Goal: Task Accomplishment & Management: Complete application form

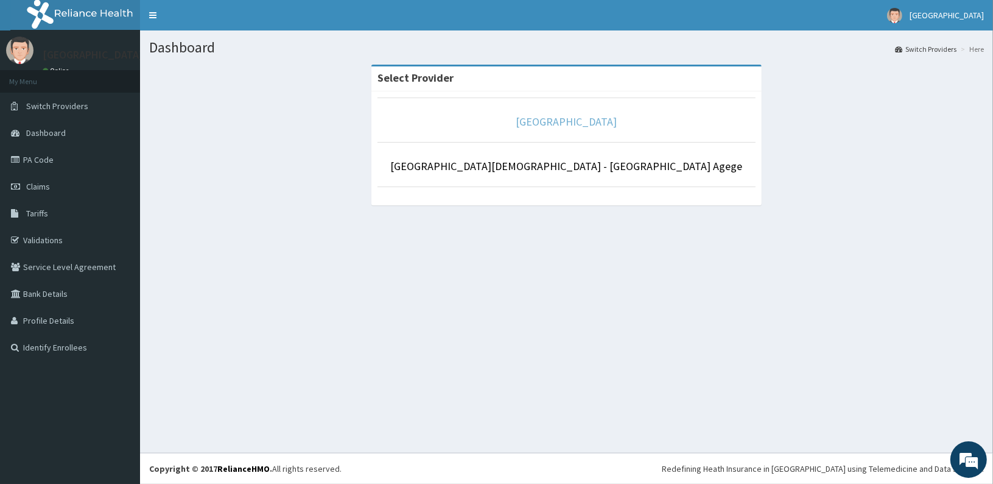
click at [544, 122] on link "[GEOGRAPHIC_DATA]" at bounding box center [566, 122] width 101 height 14
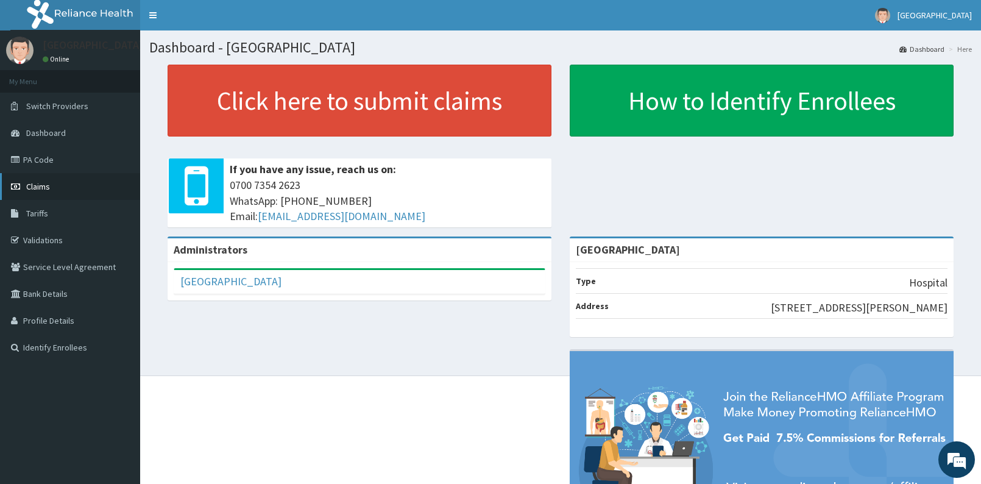
click at [43, 191] on span "Claims" at bounding box center [38, 186] width 24 height 11
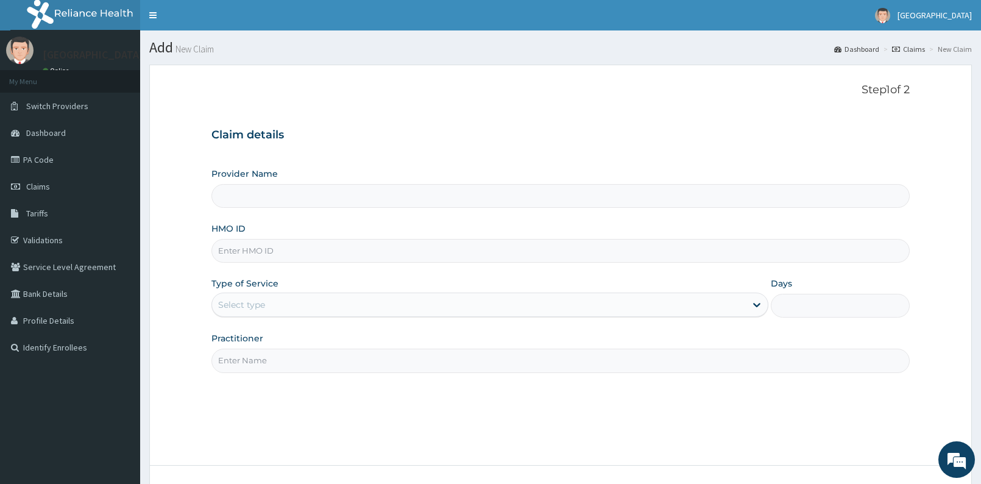
type input "[GEOGRAPHIC_DATA]"
click at [463, 244] on input "HMO ID" at bounding box center [560, 251] width 698 height 24
type input "CGP/10006/A"
click at [348, 362] on input "Practitioner" at bounding box center [560, 360] width 698 height 24
type input "GEN"
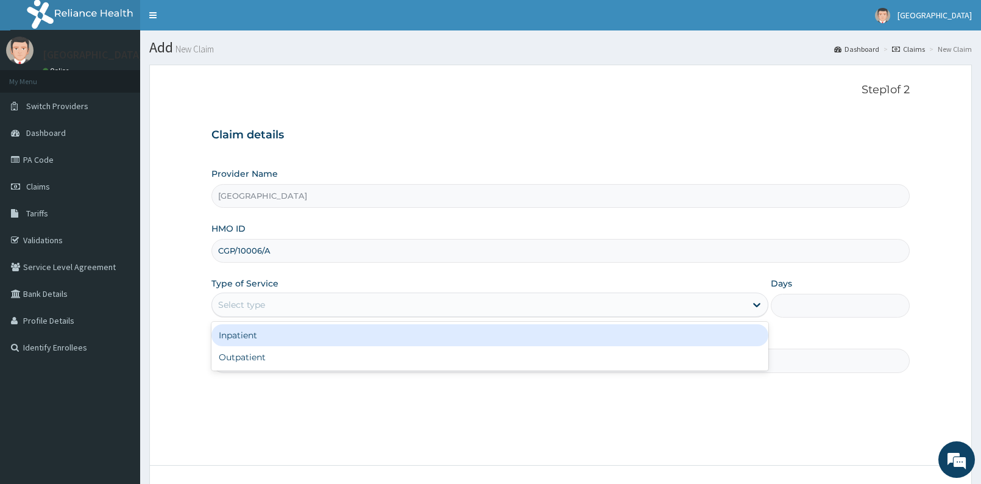
click at [329, 310] on div "Select type" at bounding box center [478, 304] width 533 height 19
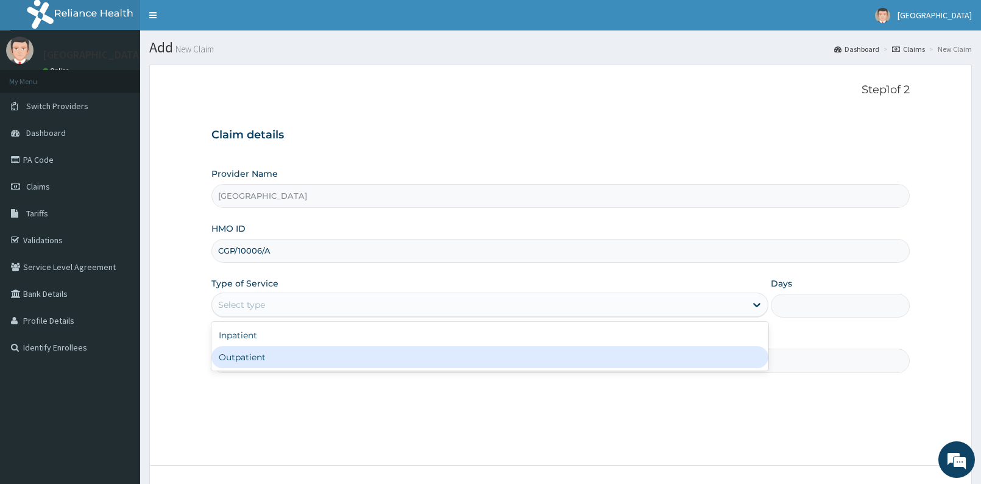
click at [304, 357] on div "Outpatient" at bounding box center [489, 357] width 556 height 22
type input "1"
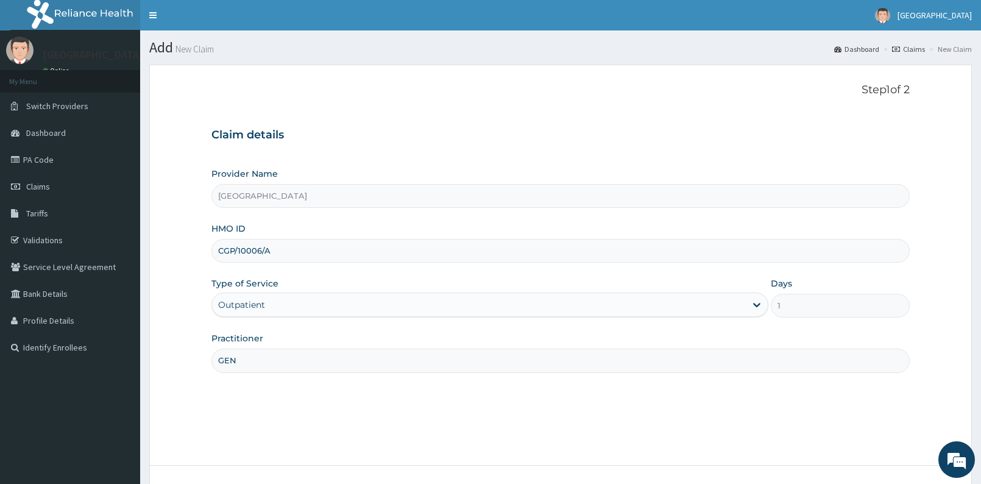
scroll to position [91, 0]
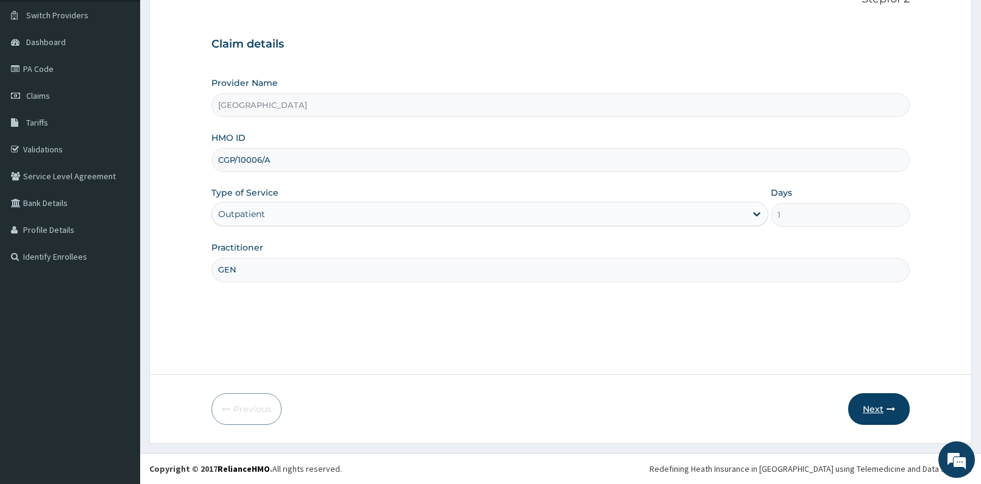
click at [900, 414] on button "Next" at bounding box center [879, 409] width 62 height 32
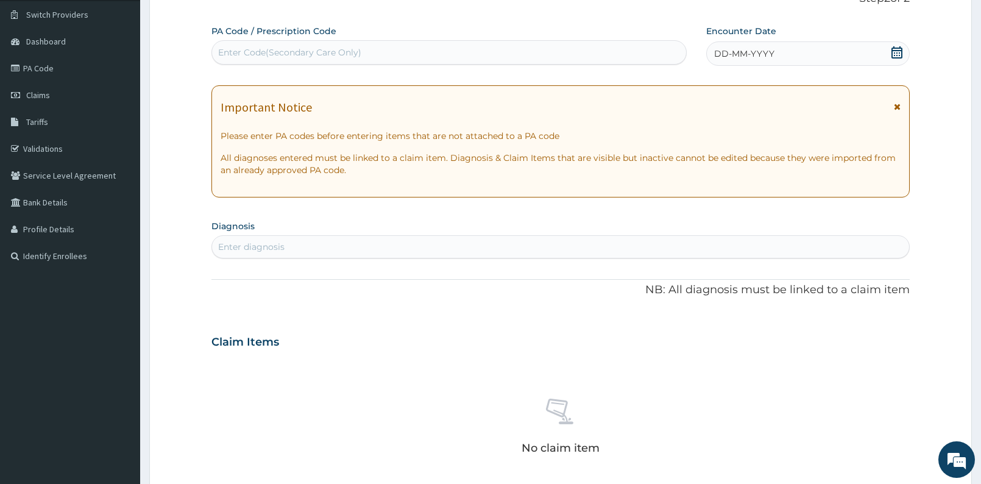
click at [898, 49] on icon at bounding box center [896, 52] width 11 height 12
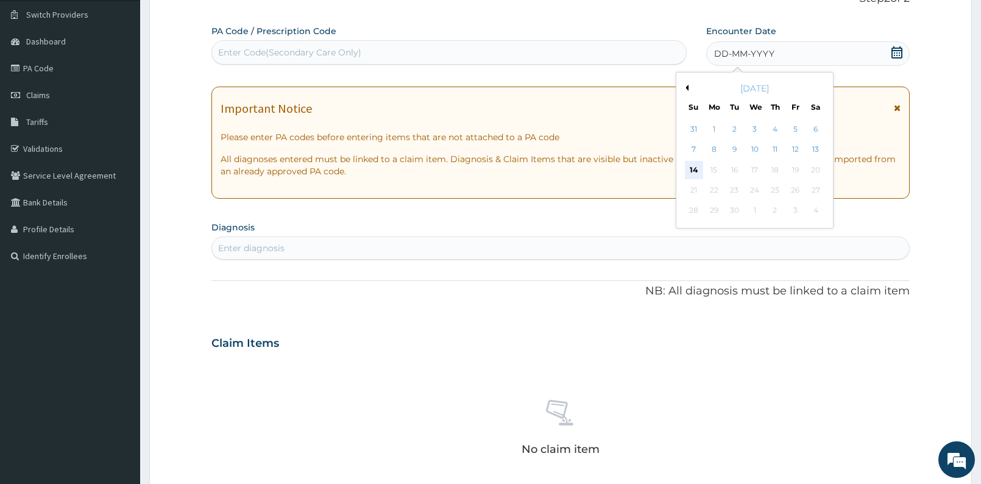
drag, startPoint x: 898, startPoint y: 49, endPoint x: 694, endPoint y: 172, distance: 238.6
click at [706, 67] on div "Encounter Date DD-MM-YYYY Previous Month September 2025 Su Mo Tu We Th Fr Sa 31…" at bounding box center [807, 46] width 203 height 42
click at [694, 172] on div "14" at bounding box center [693, 170] width 18 height 18
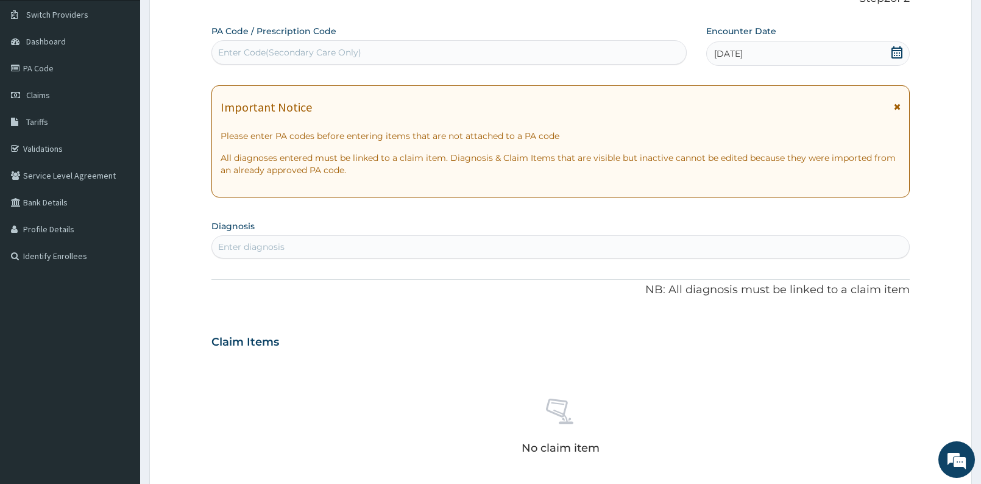
click at [573, 248] on div "Enter diagnosis" at bounding box center [560, 246] width 697 height 19
type input "L"
type input "FAZE"
type input "SELLA"
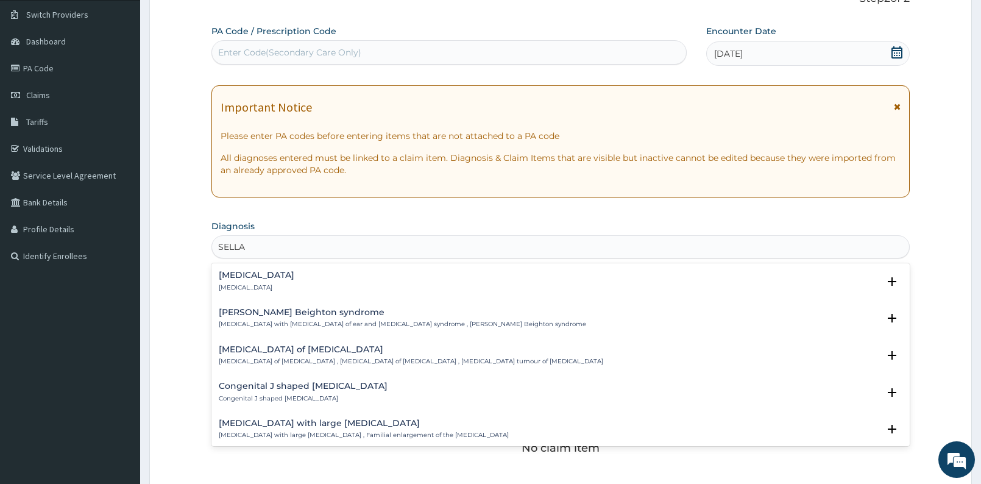
click at [255, 275] on h4 "Empty sella syndrome" at bounding box center [257, 274] width 76 height 9
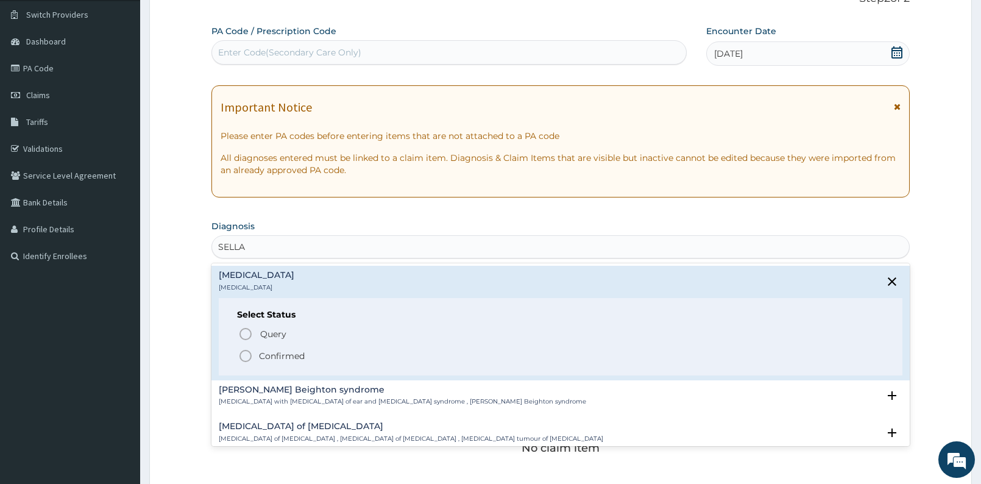
click at [243, 350] on icon "status option filled" at bounding box center [245, 355] width 15 height 15
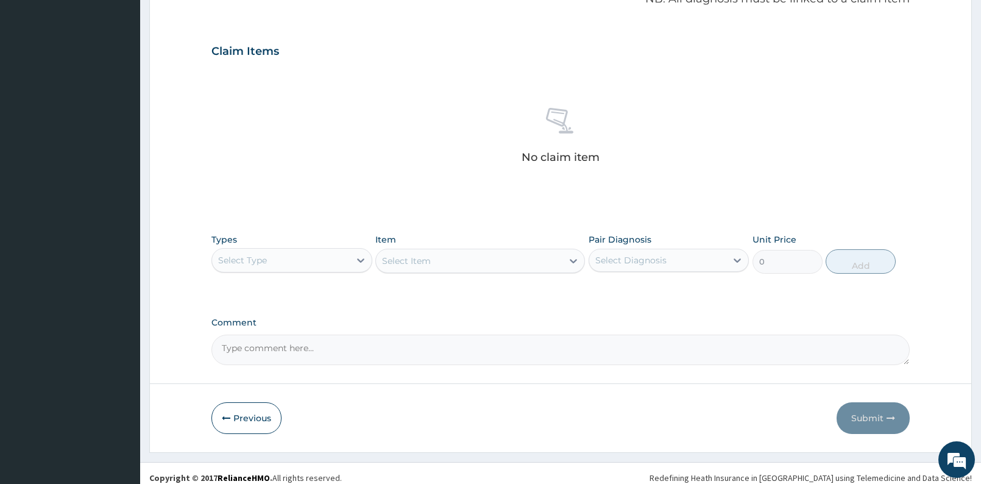
scroll to position [396, 0]
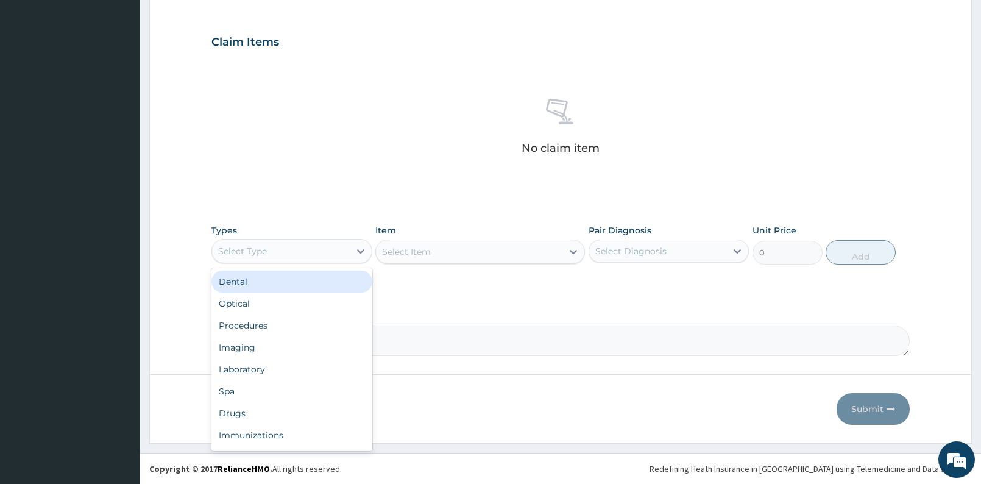
click at [328, 239] on div "Select Type" at bounding box center [291, 251] width 161 height 24
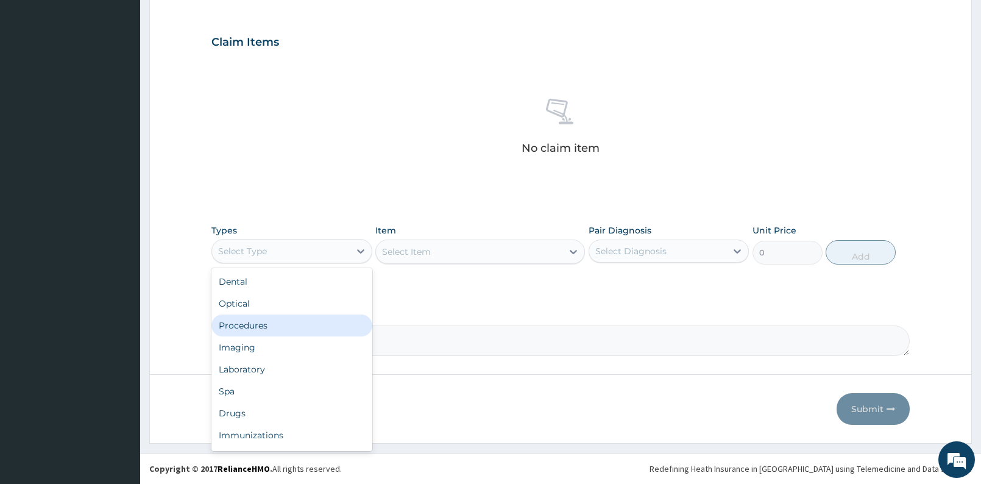
click at [258, 325] on div "Procedures" at bounding box center [291, 325] width 161 height 22
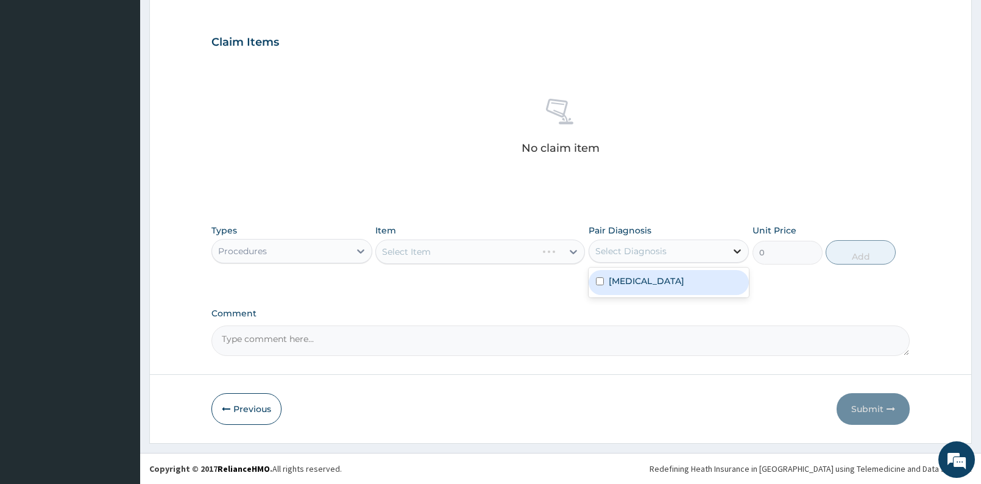
click at [733, 247] on icon at bounding box center [737, 251] width 12 height 12
click at [725, 295] on div "Empty sella syndrome" at bounding box center [668, 282] width 161 height 30
click at [711, 281] on div "Empty sella syndrome" at bounding box center [668, 282] width 161 height 25
checkbox input "true"
click at [439, 253] on div "Select Item" at bounding box center [469, 251] width 186 height 19
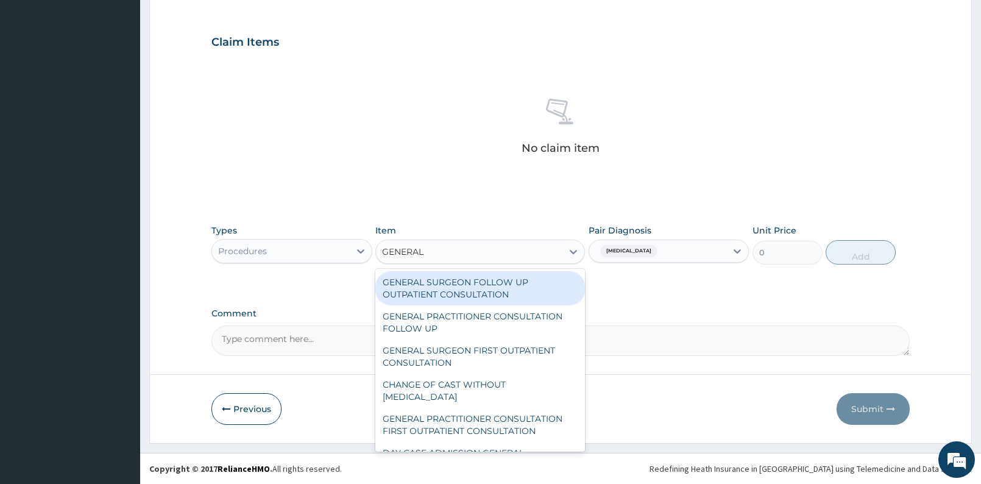
type input "GENERAL"
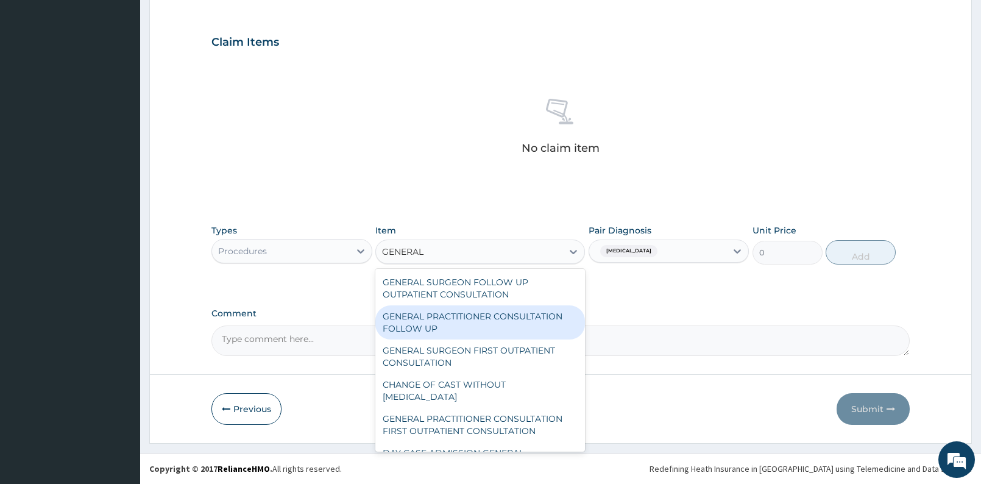
click at [435, 323] on div "GENERAL PRACTITIONER CONSULTATION FOLLOW UP" at bounding box center [480, 322] width 210 height 34
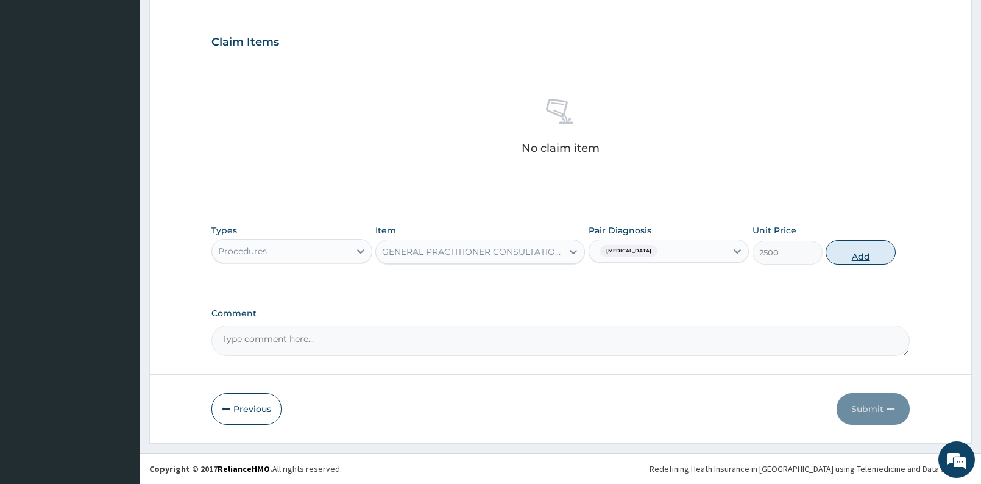
click at [864, 261] on button "Add" at bounding box center [860, 252] width 70 height 24
type input "0"
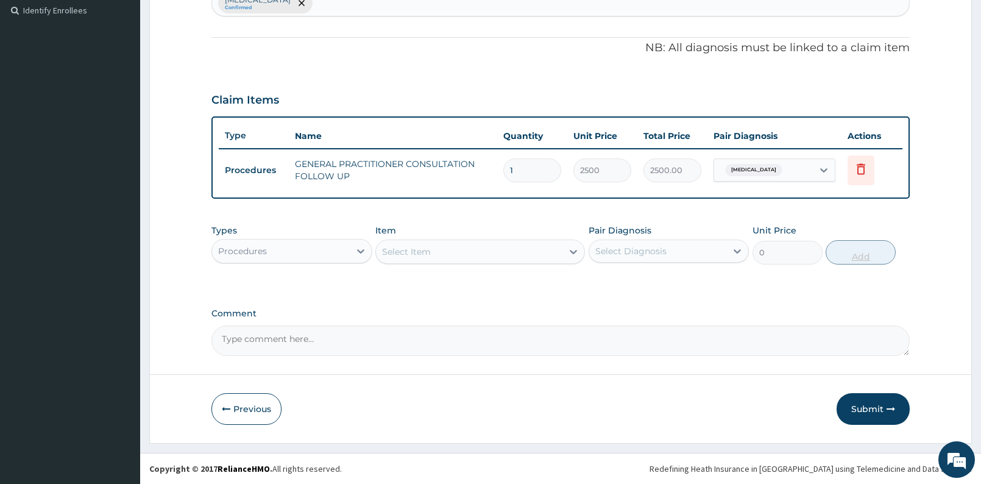
scroll to position [336, 0]
click at [895, 415] on button "Submit" at bounding box center [872, 409] width 73 height 32
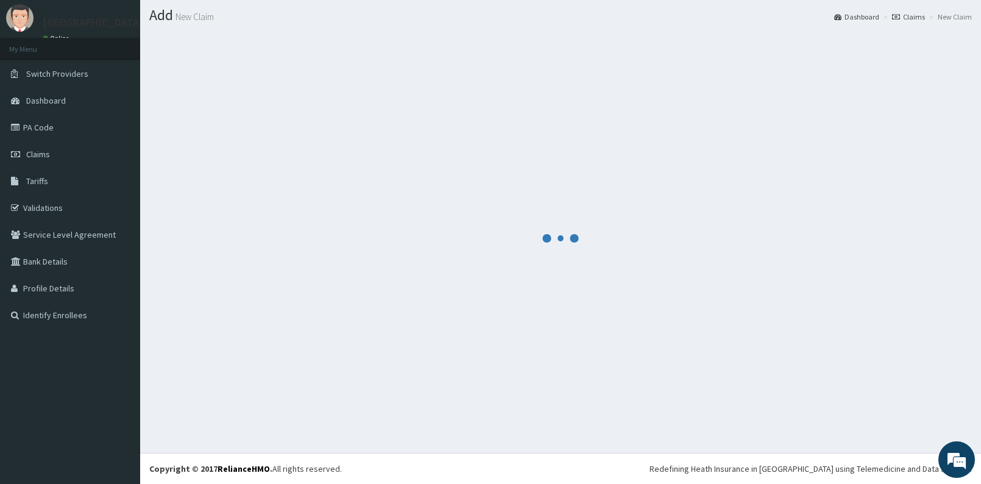
scroll to position [32, 0]
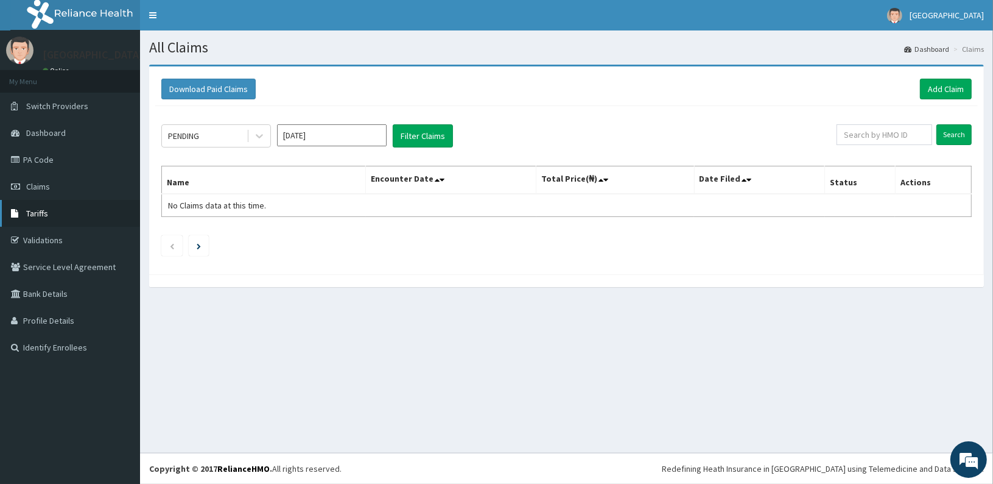
click at [65, 211] on link "Tariffs" at bounding box center [70, 213] width 140 height 27
click at [60, 209] on link "Tariffs" at bounding box center [70, 213] width 140 height 27
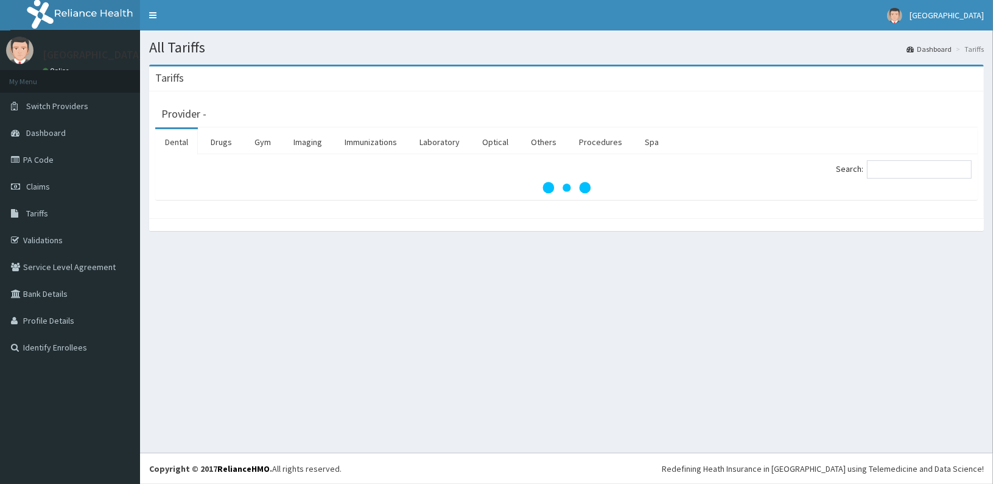
click at [231, 145] on link "Drugs" at bounding box center [221, 142] width 41 height 26
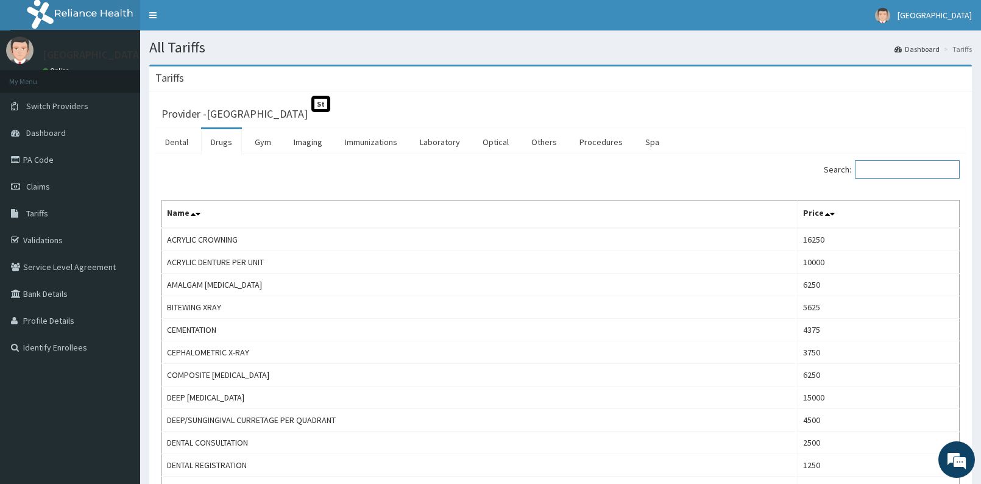
click at [934, 168] on input "Search:" at bounding box center [906, 169] width 105 height 18
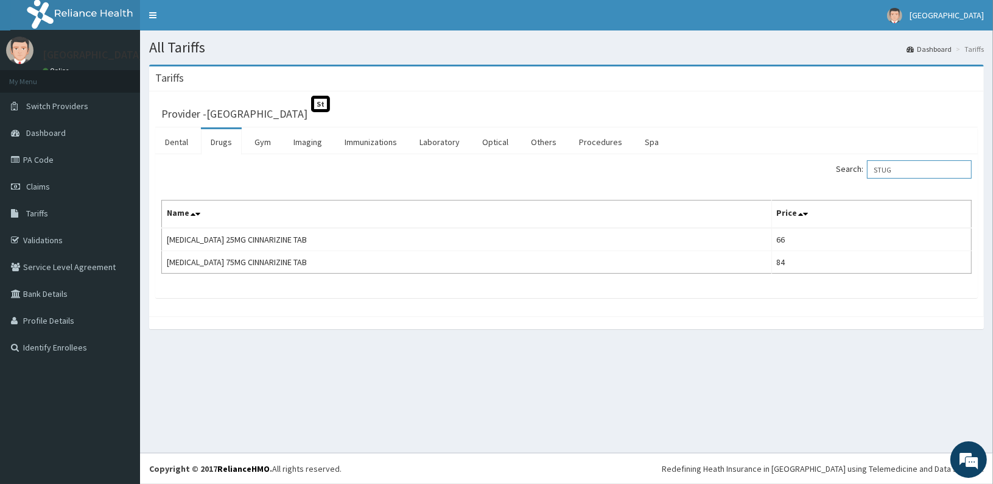
type input "STUG"
click at [100, 178] on link "Claims" at bounding box center [70, 186] width 140 height 27
click at [63, 185] on link "Claims" at bounding box center [70, 186] width 140 height 27
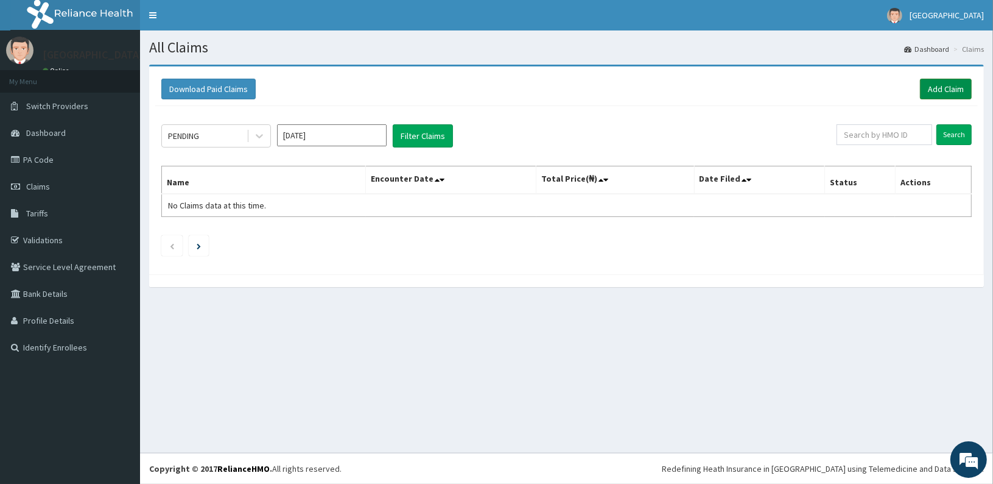
click at [929, 95] on link "Add Claim" at bounding box center [946, 89] width 52 height 21
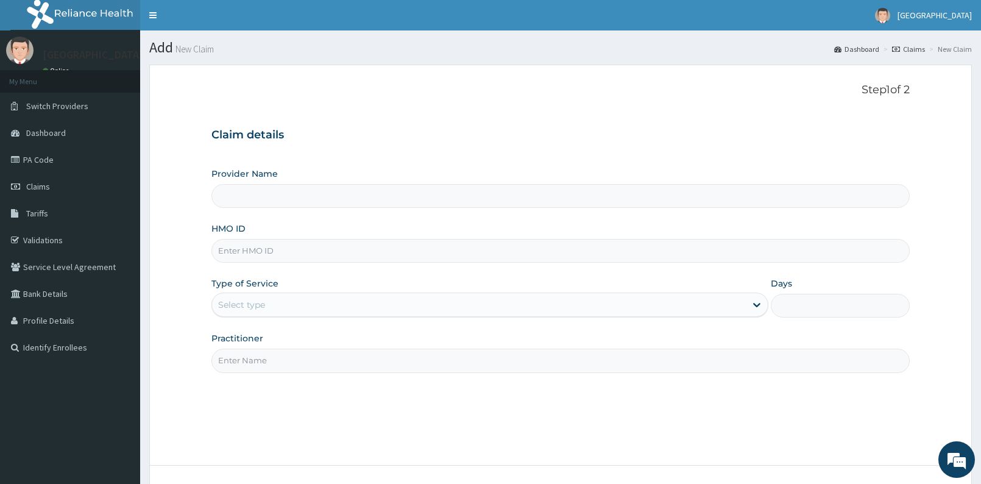
click at [421, 253] on input "HMO ID" at bounding box center [560, 251] width 698 height 24
type input "CGP/"
type input "[GEOGRAPHIC_DATA]"
type input "CGP/10002/A"
click at [334, 295] on div "Select type" at bounding box center [489, 304] width 556 height 24
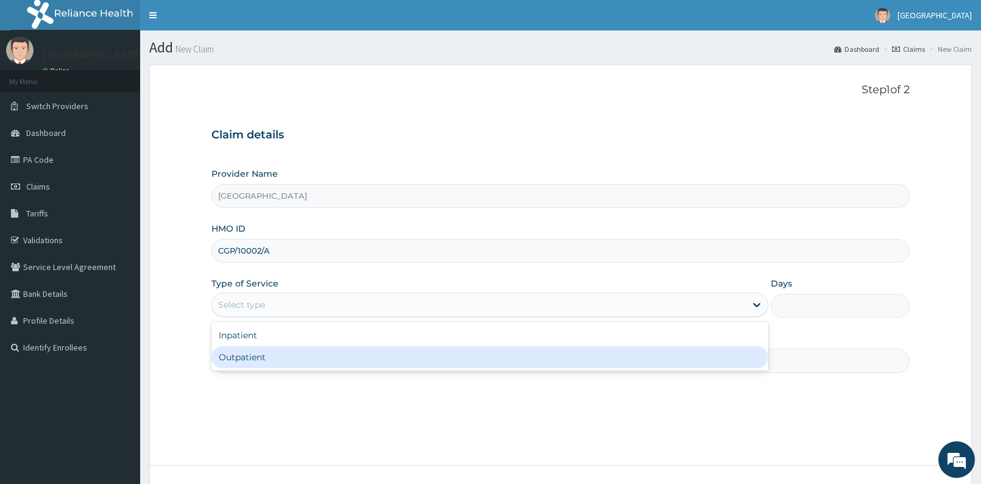
click at [302, 357] on div "Outpatient" at bounding box center [489, 357] width 556 height 22
type input "1"
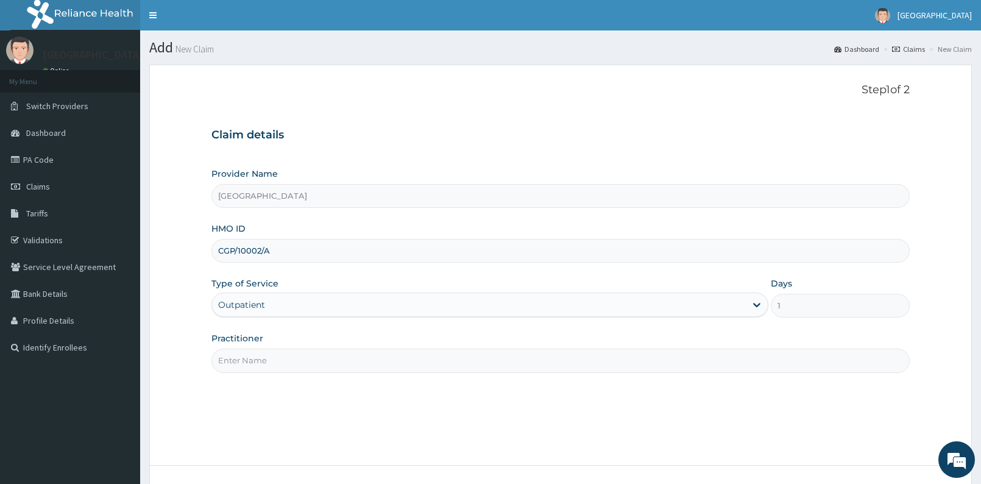
click at [301, 360] on input "Practitioner" at bounding box center [560, 360] width 698 height 24
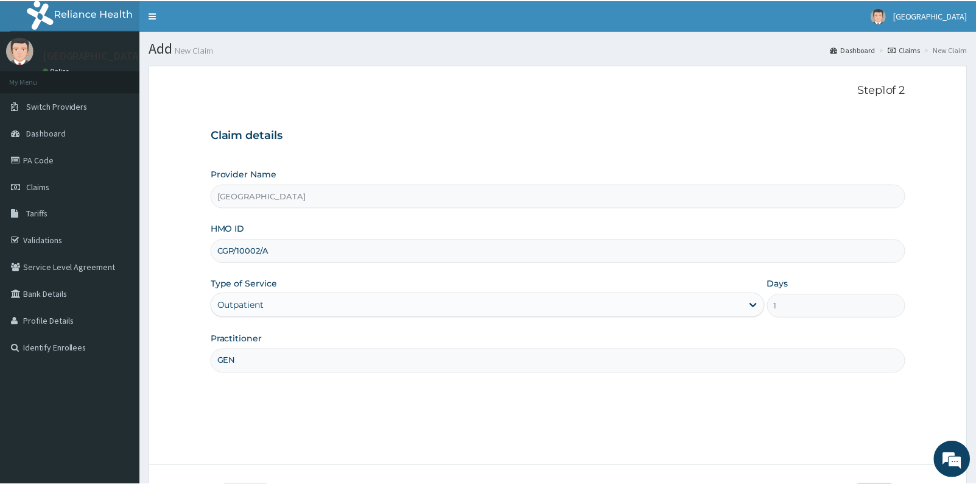
scroll to position [91, 0]
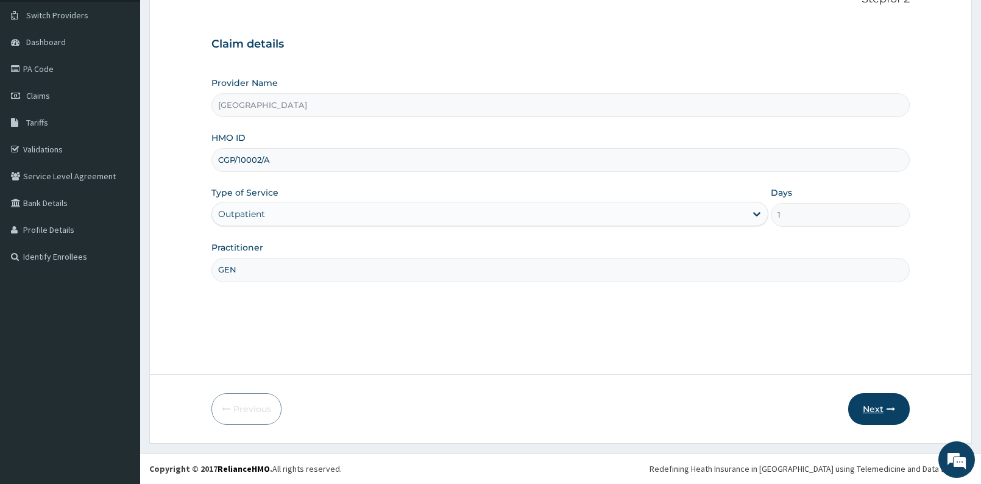
type input "GEN"
click at [900, 415] on button "Next" at bounding box center [879, 409] width 62 height 32
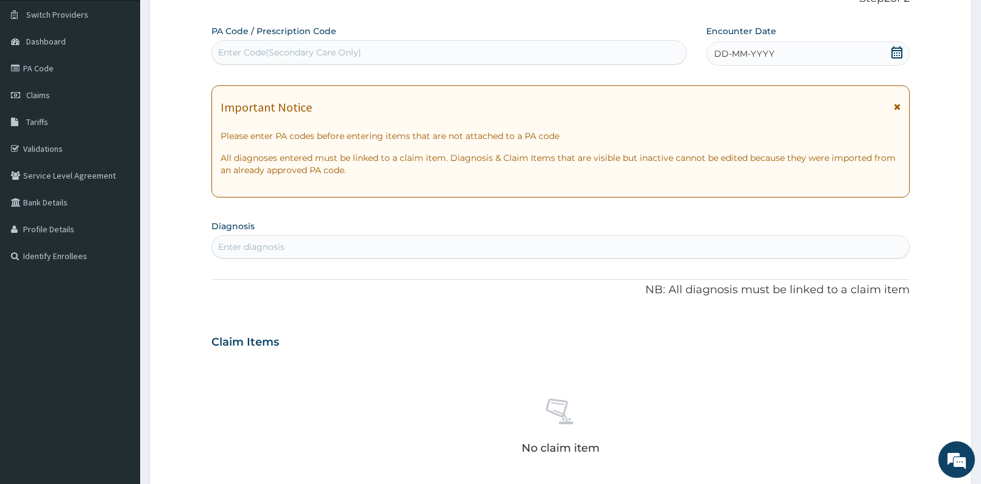
click at [895, 51] on icon at bounding box center [896, 52] width 11 height 12
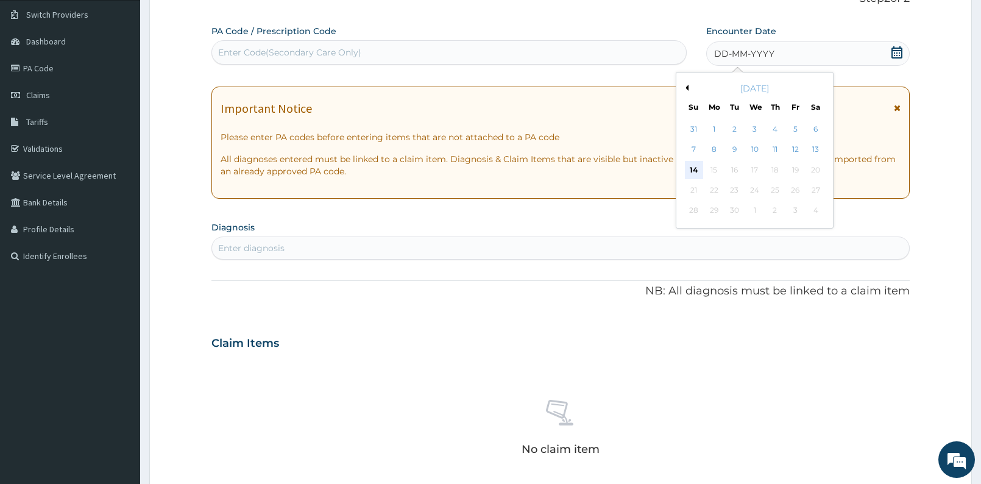
click at [694, 165] on div "14" at bounding box center [693, 170] width 18 height 18
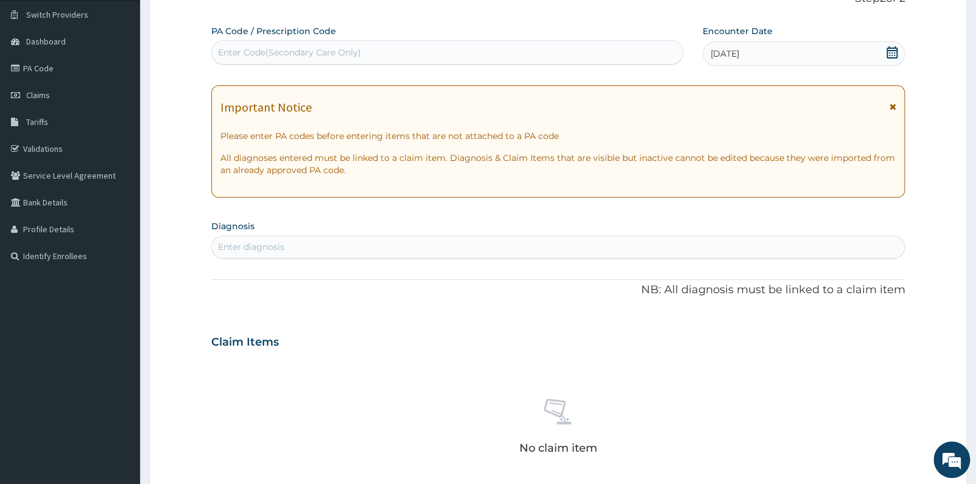
scroll to position [392, 0]
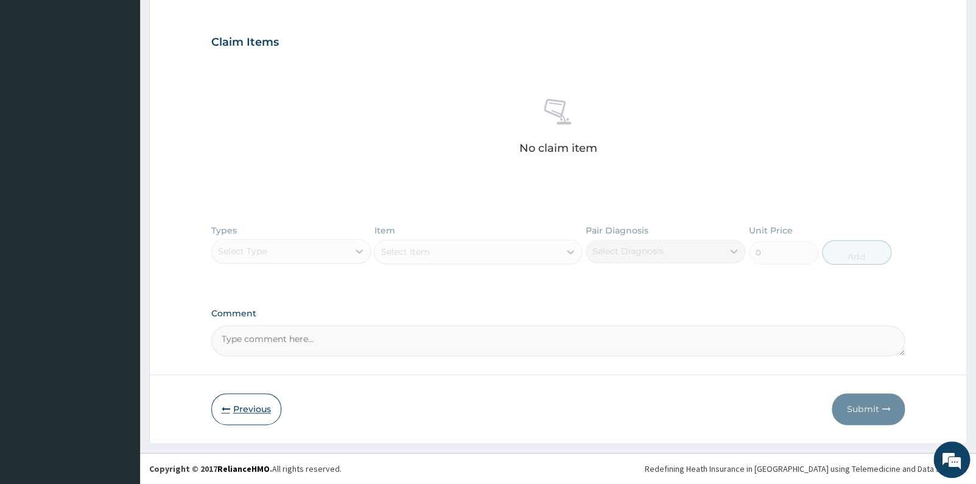
click at [253, 406] on button "Previous" at bounding box center [246, 409] width 70 height 32
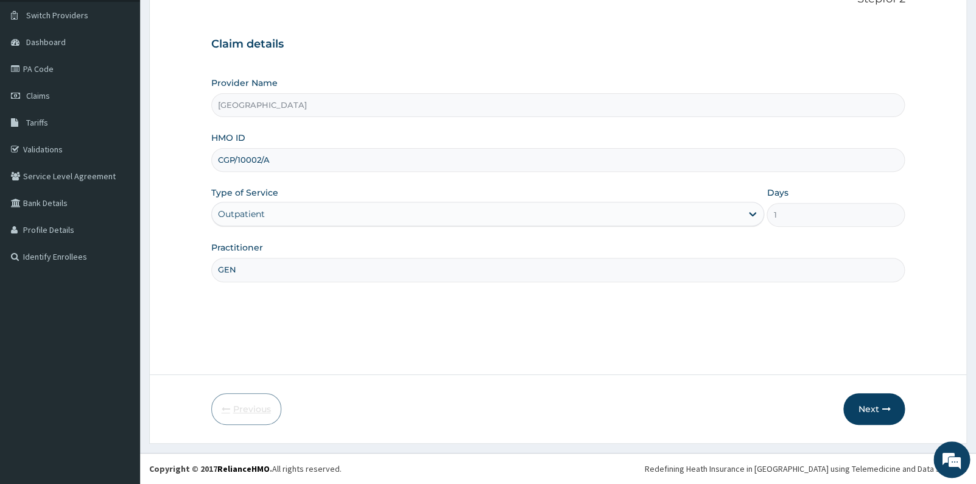
scroll to position [91, 0]
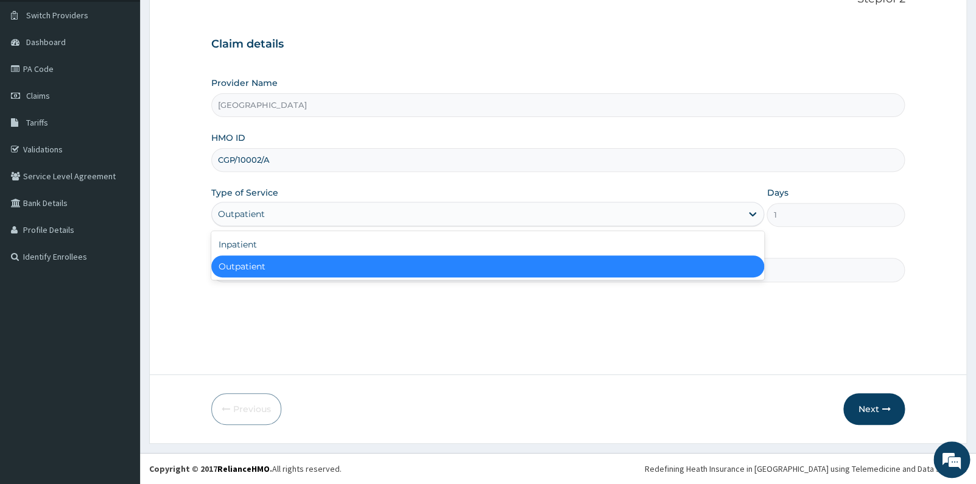
click at [370, 220] on div "Outpatient" at bounding box center [477, 213] width 530 height 19
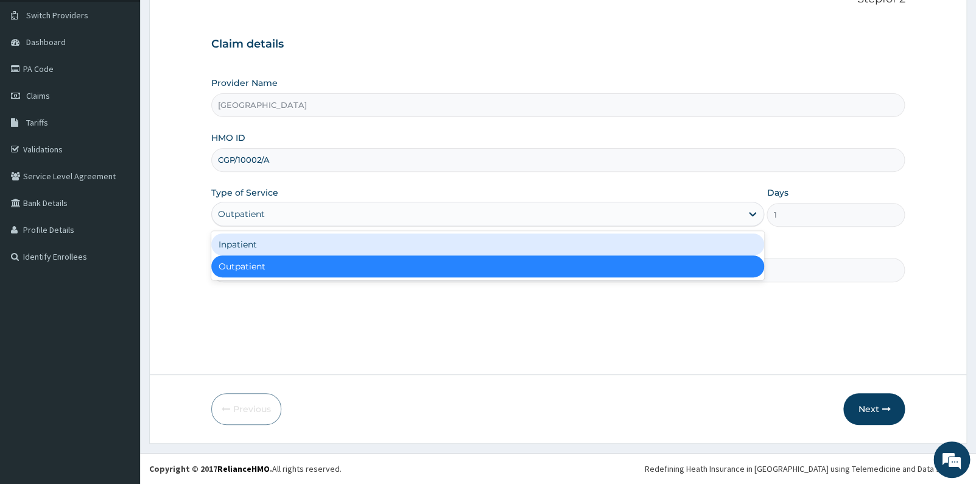
click at [314, 253] on div "Inpatient" at bounding box center [488, 244] width 554 height 22
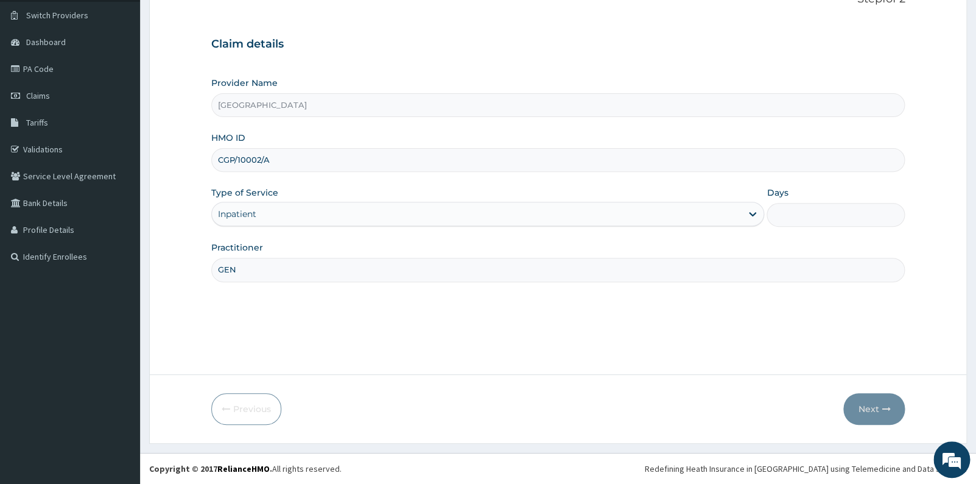
click at [794, 224] on input "Days" at bounding box center [836, 215] width 138 height 24
type input "1"
click at [877, 406] on button "Next" at bounding box center [875, 409] width 62 height 32
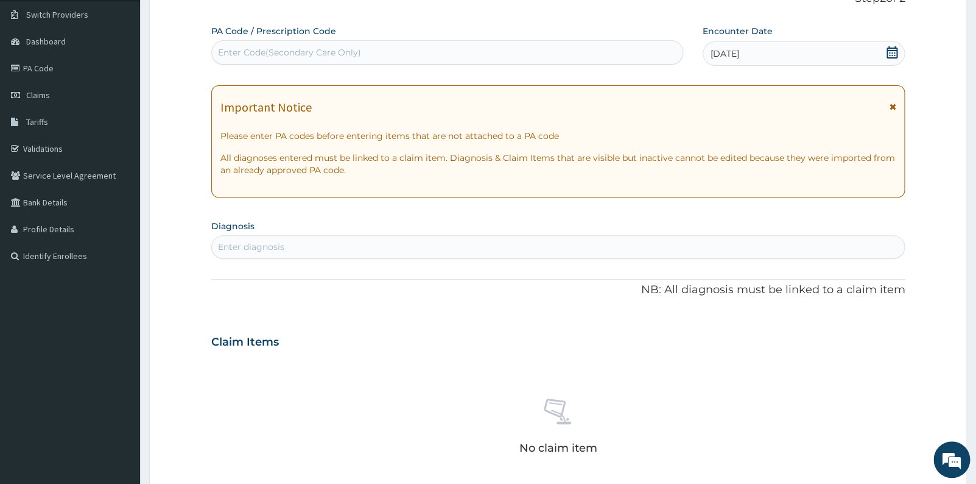
click at [490, 248] on div "Enter diagnosis" at bounding box center [558, 246] width 693 height 19
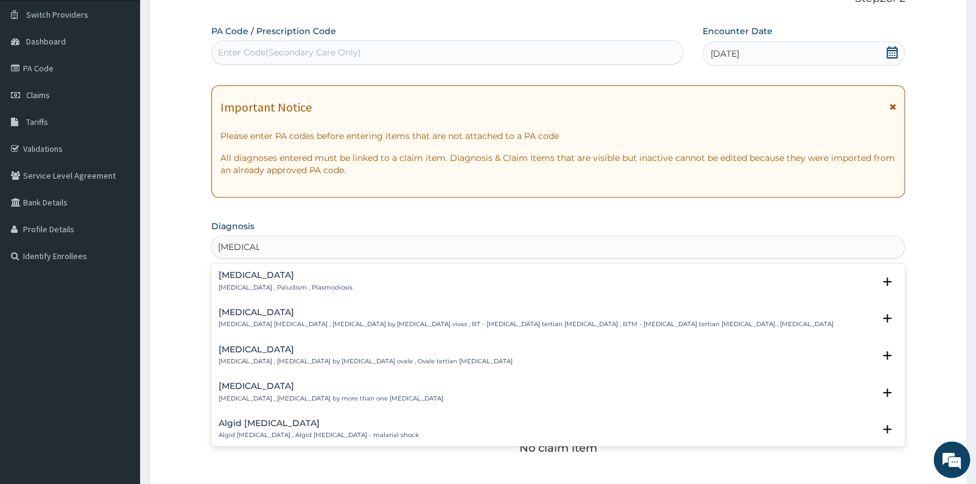
type input "MALARIA"
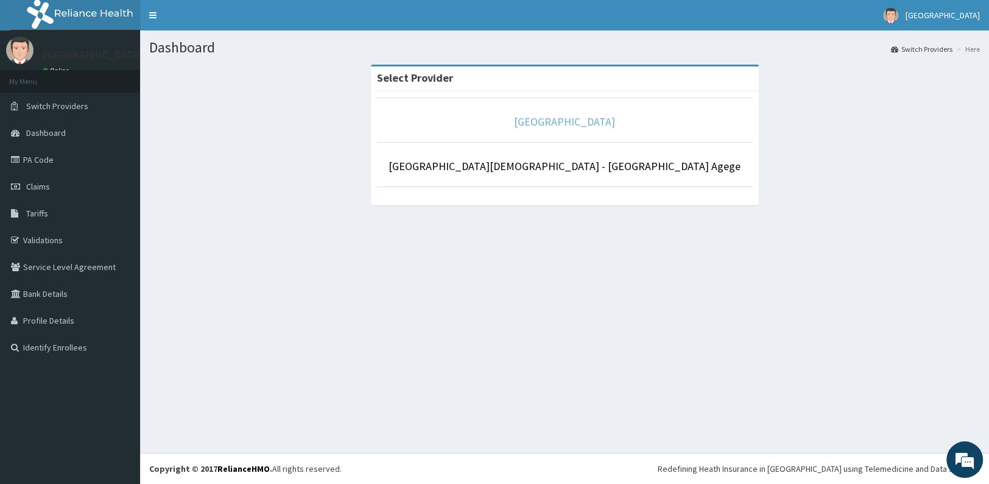
click at [533, 125] on link "[GEOGRAPHIC_DATA]" at bounding box center [564, 122] width 101 height 14
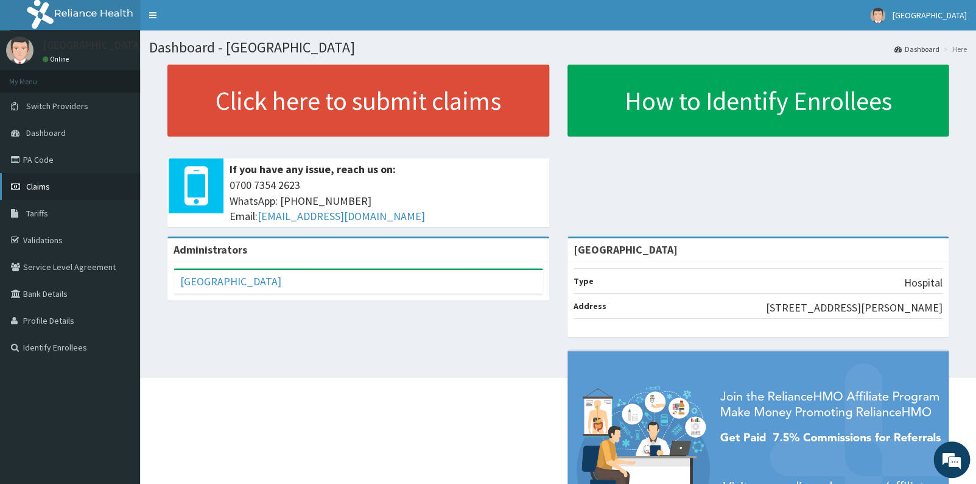
click at [24, 188] on link "Claims" at bounding box center [70, 186] width 140 height 27
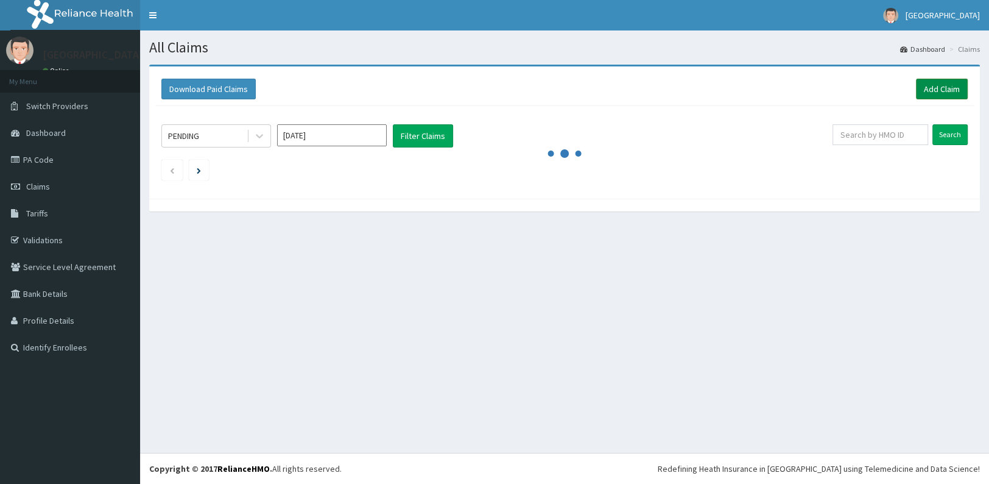
click at [939, 91] on link "Add Claim" at bounding box center [942, 89] width 52 height 21
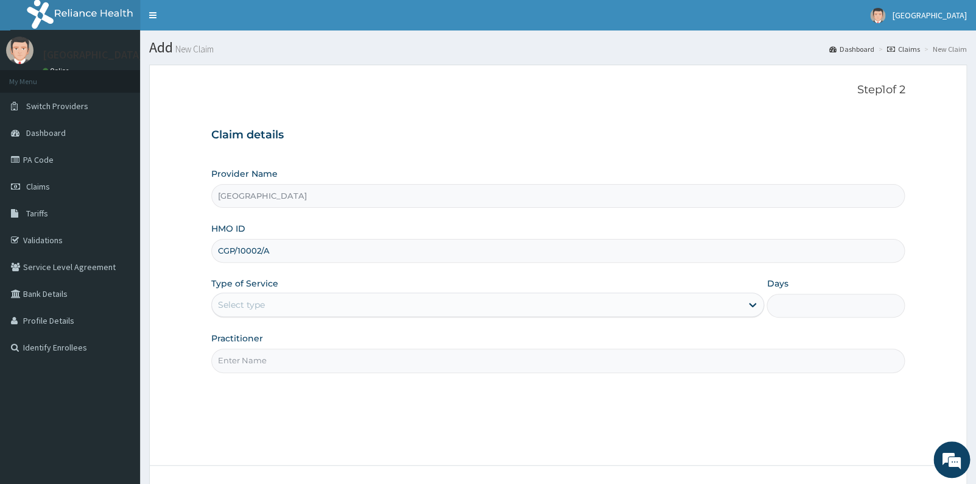
type input "CGP/10002/A"
click at [342, 303] on div "Select type" at bounding box center [477, 304] width 530 height 19
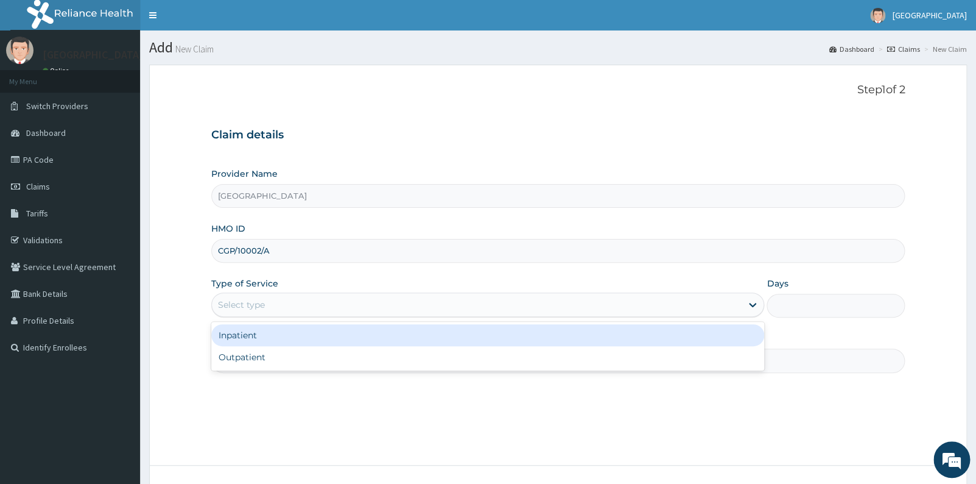
click at [322, 335] on div "Inpatient" at bounding box center [488, 335] width 554 height 22
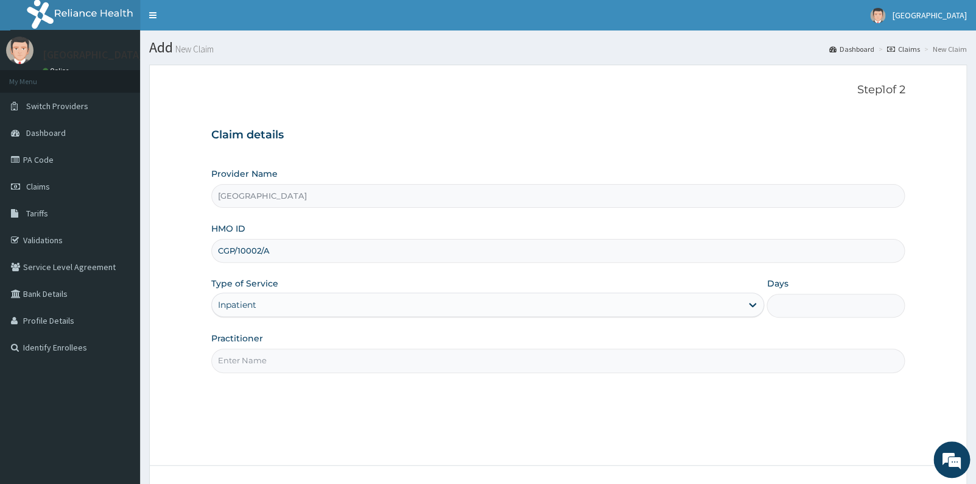
click at [303, 364] on input "Practitioner" at bounding box center [558, 360] width 694 height 24
type input "GEN"
click at [786, 315] on input "Days" at bounding box center [836, 306] width 138 height 24
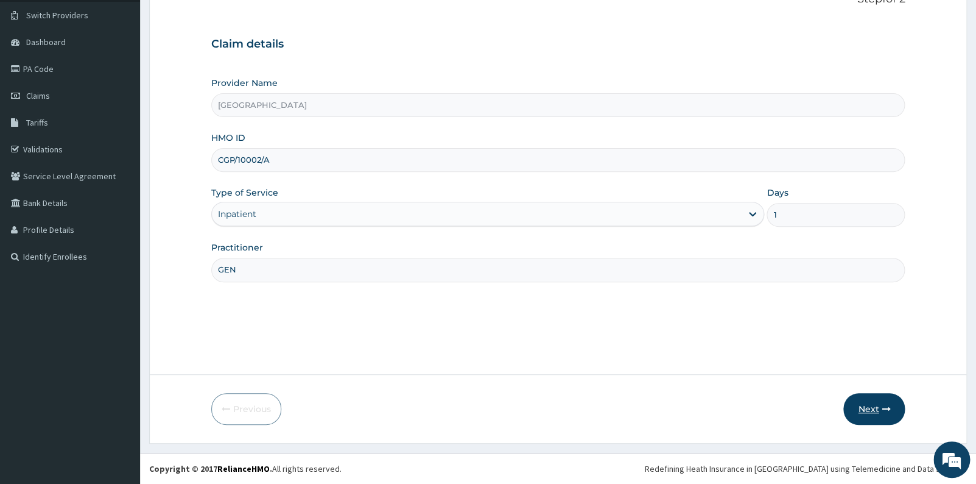
type input "1"
click at [891, 411] on button "Next" at bounding box center [875, 409] width 62 height 32
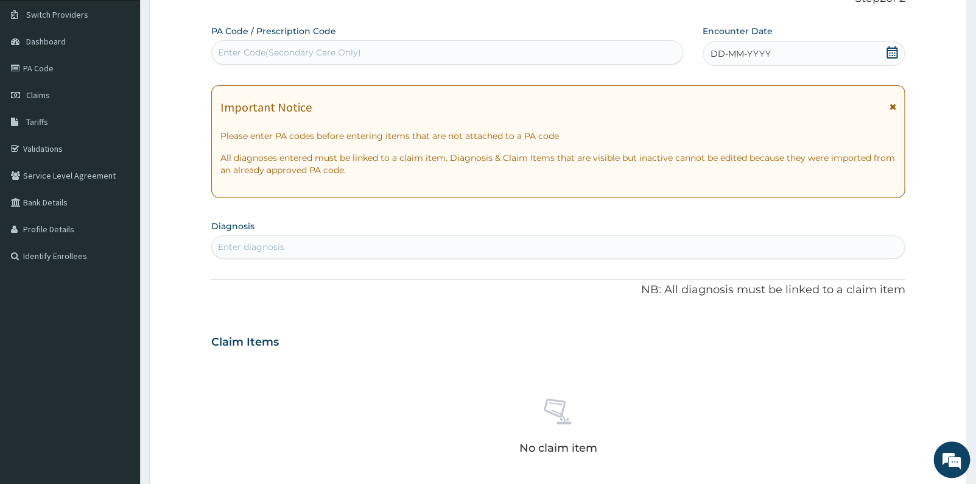
click at [886, 49] on icon at bounding box center [892, 52] width 12 height 12
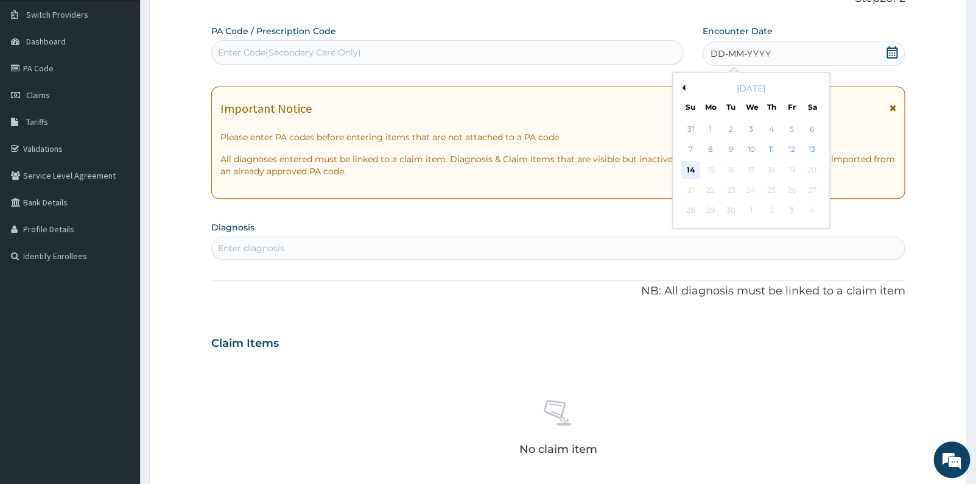
click at [691, 177] on div "14" at bounding box center [691, 170] width 18 height 18
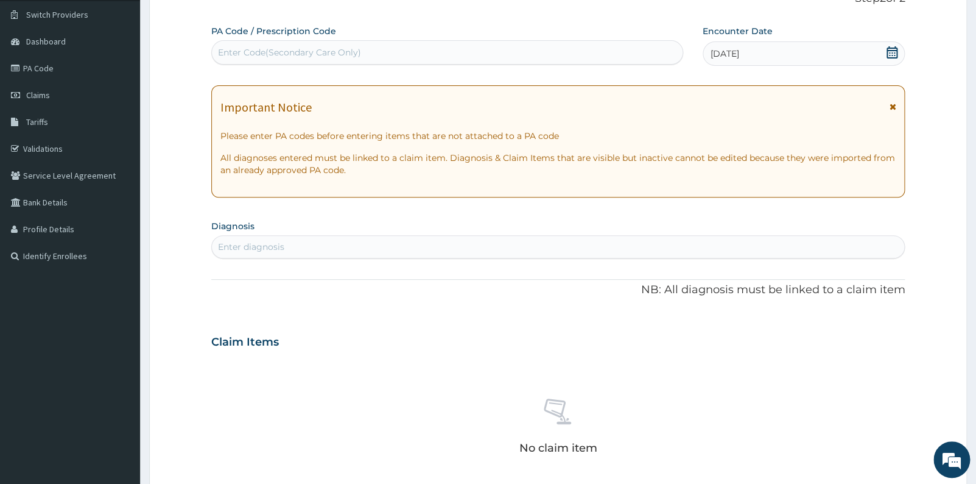
click at [551, 246] on div "Enter diagnosis" at bounding box center [558, 246] width 693 height 19
type input "MALAR"
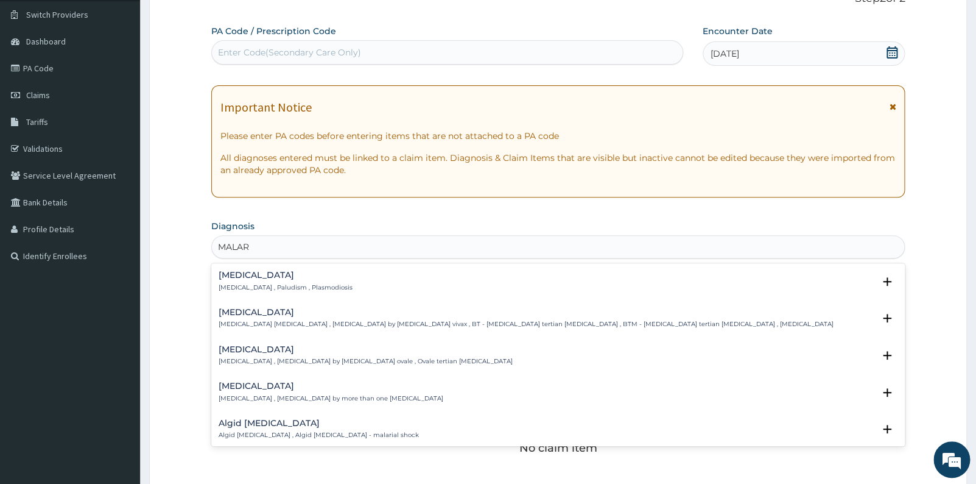
click at [256, 279] on h4 "[MEDICAL_DATA]" at bounding box center [286, 274] width 134 height 9
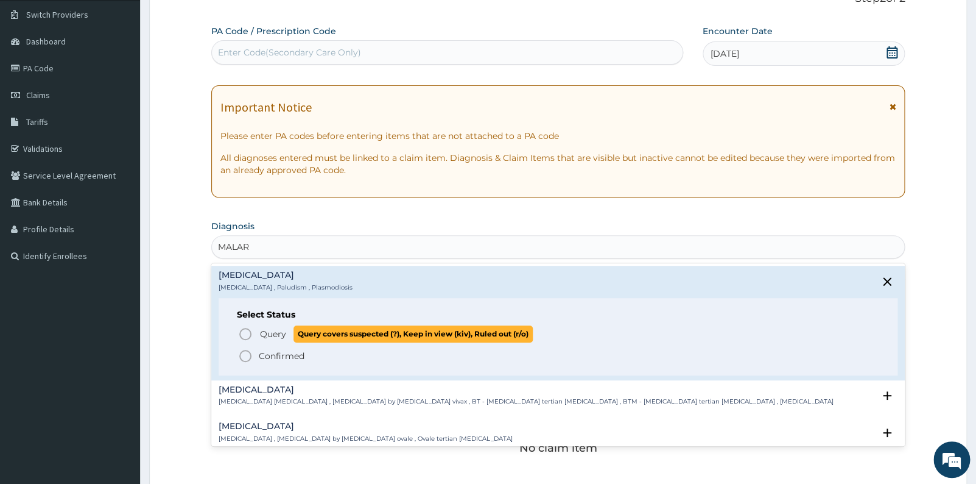
click at [247, 328] on icon "status option query" at bounding box center [245, 333] width 15 height 15
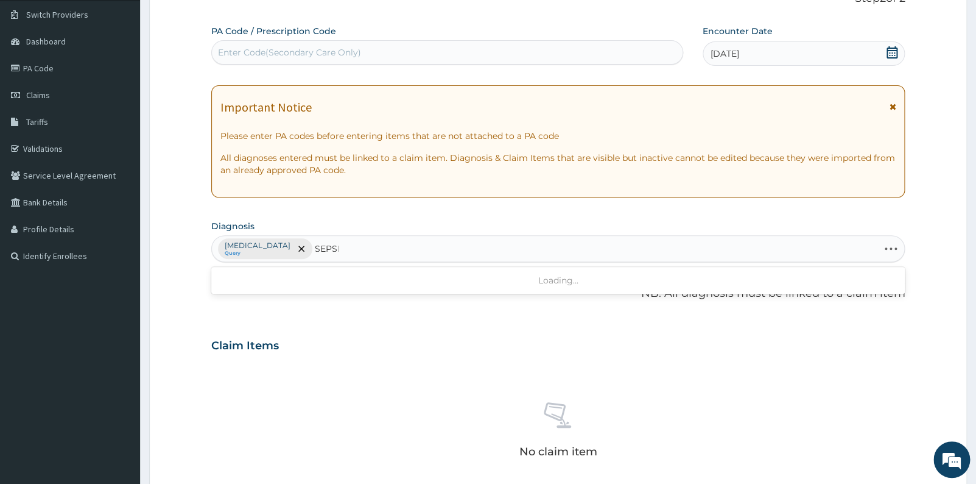
type input "[MEDICAL_DATA]"
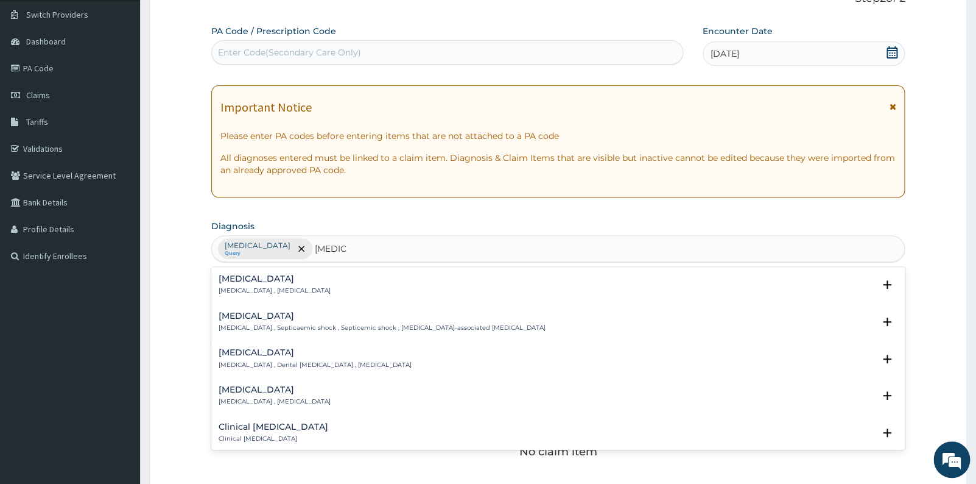
click at [238, 283] on h4 "[MEDICAL_DATA]" at bounding box center [275, 278] width 112 height 9
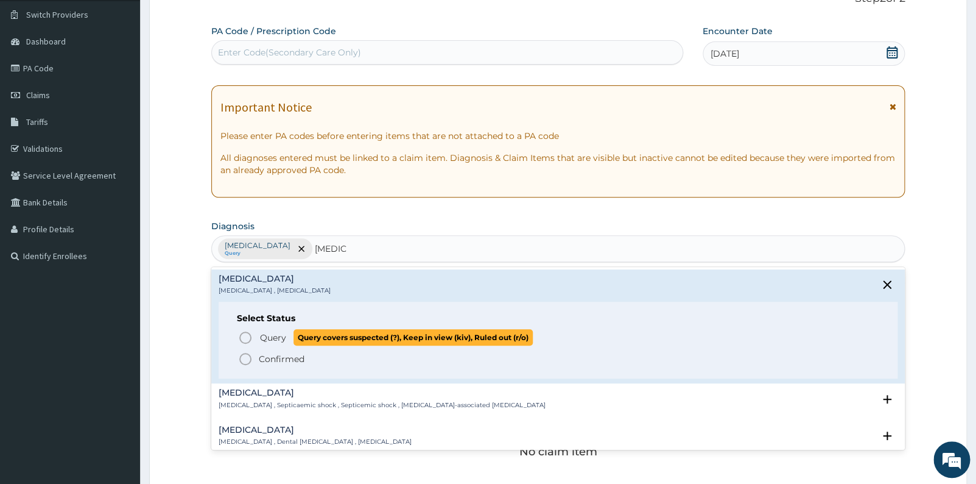
click at [247, 337] on icon "status option query" at bounding box center [245, 337] width 15 height 15
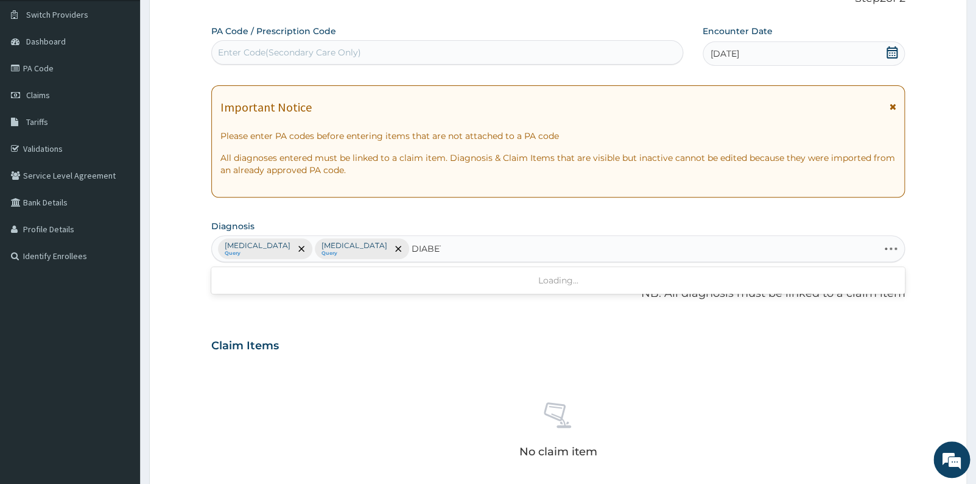
type input "DIABETE"
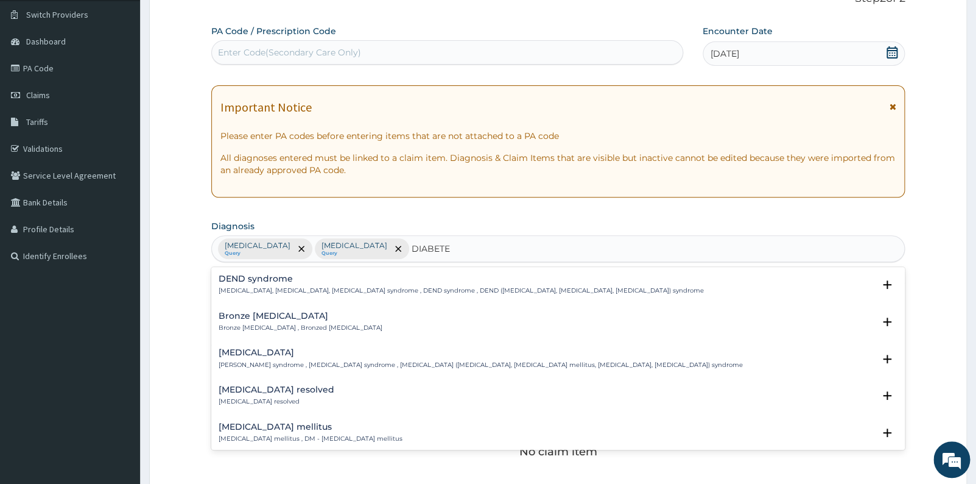
click at [286, 429] on h4 "[MEDICAL_DATA] mellitus" at bounding box center [311, 426] width 184 height 9
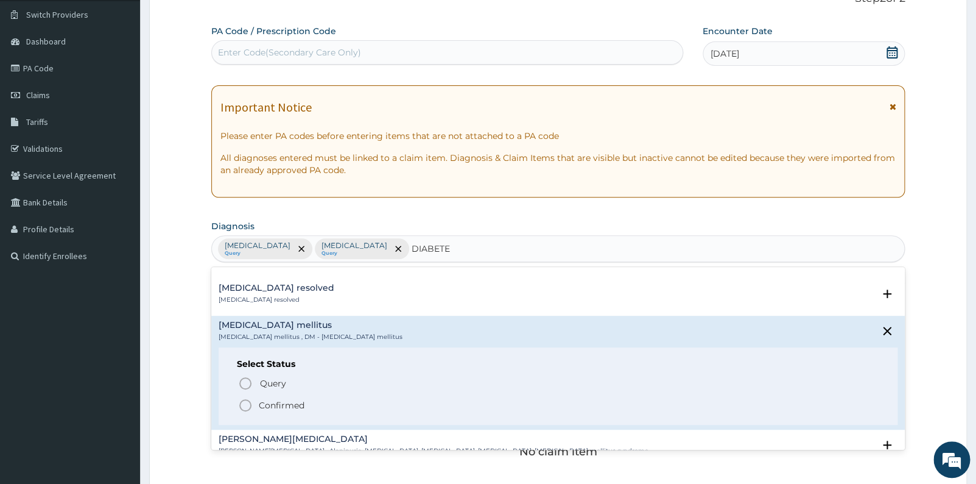
scroll to position [83, 0]
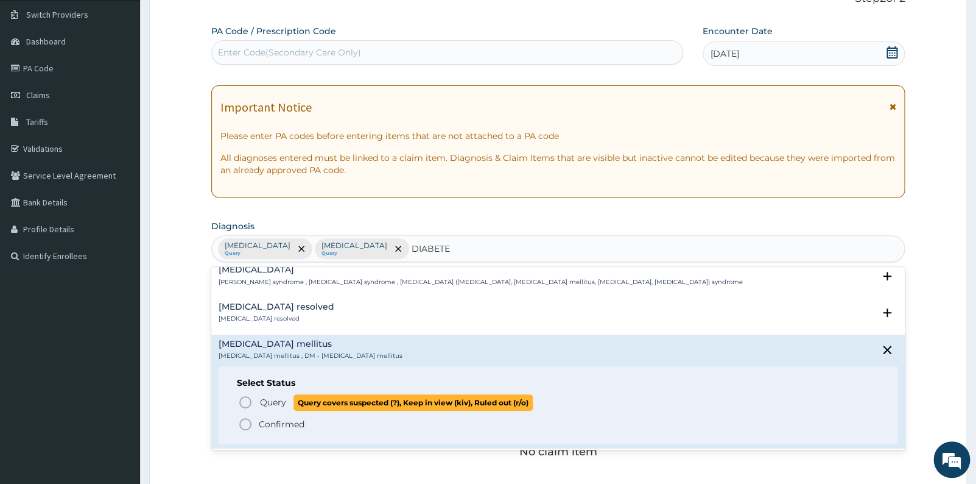
click at [244, 404] on icon "status option query" at bounding box center [245, 402] width 15 height 15
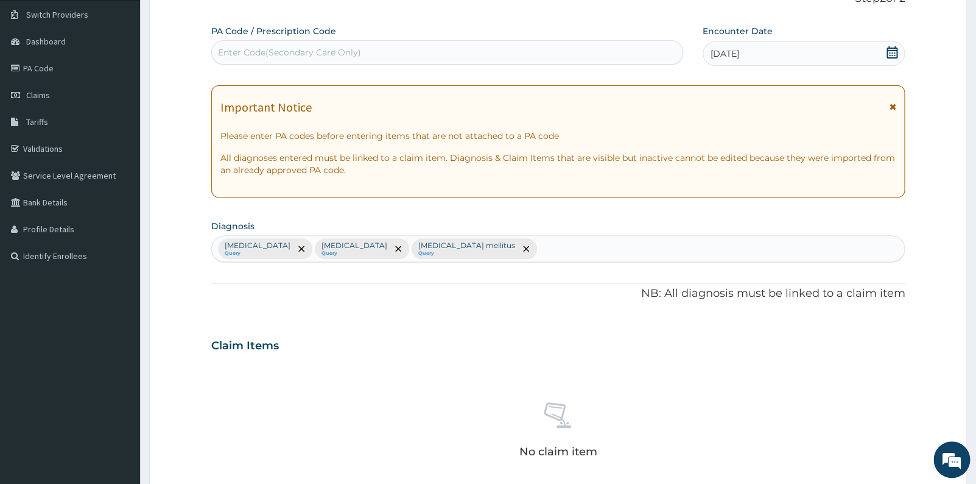
scroll to position [396, 0]
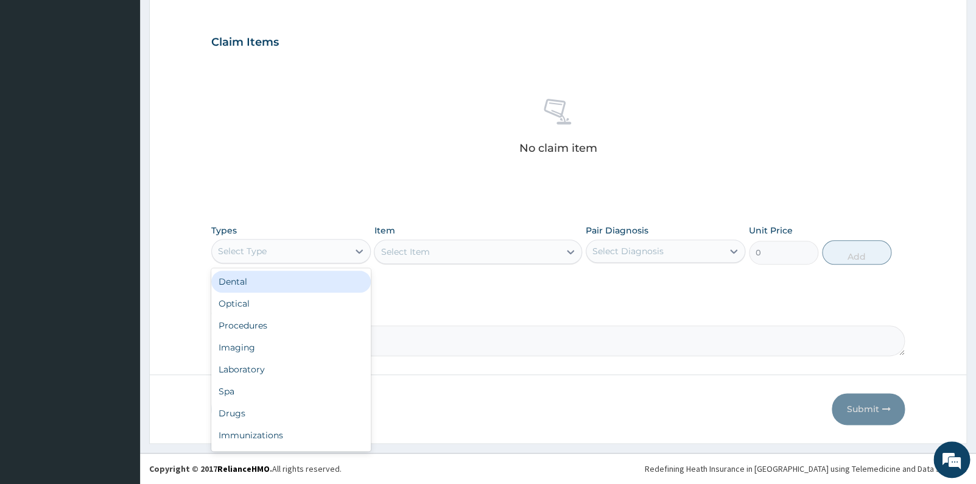
click at [320, 259] on div "Select Type" at bounding box center [280, 250] width 136 height 19
click at [273, 403] on div "Drugs" at bounding box center [291, 413] width 160 height 22
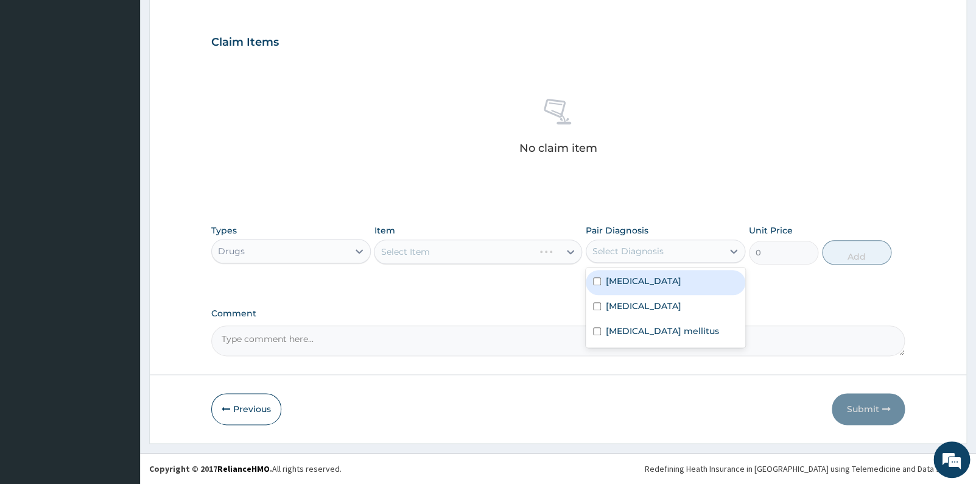
click at [620, 258] on div "Select Diagnosis" at bounding box center [655, 250] width 136 height 19
click at [620, 286] on label "[MEDICAL_DATA]" at bounding box center [644, 281] width 76 height 12
checkbox input "true"
click at [502, 252] on div "Select Item" at bounding box center [467, 251] width 185 height 19
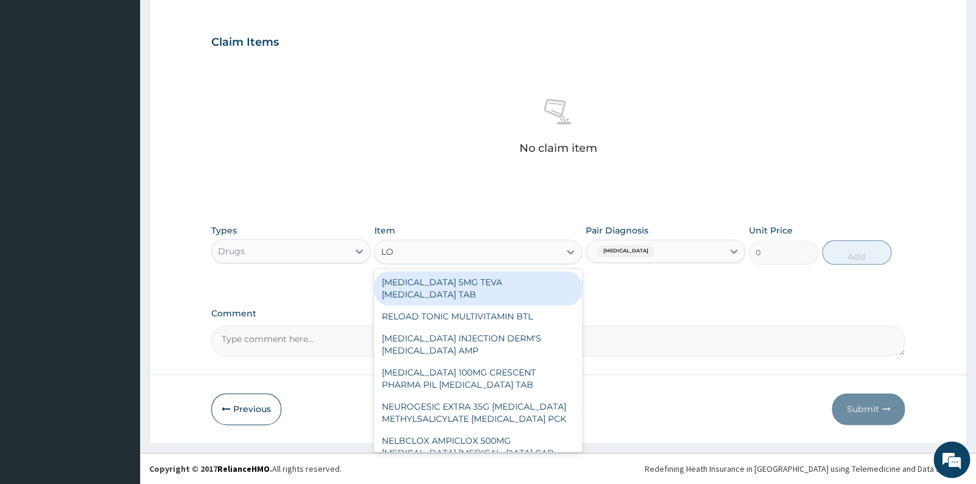
type input "[PERSON_NAME]"
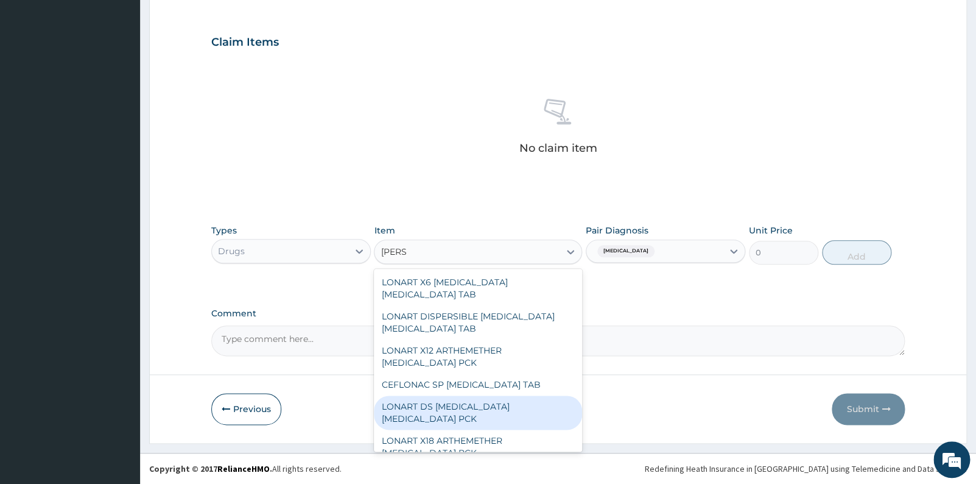
click at [433, 413] on div "LONART DS [MEDICAL_DATA] [MEDICAL_DATA] PCK" at bounding box center [478, 412] width 208 height 34
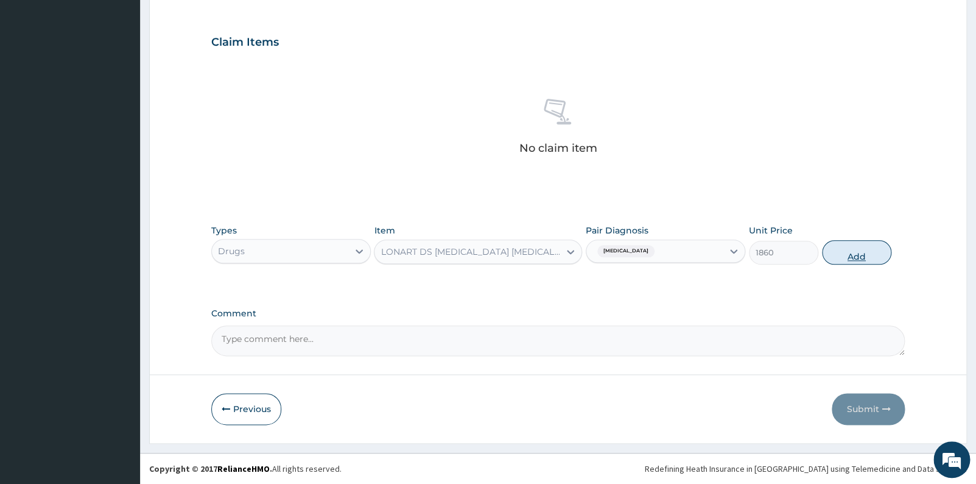
click at [847, 256] on button "Add" at bounding box center [856, 252] width 69 height 24
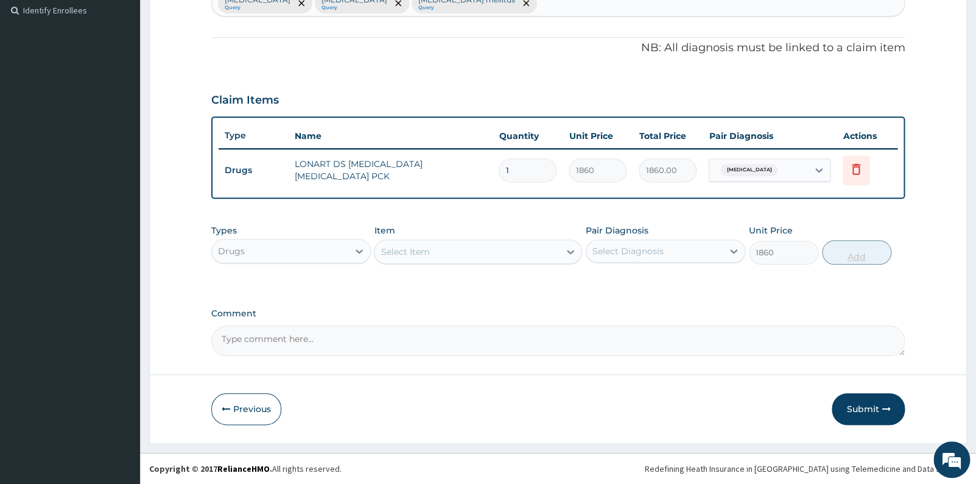
type input "0"
click at [436, 258] on div "Select Item" at bounding box center [467, 251] width 185 height 19
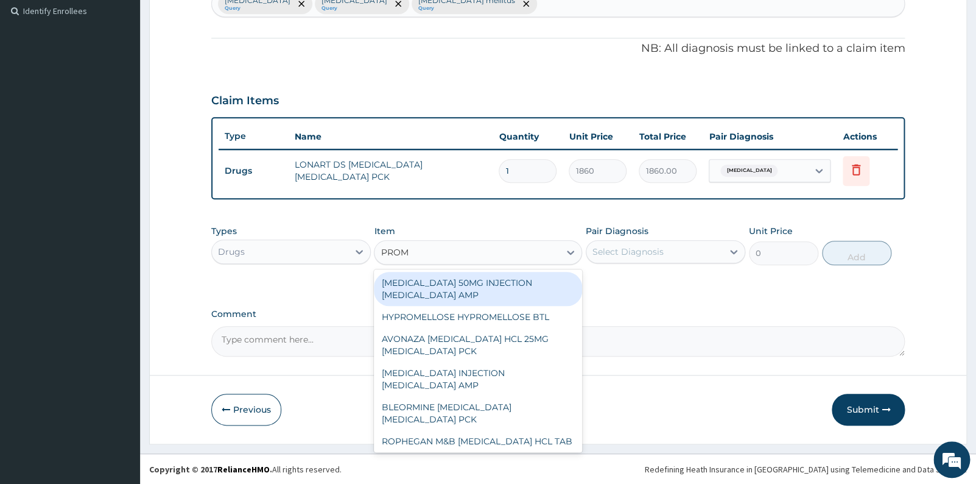
type input "PROME"
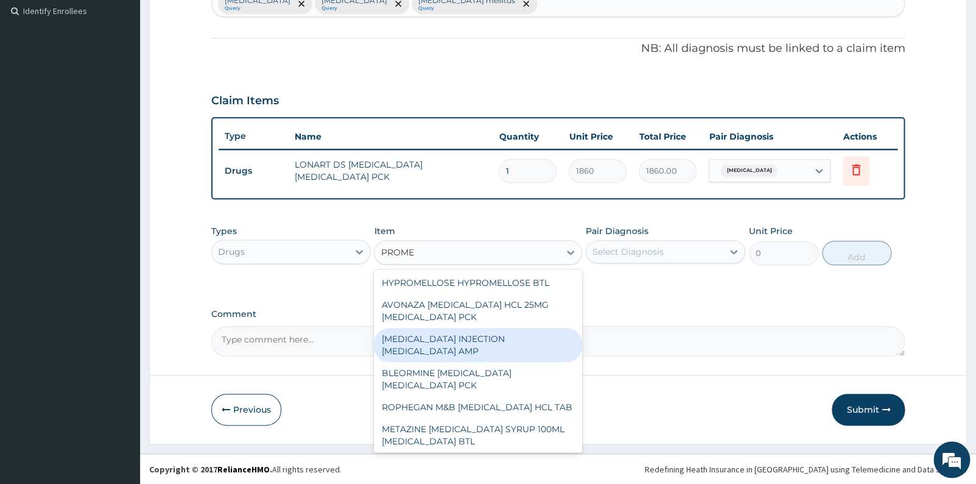
click at [442, 337] on div "[MEDICAL_DATA] INJECTION [MEDICAL_DATA] AMP" at bounding box center [478, 345] width 208 height 34
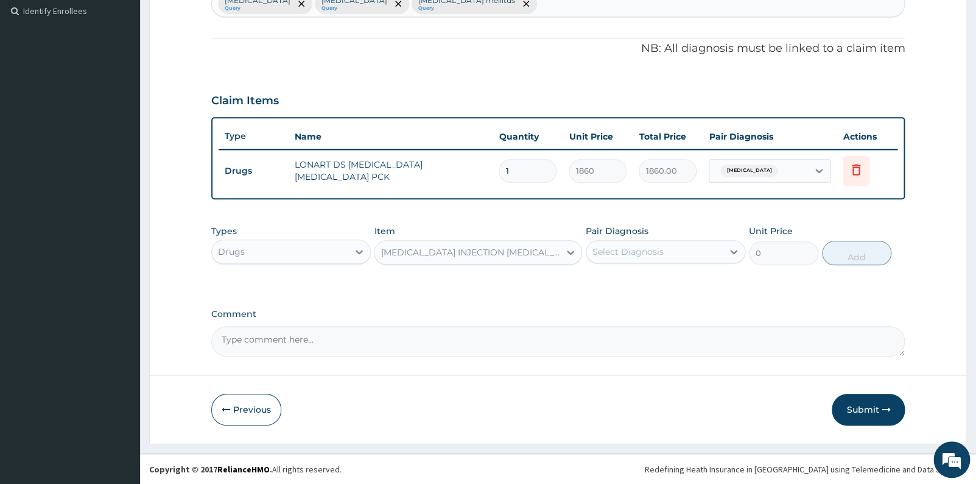
type input "324"
click at [526, 253] on div "[MEDICAL_DATA] INJECTION [MEDICAL_DATA] AMP" at bounding box center [471, 252] width 180 height 12
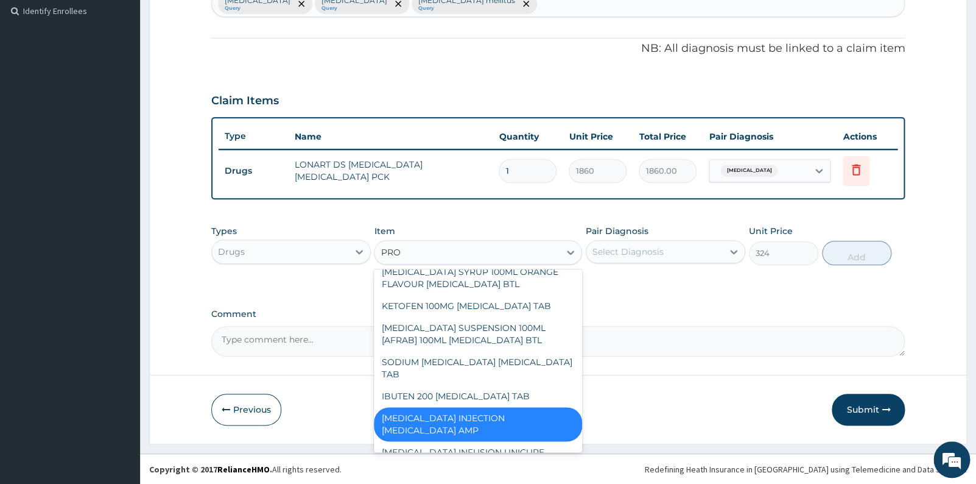
scroll to position [0, 0]
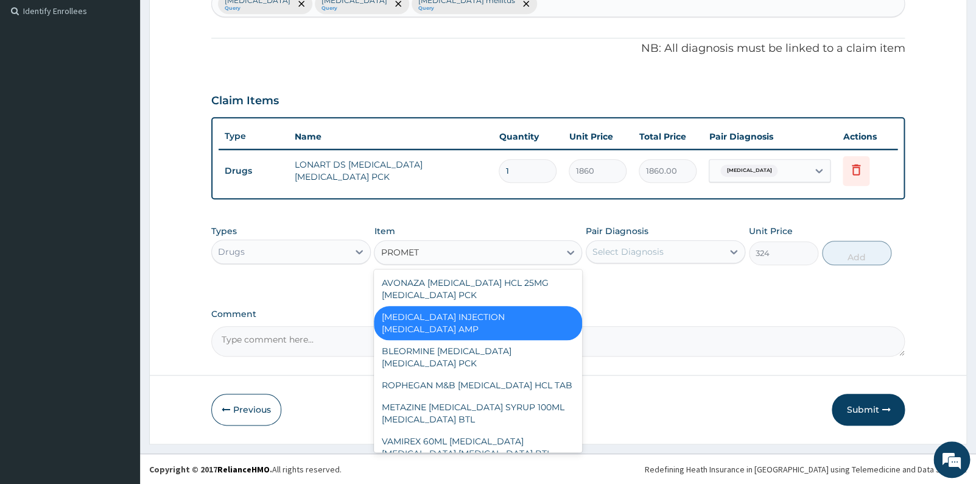
type input "PROMETH"
click at [538, 332] on div "[MEDICAL_DATA] INJECTION [MEDICAL_DATA] AMP" at bounding box center [478, 323] width 208 height 34
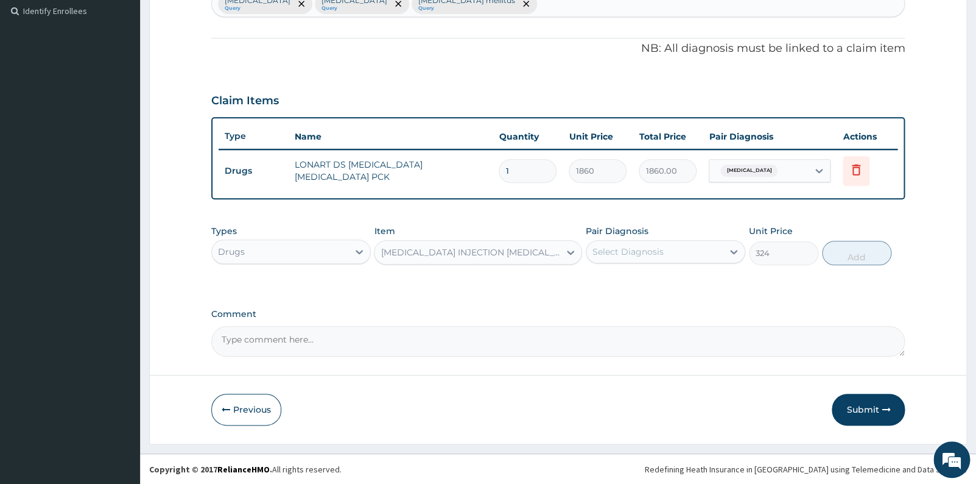
click at [706, 258] on div "Select Diagnosis" at bounding box center [655, 251] width 136 height 19
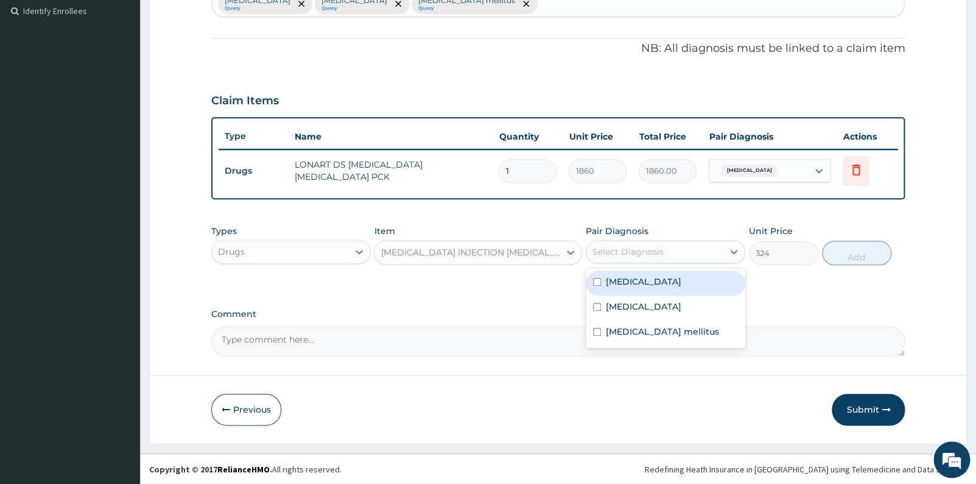
click at [616, 283] on label "[MEDICAL_DATA]" at bounding box center [644, 281] width 76 height 12
checkbox input "true"
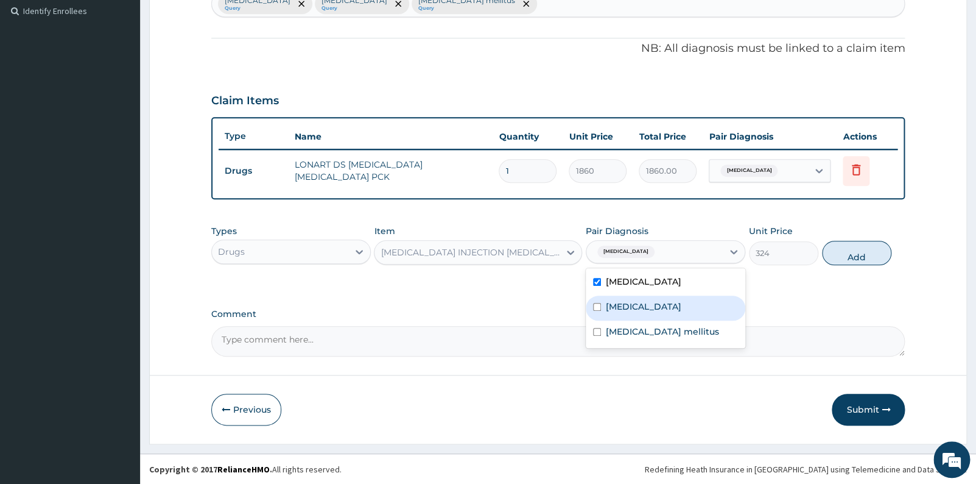
click at [613, 306] on label "[MEDICAL_DATA]" at bounding box center [644, 306] width 76 height 12
checkbox input "true"
click at [855, 252] on button "Add" at bounding box center [856, 253] width 69 height 24
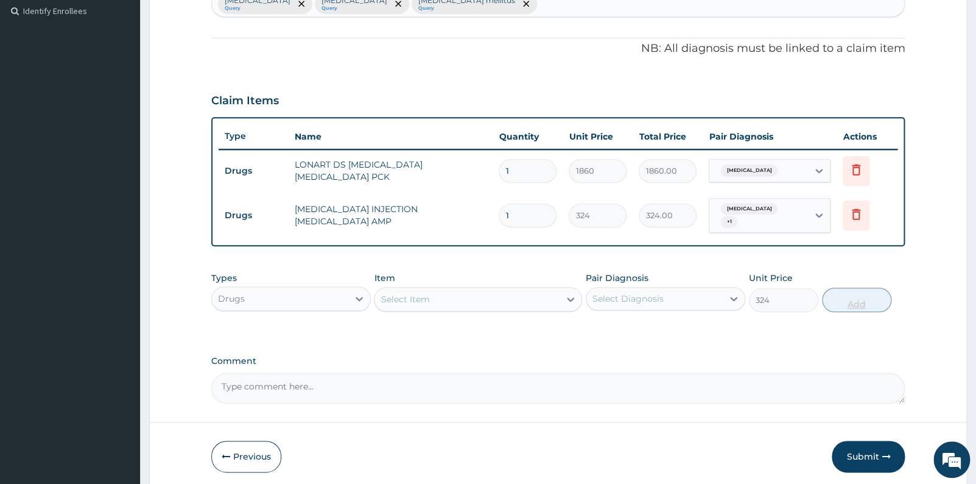
type input "0"
click at [432, 290] on div "Select Item" at bounding box center [467, 298] width 185 height 19
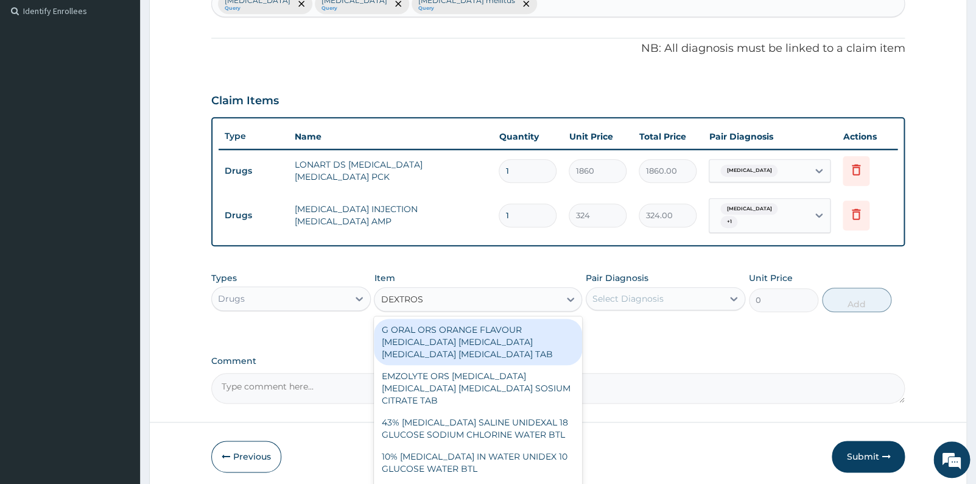
type input "[MEDICAL_DATA]"
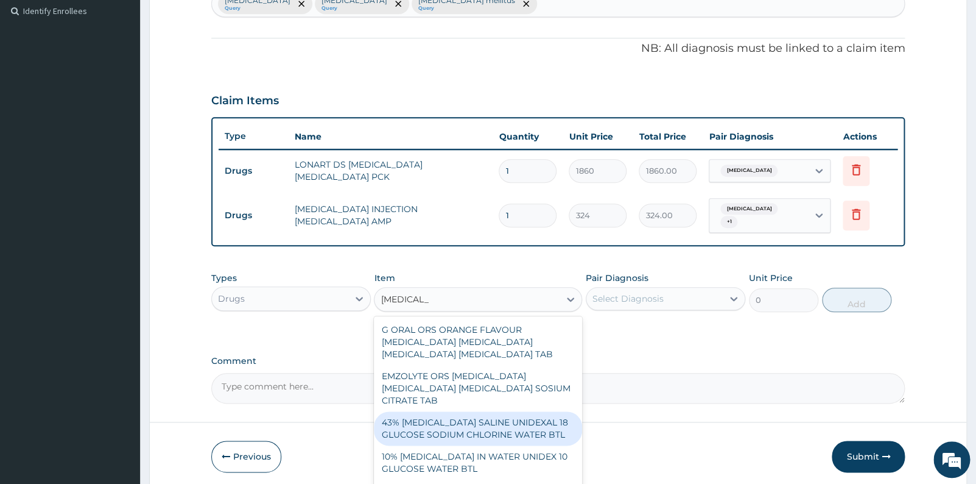
click at [499, 431] on div "43% [MEDICAL_DATA] SALINE UNIDEXAL 18 GLUCOSE SODIUM CHLORINE WATER BTL" at bounding box center [478, 428] width 208 height 34
type input "1000"
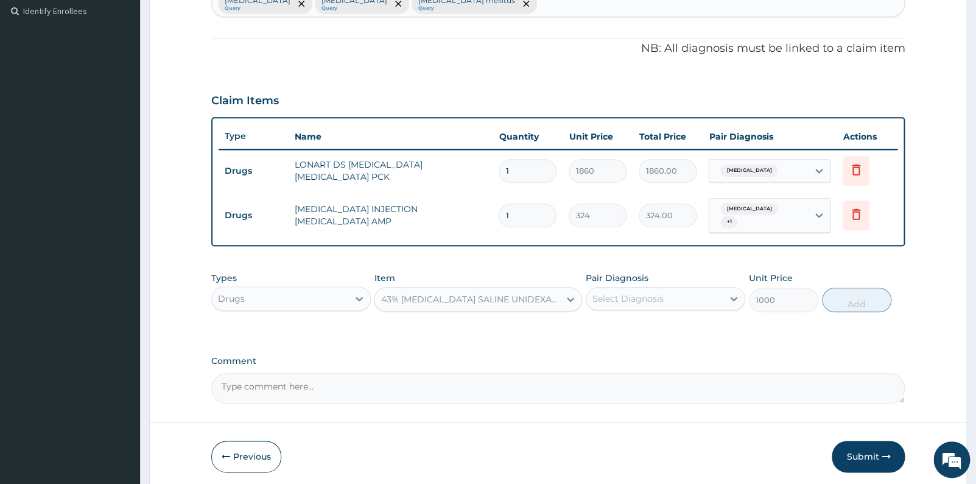
click at [682, 289] on div "Select Diagnosis" at bounding box center [655, 298] width 136 height 19
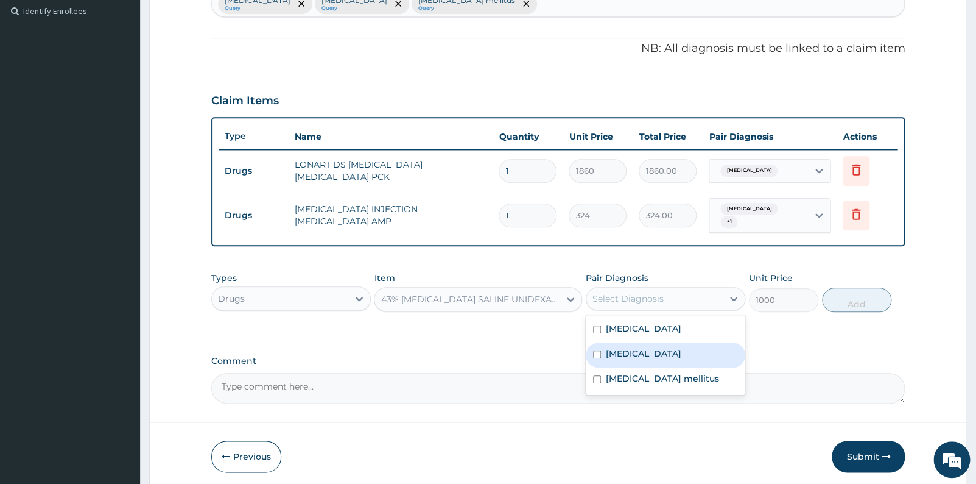
click at [650, 348] on div "[MEDICAL_DATA]" at bounding box center [666, 354] width 160 height 25
checkbox input "true"
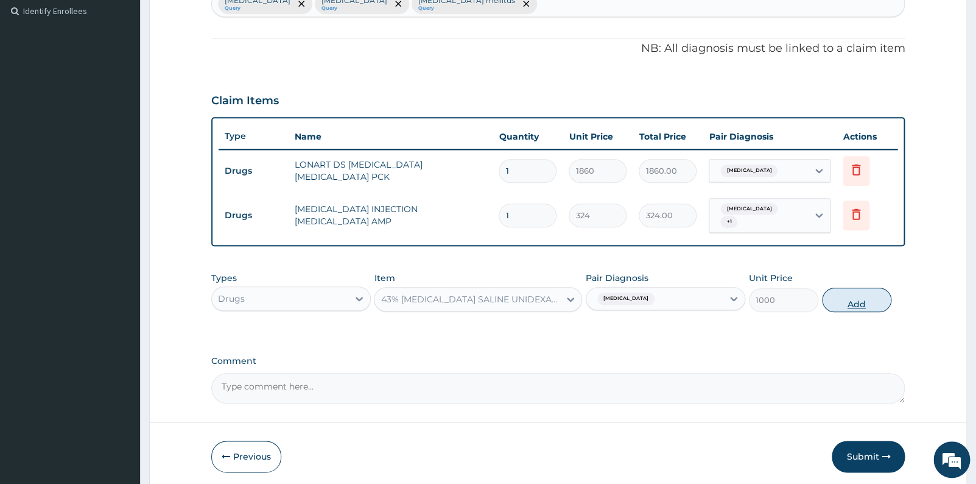
click at [850, 297] on button "Add" at bounding box center [856, 299] width 69 height 24
type input "0"
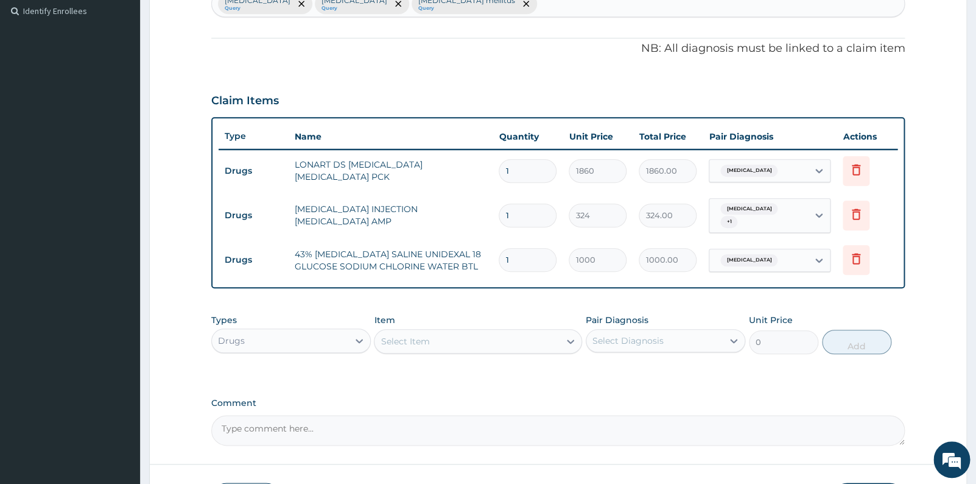
click at [492, 338] on div "Select Item" at bounding box center [467, 340] width 185 height 19
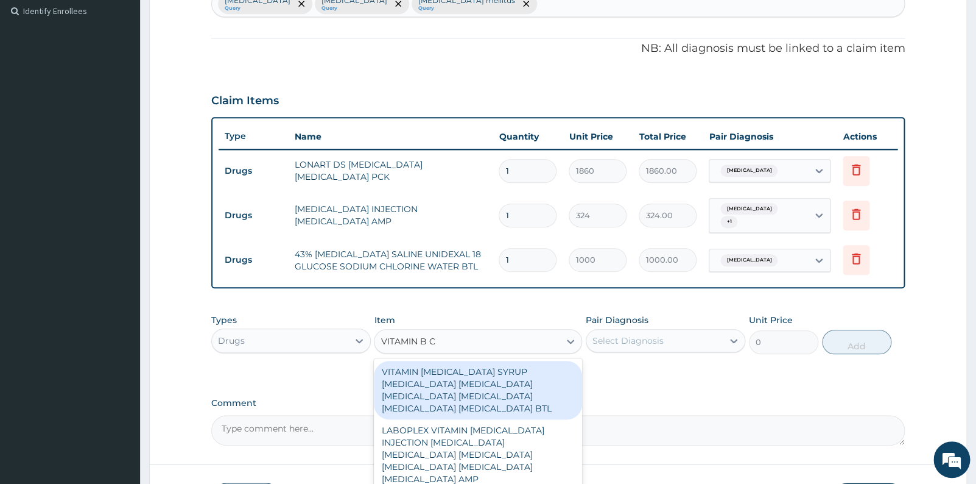
type input "VITAMIN B CO"
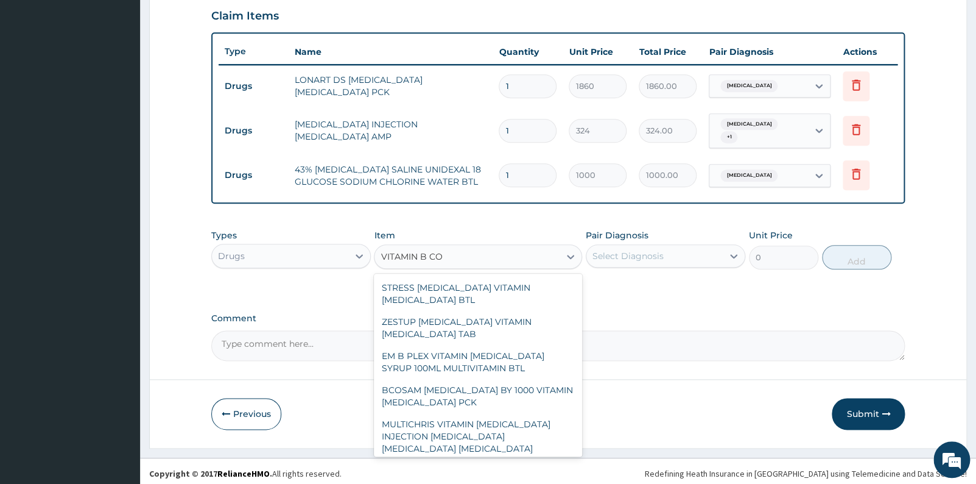
scroll to position [338, 0]
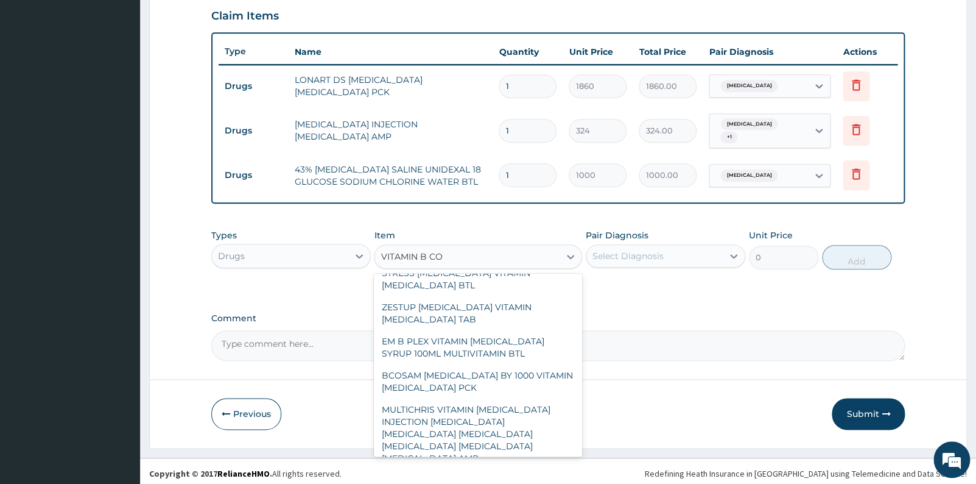
click at [549, 469] on div "VITAMIN [MEDICAL_DATA] INJECTION VITAMIN [MEDICAL_DATA] AMP" at bounding box center [478, 486] width 208 height 34
type input "200"
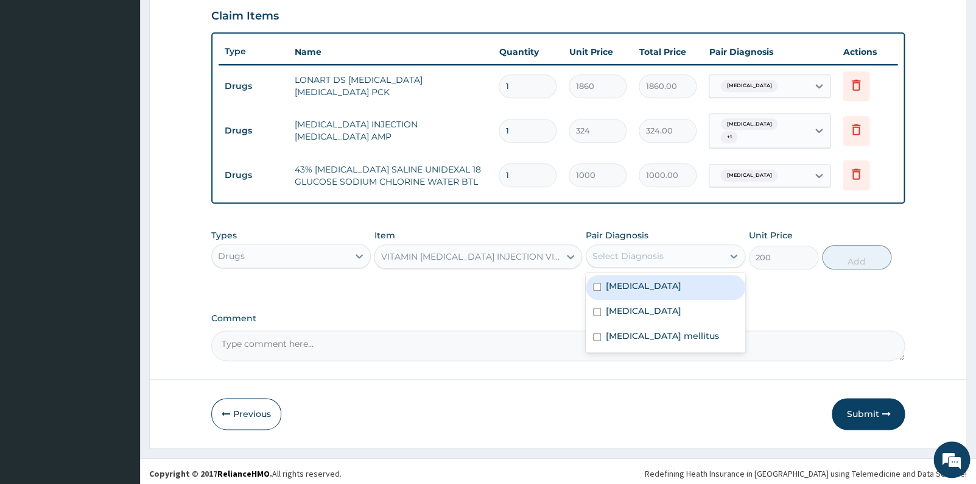
click at [715, 252] on div "Select Diagnosis" at bounding box center [655, 255] width 136 height 19
click at [657, 289] on div "[MEDICAL_DATA]" at bounding box center [666, 287] width 160 height 25
checkbox input "true"
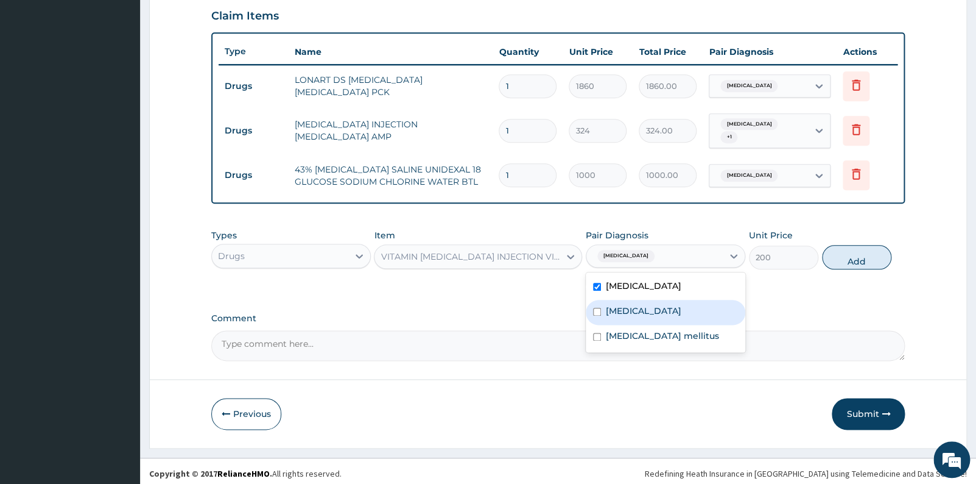
click at [649, 309] on div "[MEDICAL_DATA]" at bounding box center [666, 312] width 160 height 25
checkbox input "true"
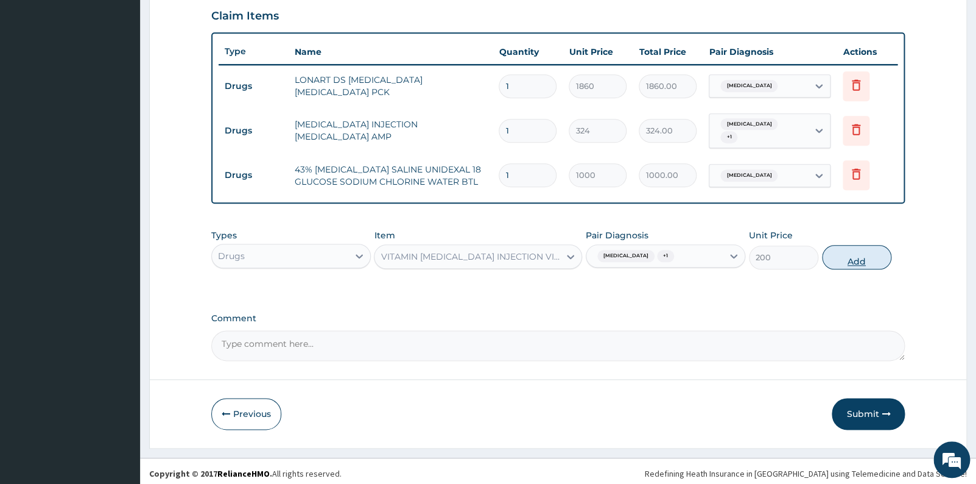
click at [853, 250] on button "Add" at bounding box center [856, 257] width 69 height 24
type input "0"
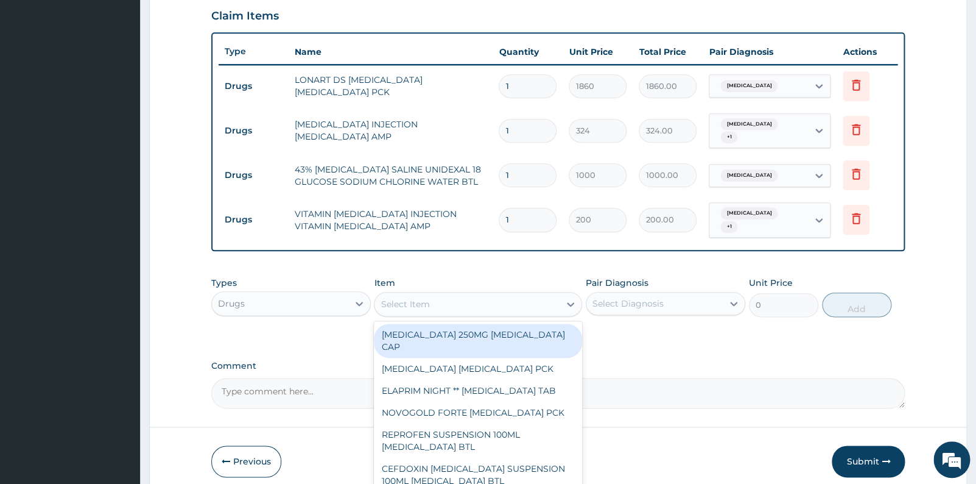
click at [557, 294] on div "Select Item" at bounding box center [467, 303] width 185 height 19
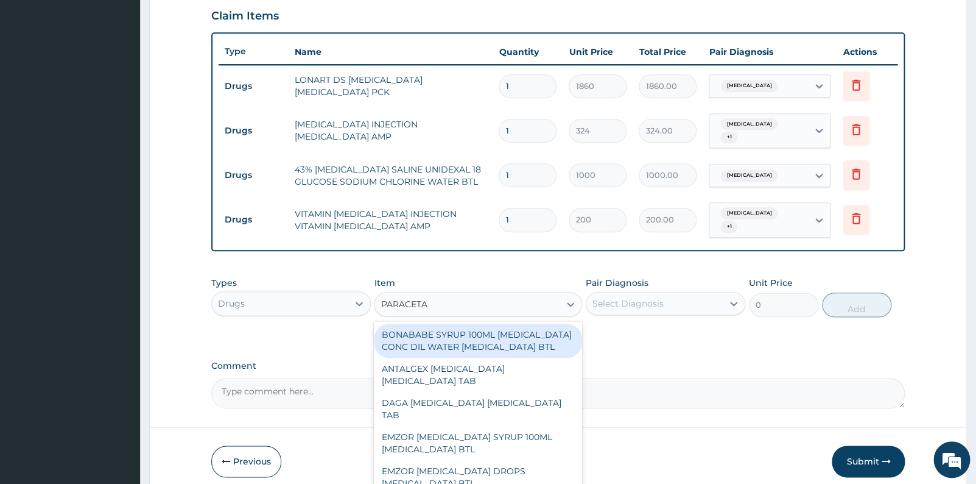
type input "PARACETAM"
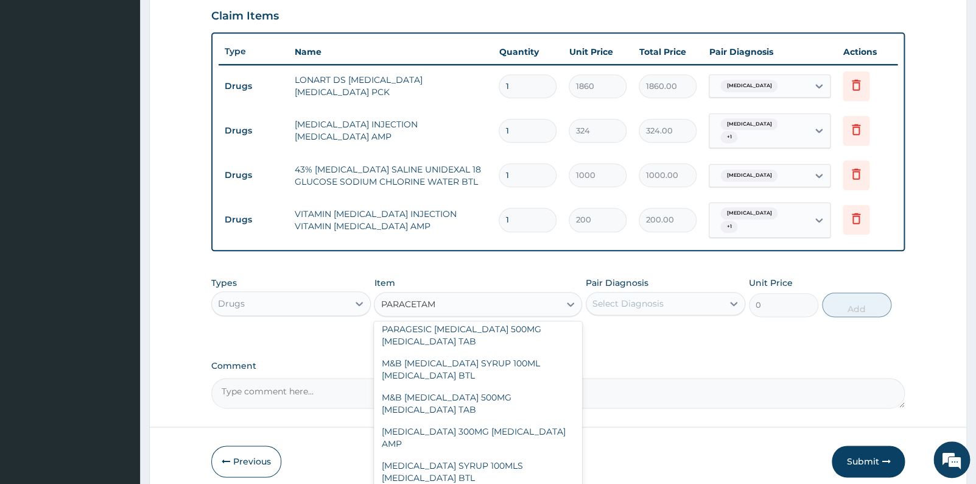
scroll to position [247, 0]
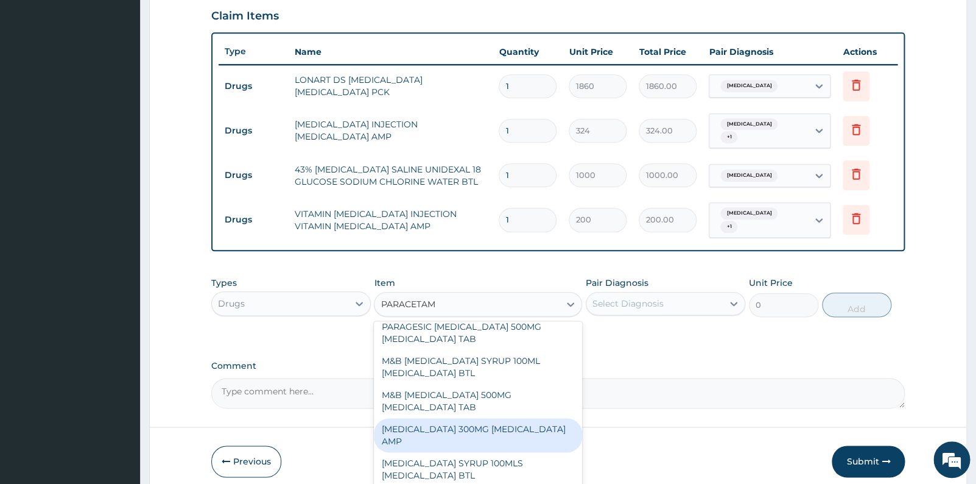
click at [520, 434] on div "[MEDICAL_DATA] 300MG [MEDICAL_DATA] AMP" at bounding box center [478, 435] width 208 height 34
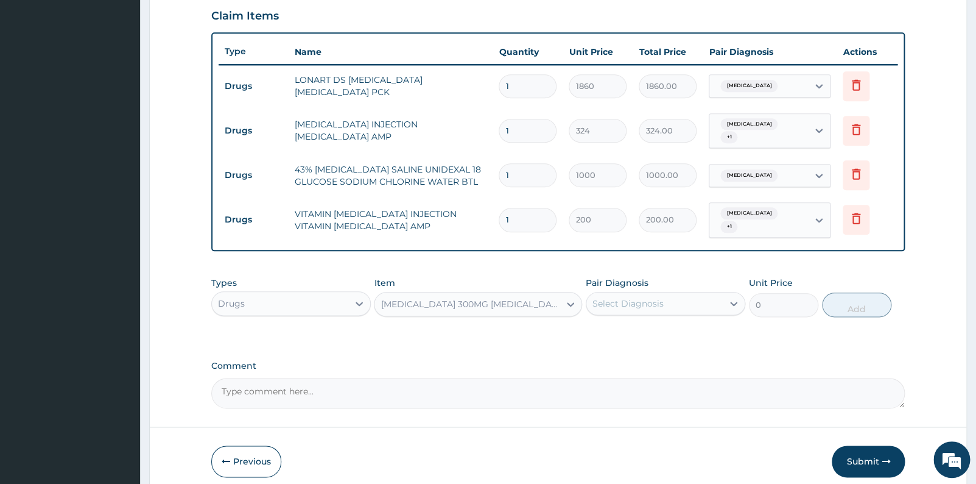
type input "240"
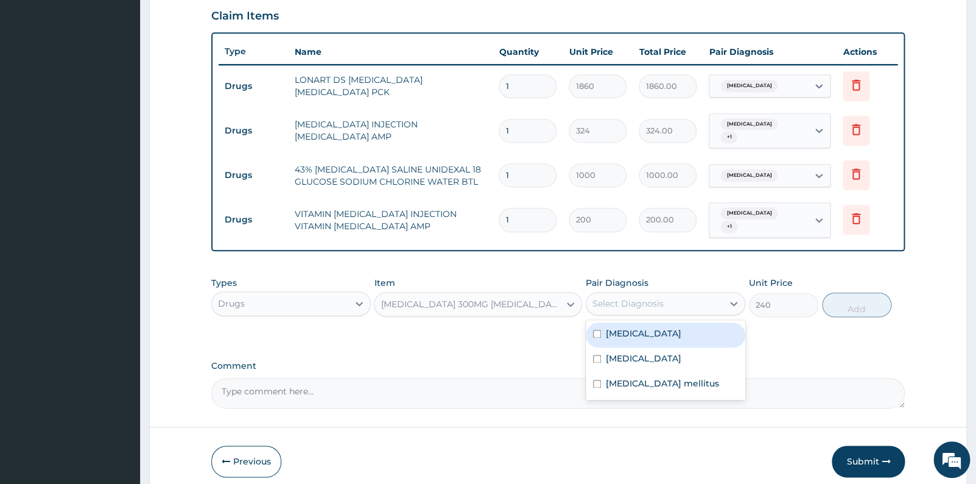
click at [713, 294] on div "Select Diagnosis" at bounding box center [655, 303] width 136 height 19
click at [689, 322] on div "[MEDICAL_DATA]" at bounding box center [666, 334] width 160 height 25
checkbox input "true"
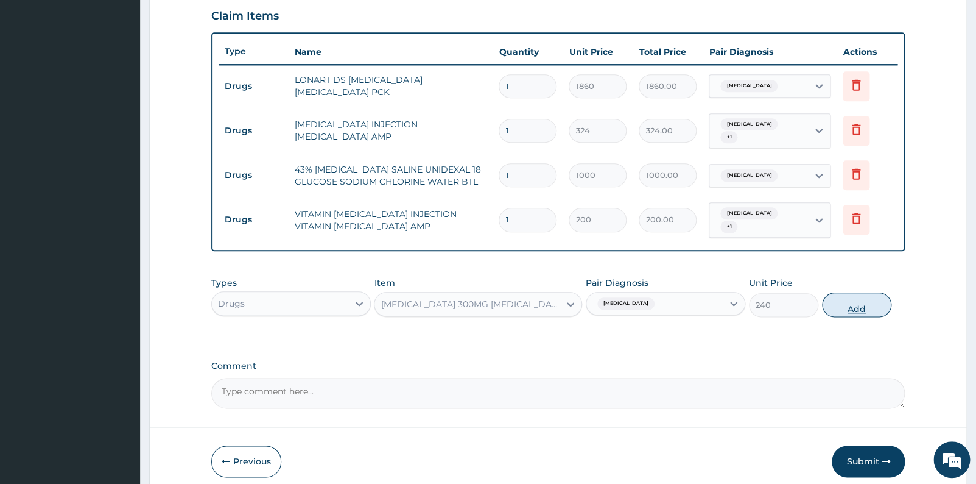
click at [834, 298] on button "Add" at bounding box center [856, 304] width 69 height 24
type input "0"
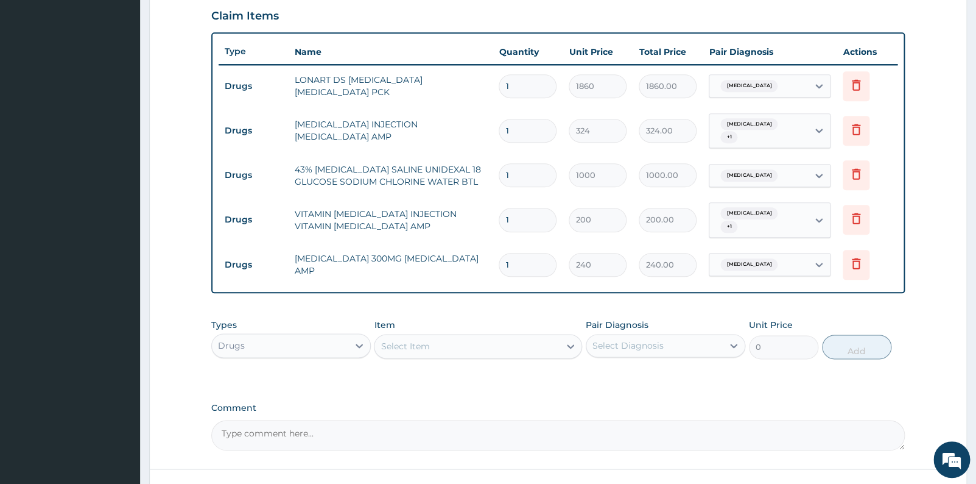
click at [414, 340] on div "Select Item" at bounding box center [405, 346] width 49 height 12
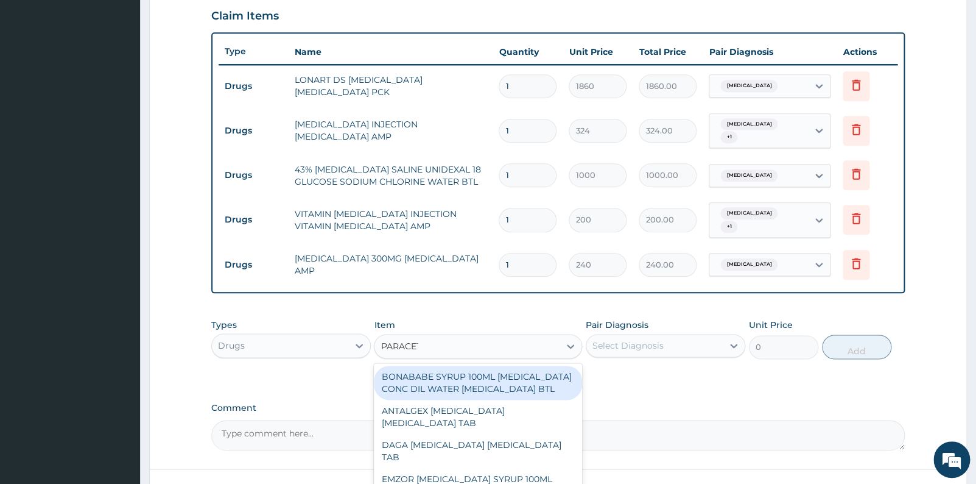
type input "PARACETA"
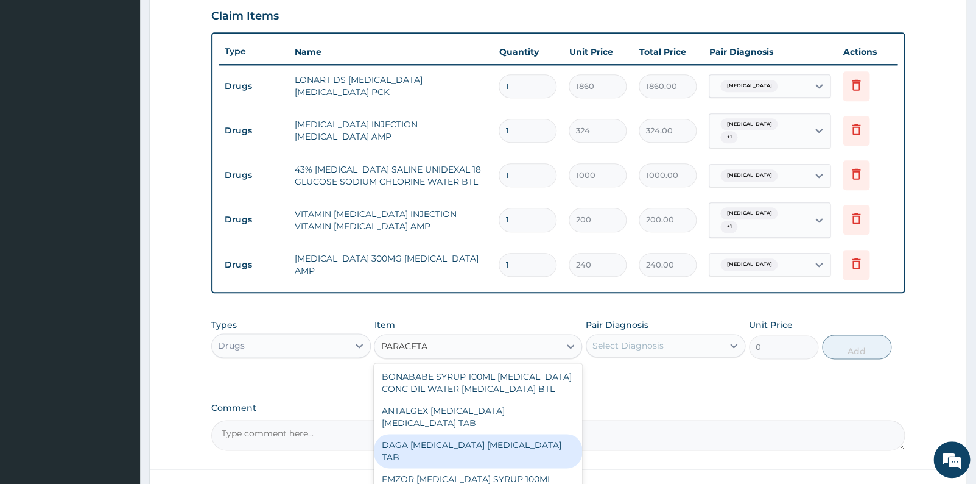
click at [422, 443] on div "DAGA [MEDICAL_DATA] [MEDICAL_DATA] TAB" at bounding box center [478, 451] width 208 height 34
type input "24"
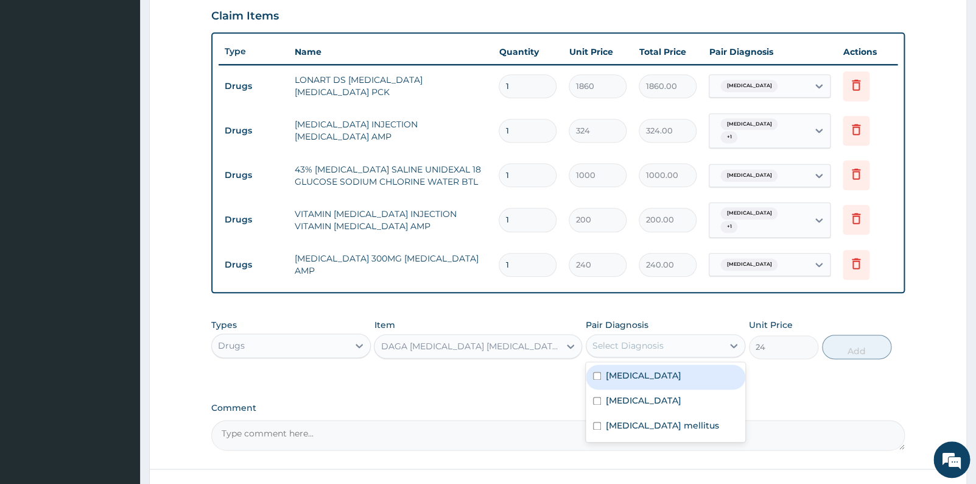
click at [672, 336] on div "Select Diagnosis" at bounding box center [655, 345] width 136 height 19
click at [664, 364] on div "[MEDICAL_DATA]" at bounding box center [666, 376] width 160 height 25
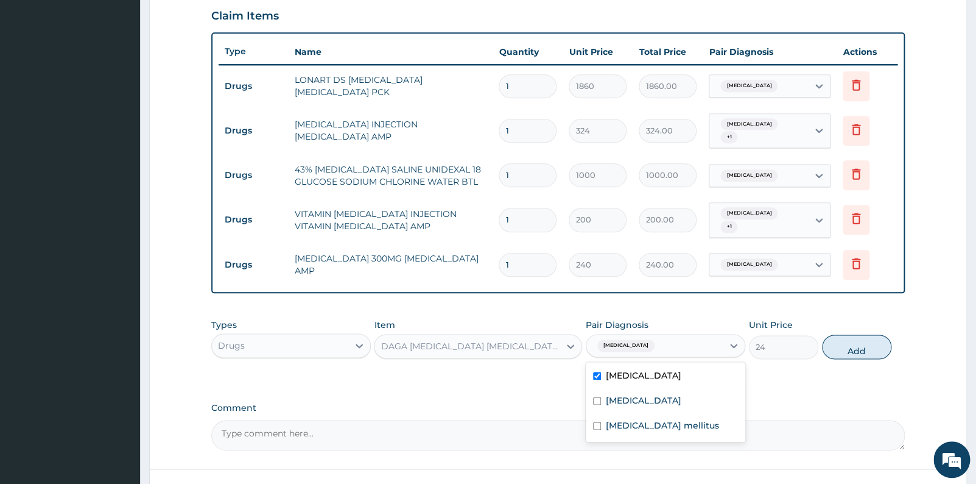
checkbox input "true"
click at [875, 334] on button "Add" at bounding box center [856, 346] width 69 height 24
type input "0"
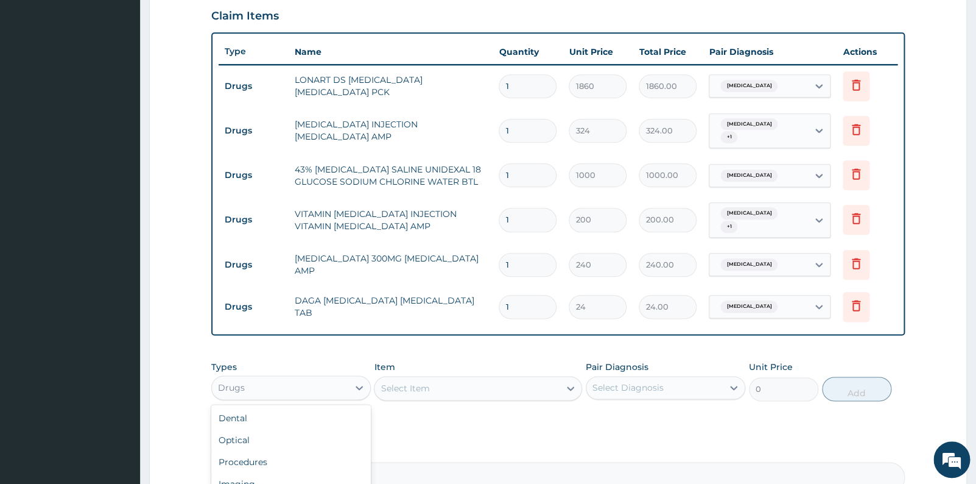
click at [298, 378] on div "Drugs" at bounding box center [280, 387] width 136 height 19
click at [276, 456] on div "Procedures" at bounding box center [291, 462] width 160 height 22
click at [527, 295] on input "1" at bounding box center [528, 307] width 58 height 24
type input "18"
type input "432.00"
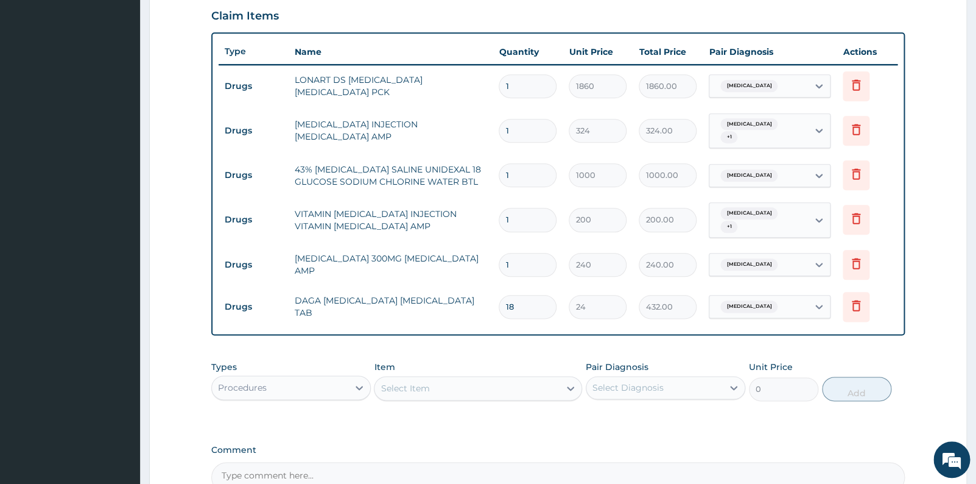
type input "18"
click at [524, 253] on input "1" at bounding box center [528, 265] width 58 height 24
type input "0.00"
type input "2"
type input "480.00"
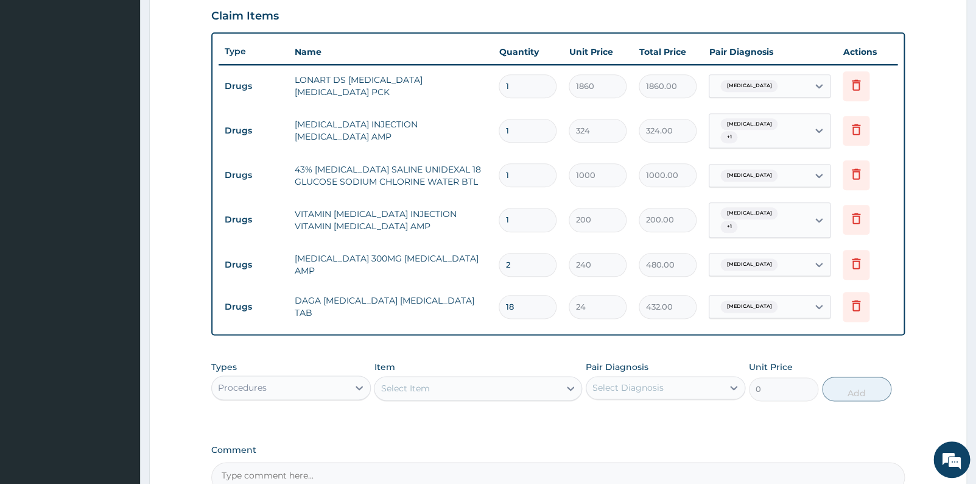
type input "2"
click at [529, 208] on input "1" at bounding box center [528, 220] width 58 height 24
click at [523, 170] on input "1" at bounding box center [528, 175] width 58 height 24
type input "0.00"
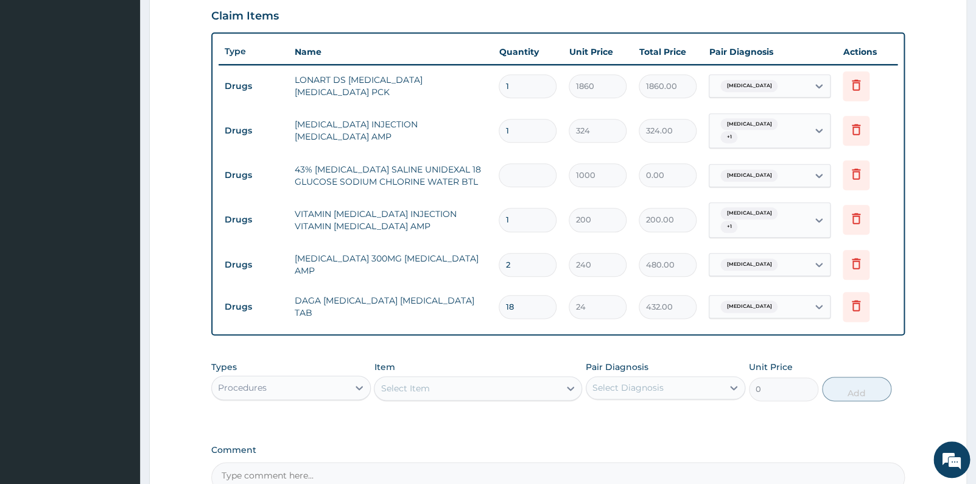
type input "2"
type input "2000.00"
type input "2"
click at [524, 208] on input "1" at bounding box center [528, 220] width 58 height 24
type input "0.00"
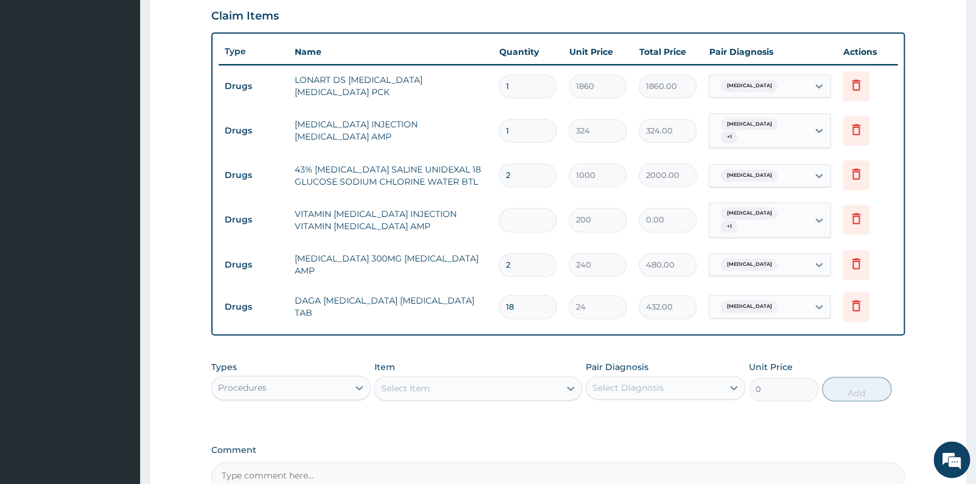
type input "2"
type input "400.00"
type input "2"
click at [436, 384] on div "Select Item" at bounding box center [467, 387] width 185 height 19
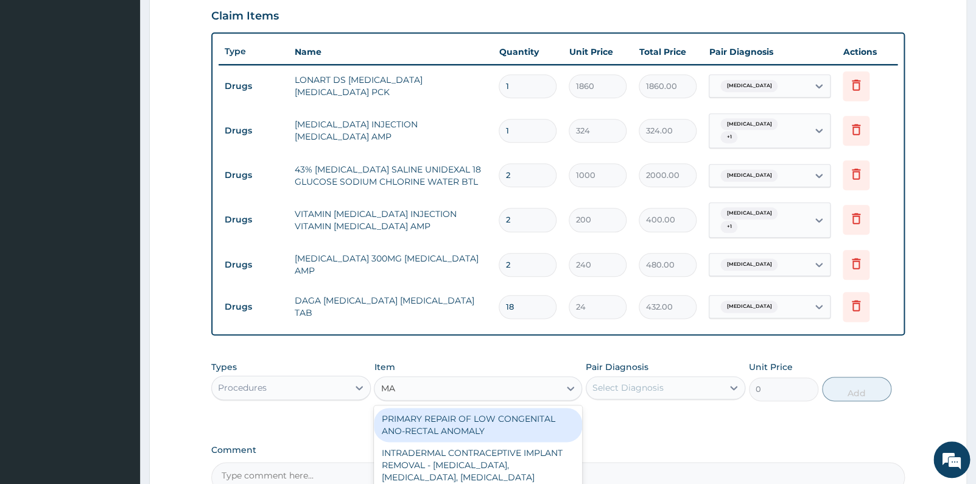
type input "M"
type input "GENERAL"
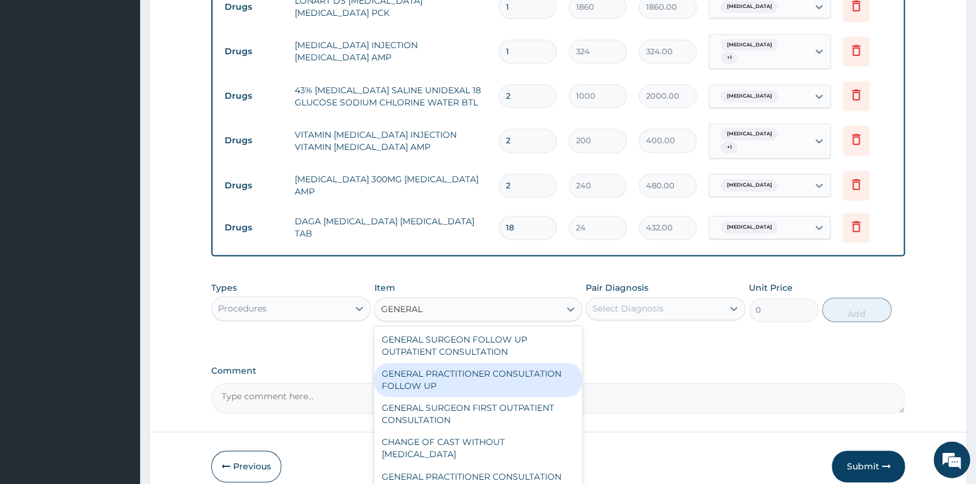
scroll to position [546, 0]
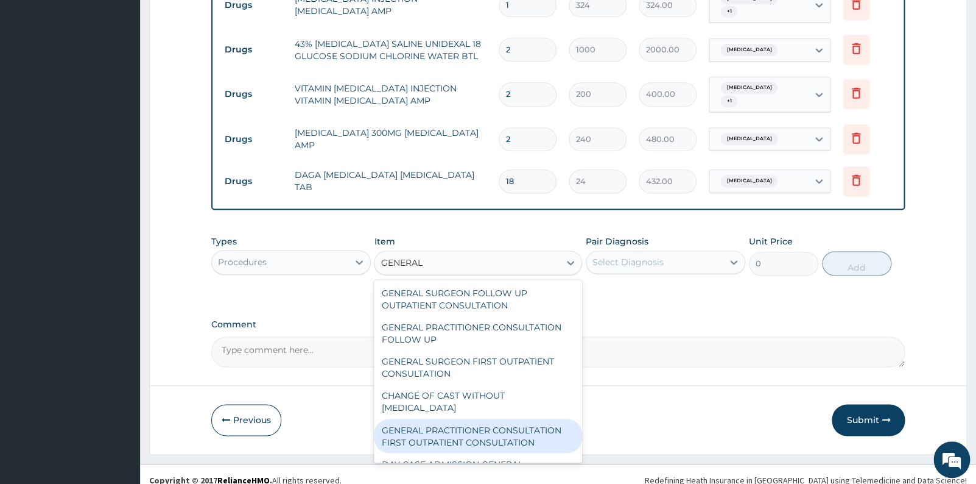
click at [462, 426] on div "GENERAL PRACTITIONER CONSULTATION FIRST OUTPATIENT CONSULTATION" at bounding box center [478, 435] width 208 height 34
type input "3000"
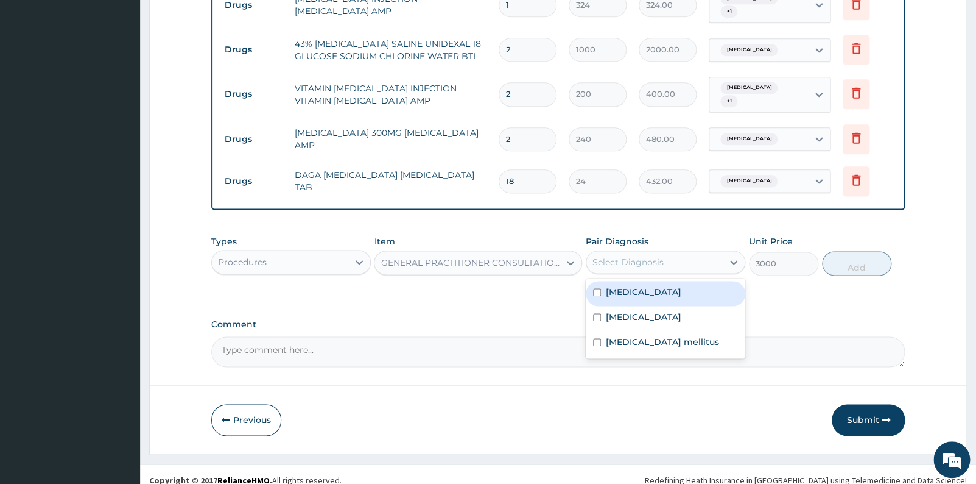
click at [712, 250] on div "Select Diagnosis" at bounding box center [666, 261] width 160 height 23
click at [679, 282] on div "[MEDICAL_DATA]" at bounding box center [666, 293] width 160 height 25
checkbox input "true"
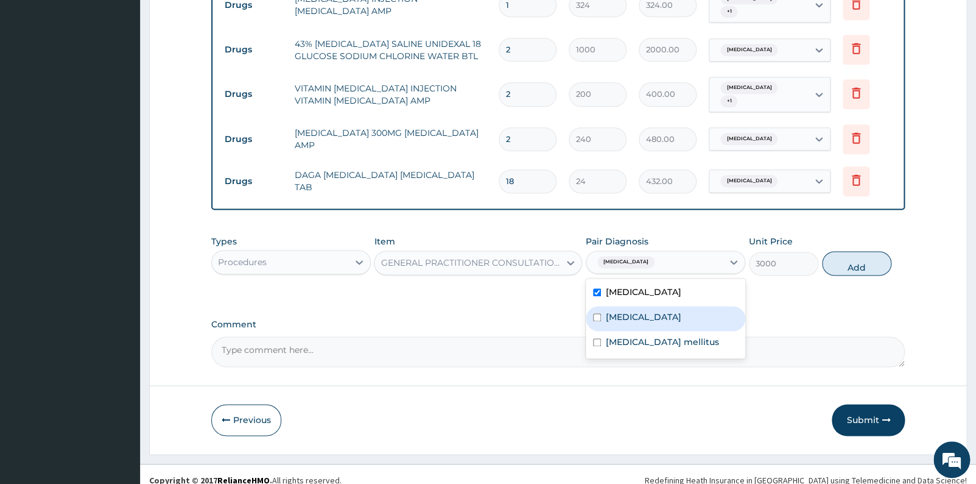
click at [648, 311] on div "[MEDICAL_DATA]" at bounding box center [666, 318] width 160 height 25
checkbox input "true"
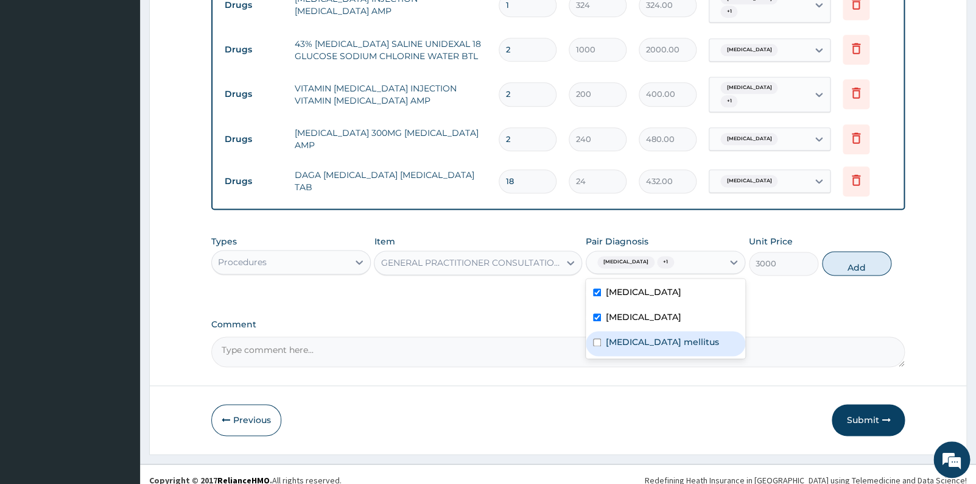
click at [643, 336] on label "[MEDICAL_DATA] mellitus" at bounding box center [662, 342] width 113 height 12
checkbox input "true"
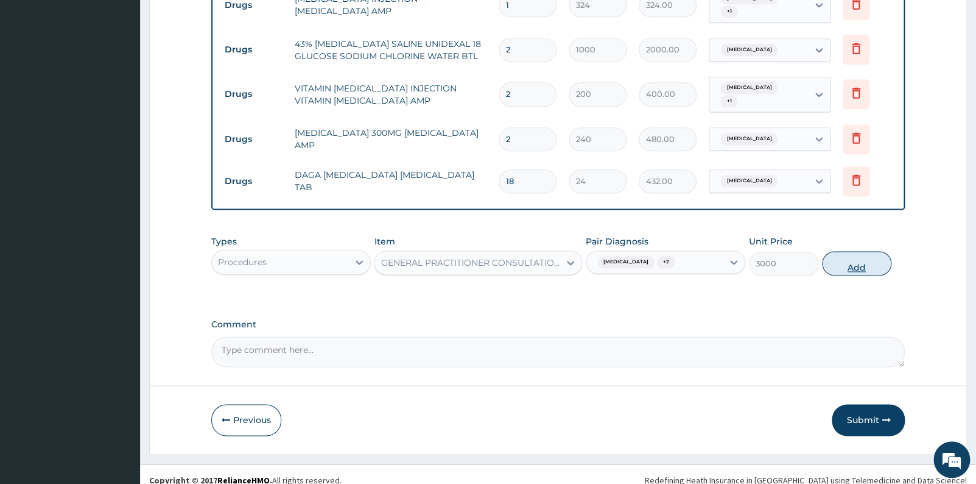
click at [870, 256] on button "Add" at bounding box center [856, 263] width 69 height 24
type input "0"
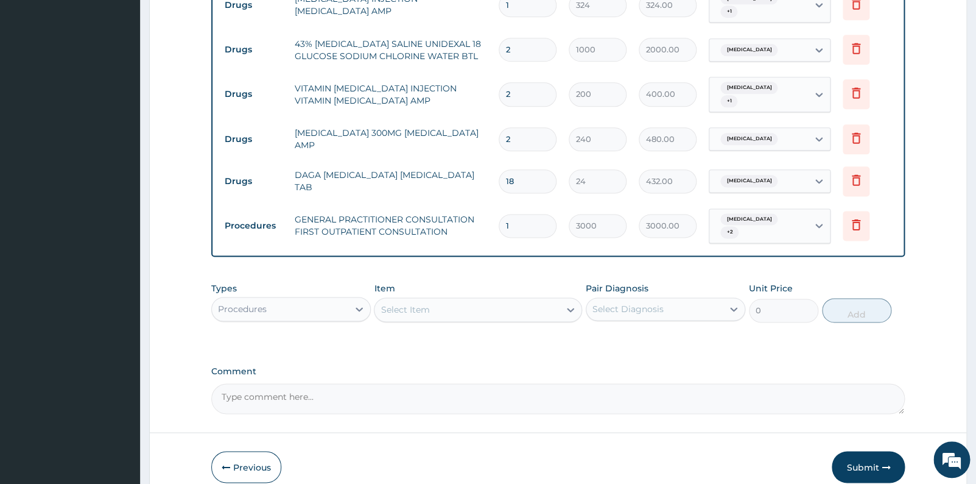
click at [477, 300] on div "Select Item" at bounding box center [467, 309] width 185 height 19
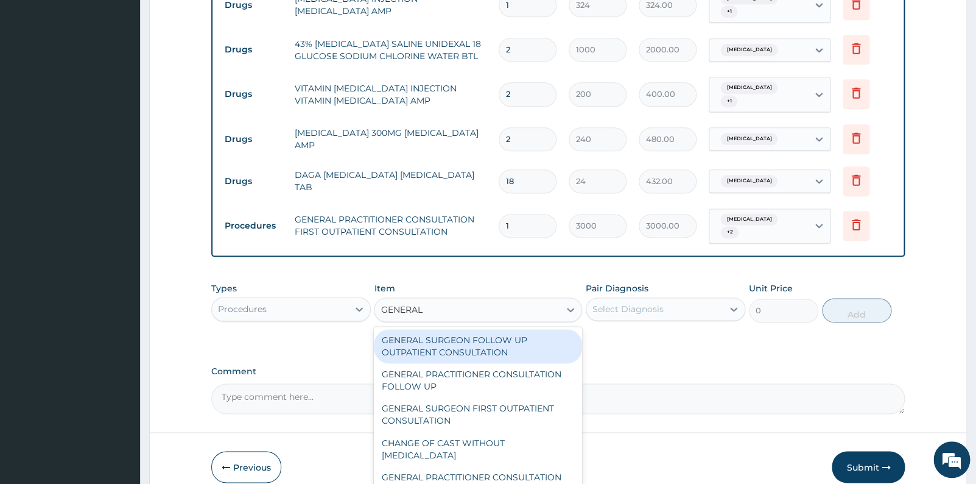
type input "GENERAL W"
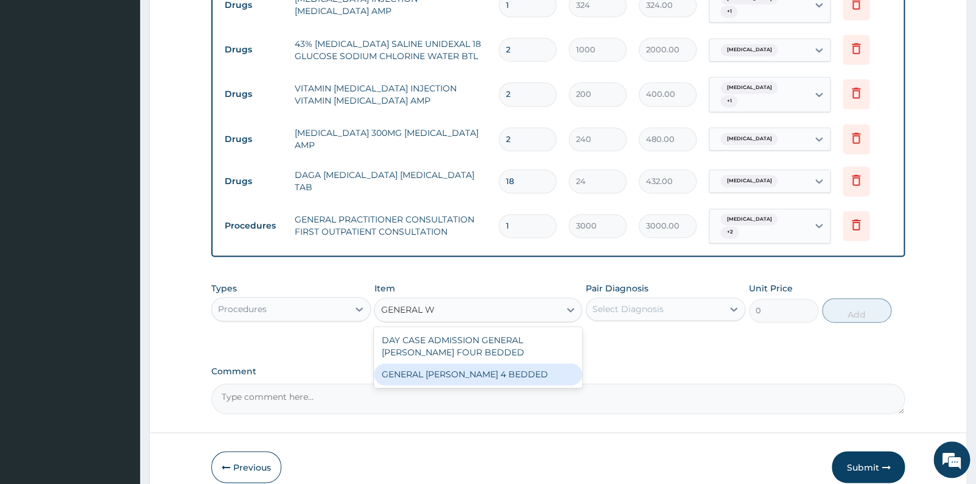
click at [462, 363] on div "GENERAL [PERSON_NAME] 4 BEDDED" at bounding box center [478, 374] width 208 height 22
type input "3500"
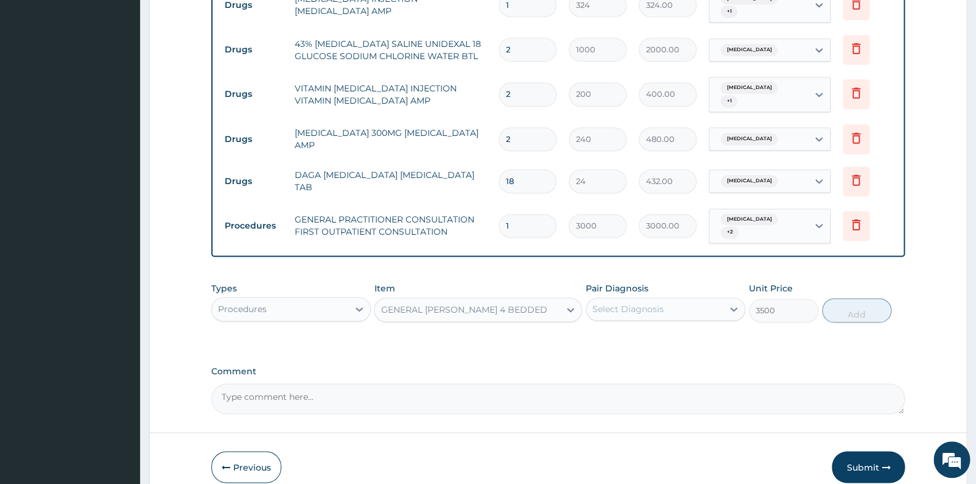
click at [655, 303] on div "Select Diagnosis" at bounding box center [628, 309] width 71 height 12
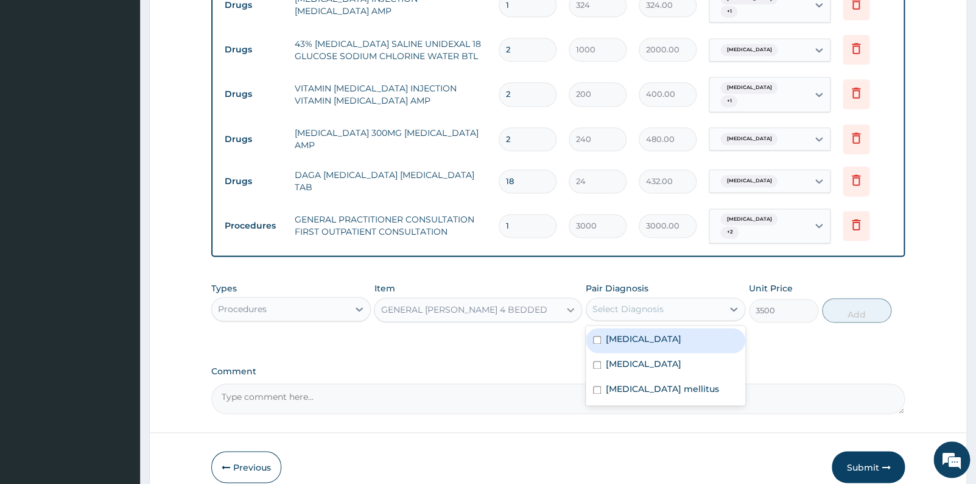
click at [566, 303] on icon at bounding box center [571, 309] width 12 height 12
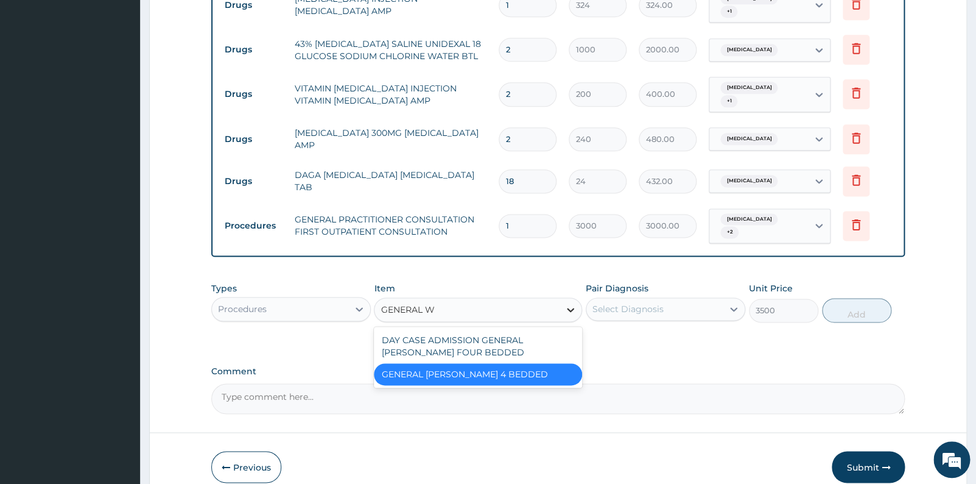
scroll to position [0, 0]
type input "GENERAL WAR"
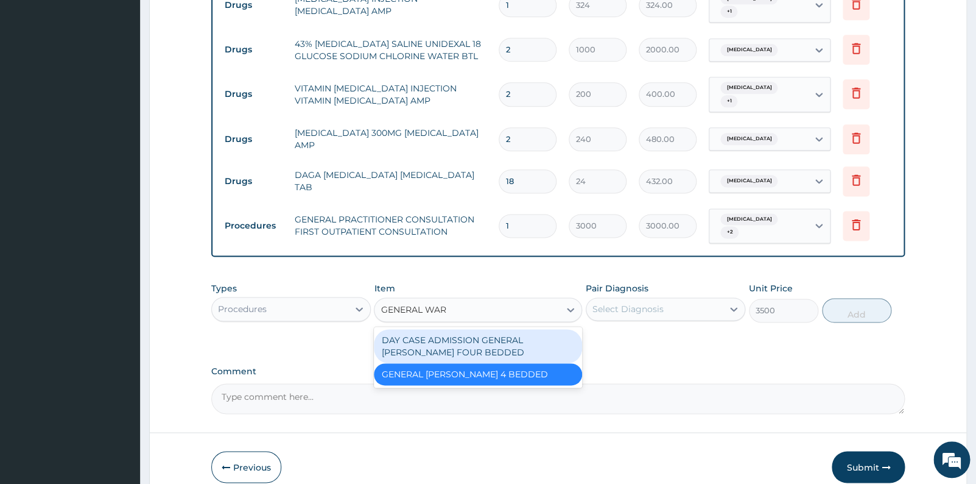
click at [551, 333] on div "DAY CASE ADMISSION GENERAL [PERSON_NAME] FOUR BEDDED" at bounding box center [478, 346] width 208 height 34
type input "7500"
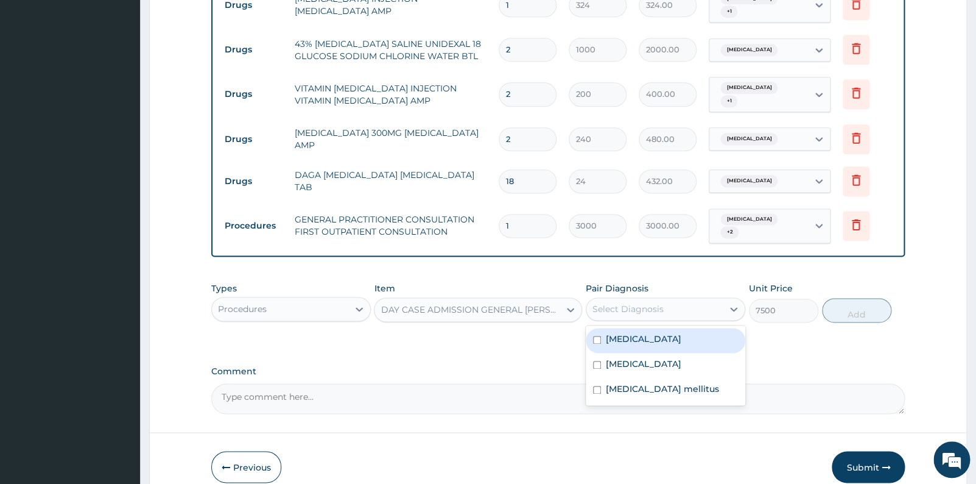
click at [604, 303] on div "Select Diagnosis" at bounding box center [628, 309] width 71 height 12
click at [610, 333] on label "[MEDICAL_DATA]" at bounding box center [644, 339] width 76 height 12
click at [612, 336] on div "[MEDICAL_DATA]" at bounding box center [666, 340] width 160 height 25
click at [608, 333] on label "[MEDICAL_DATA]" at bounding box center [644, 339] width 76 height 12
checkbox input "true"
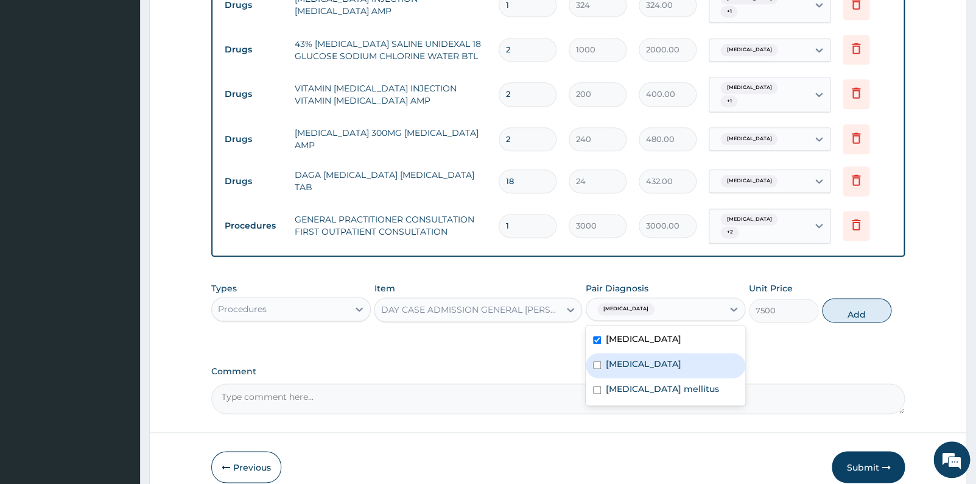
click at [614, 358] on label "[MEDICAL_DATA]" at bounding box center [644, 364] width 76 height 12
checkbox input "true"
click at [622, 382] on label "[MEDICAL_DATA] mellitus" at bounding box center [662, 388] width 113 height 12
checkbox input "true"
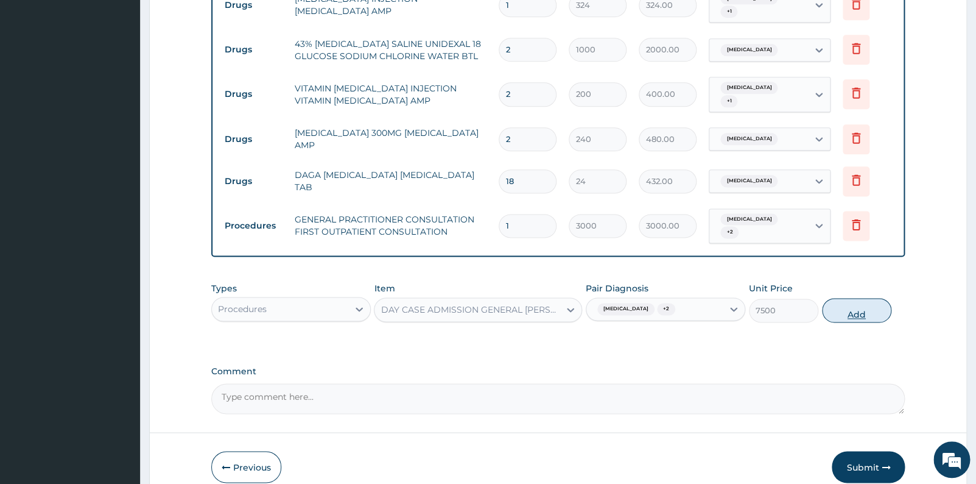
click at [859, 298] on button "Add" at bounding box center [856, 310] width 69 height 24
type input "0"
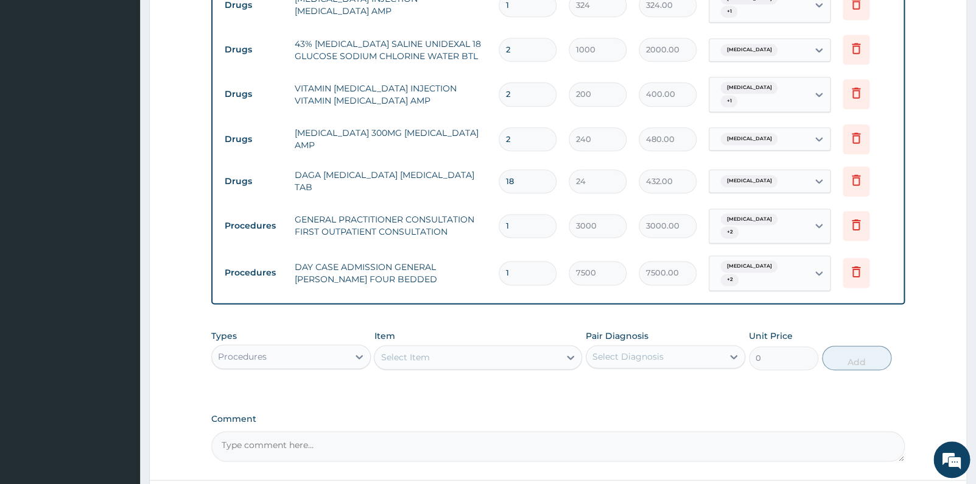
click at [347, 347] on div "Procedures" at bounding box center [280, 356] width 136 height 19
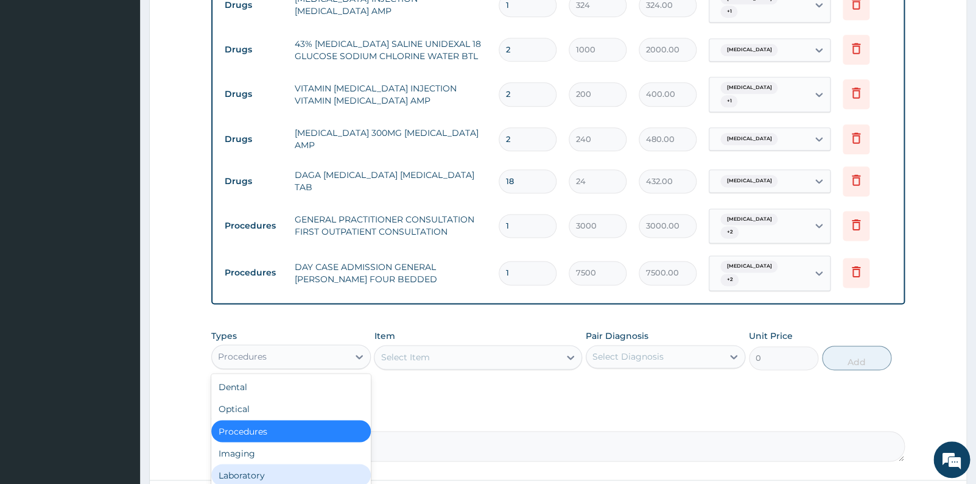
click at [270, 463] on div "Laboratory" at bounding box center [291, 474] width 160 height 22
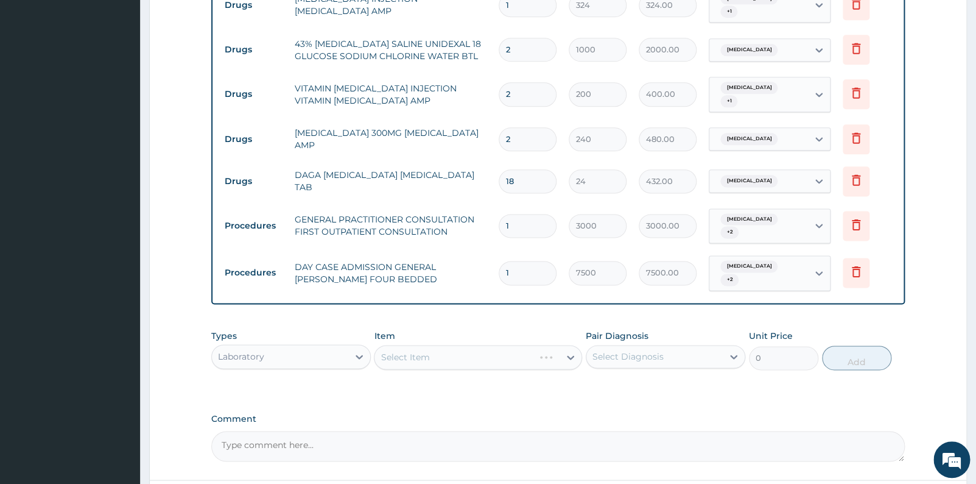
click at [468, 345] on div "Select Item" at bounding box center [478, 357] width 208 height 24
click at [499, 347] on div "Select Item" at bounding box center [467, 356] width 185 height 19
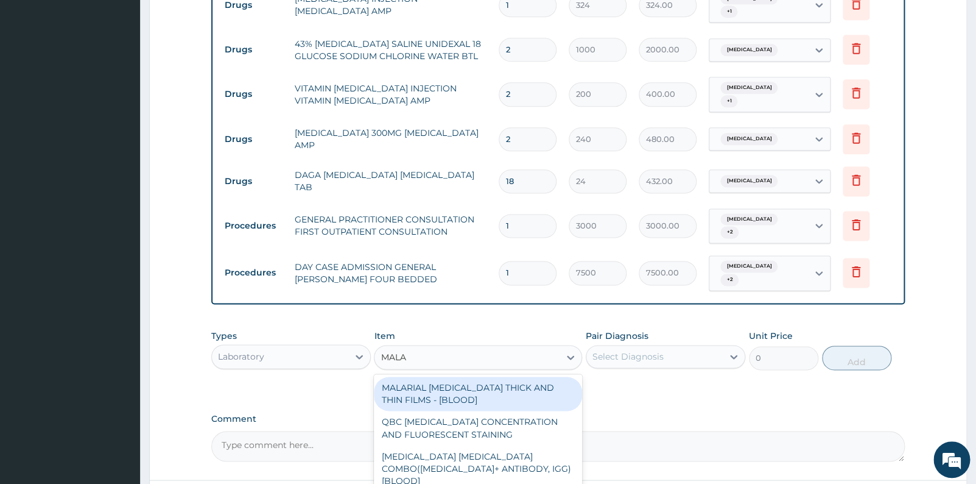
type input "MALAR"
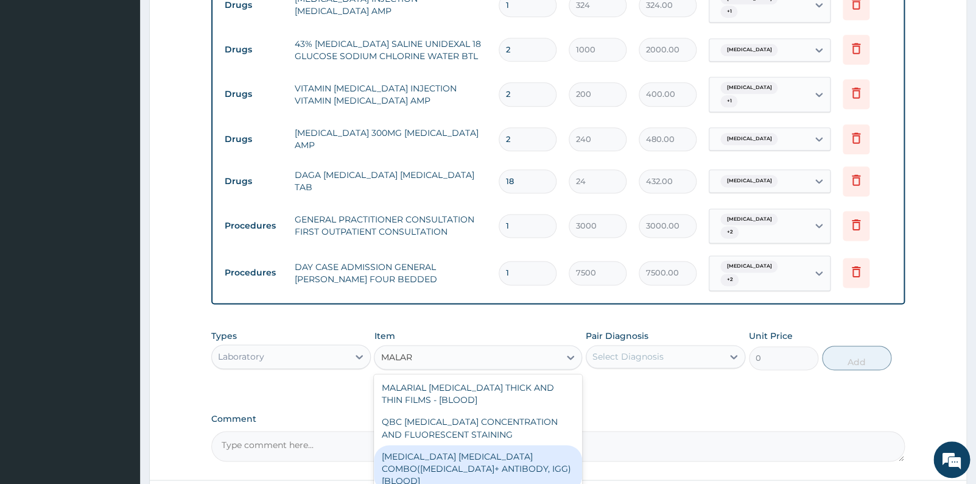
click at [490, 445] on div "[MEDICAL_DATA] [MEDICAL_DATA] COMBO([MEDICAL_DATA]+ ANTIBODY, IGG) [BLOOD]" at bounding box center [478, 468] width 208 height 46
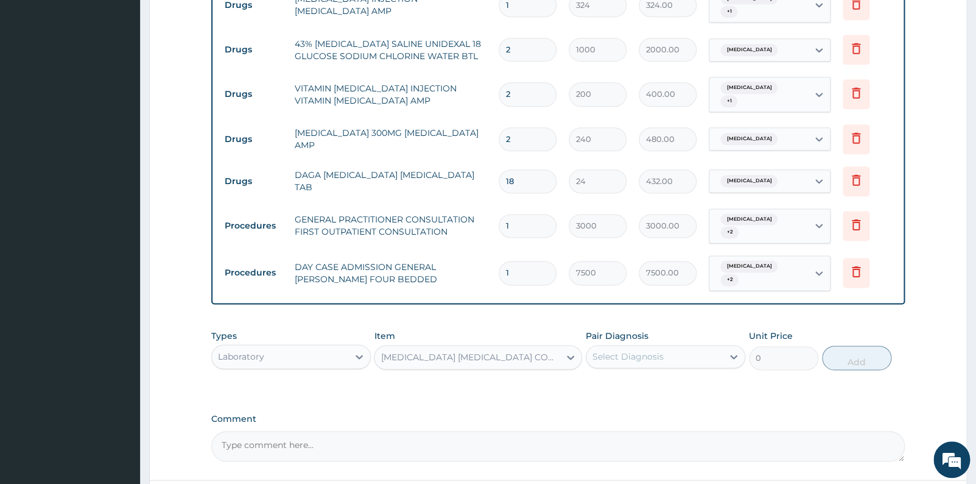
type input "2000"
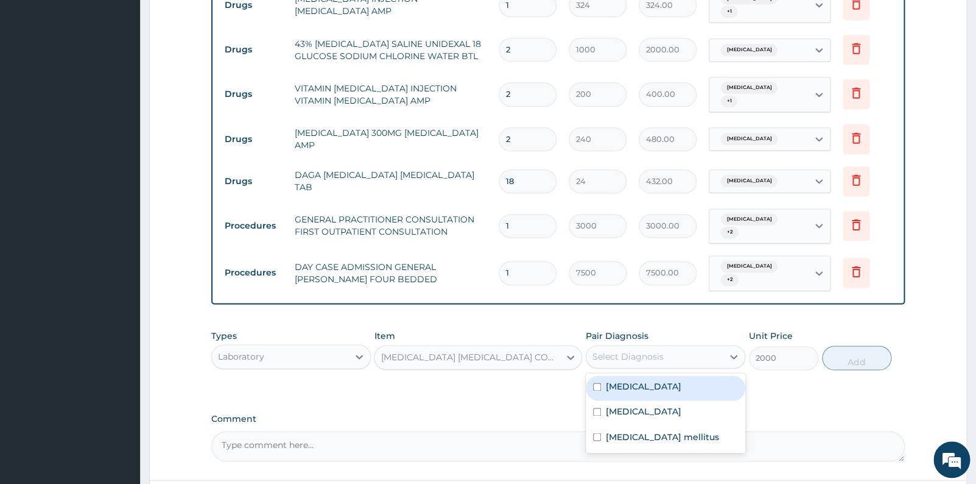
click at [716, 347] on div "Select Diagnosis" at bounding box center [655, 356] width 136 height 19
click at [687, 375] on div "[MEDICAL_DATA]" at bounding box center [666, 387] width 160 height 25
checkbox input "true"
click at [868, 345] on button "Add" at bounding box center [856, 357] width 69 height 24
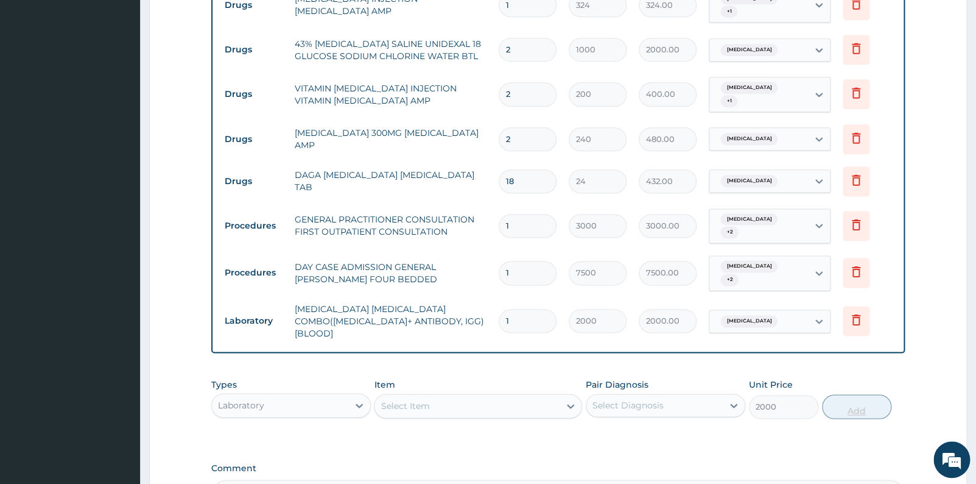
type input "0"
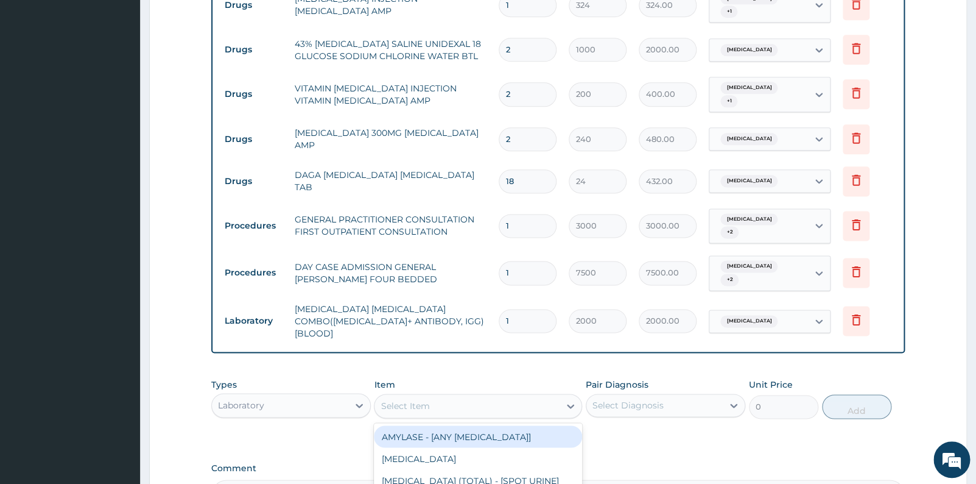
click at [556, 396] on div "Select Item" at bounding box center [467, 405] width 185 height 19
type input "CBC"
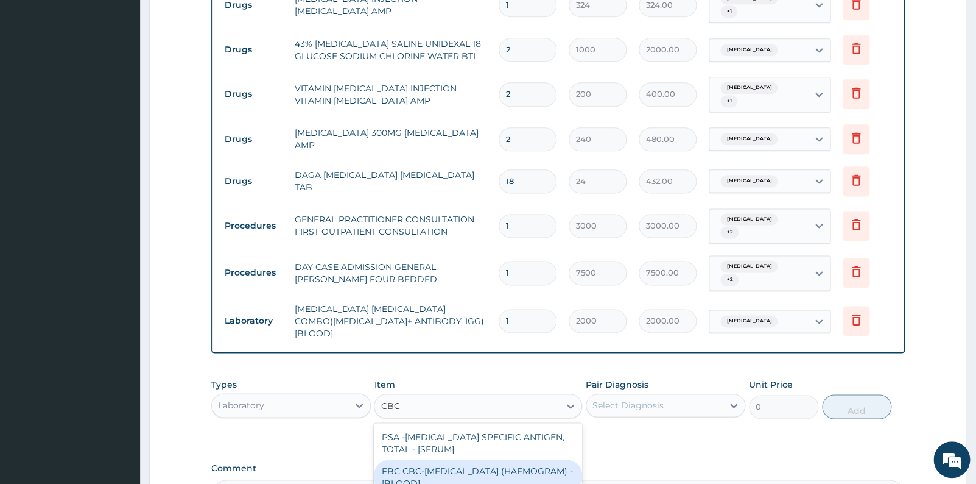
click at [543, 459] on div "FBC CBC-[MEDICAL_DATA] (HAEMOGRAM) - [BLOOD]" at bounding box center [478, 476] width 208 height 34
type input "3000"
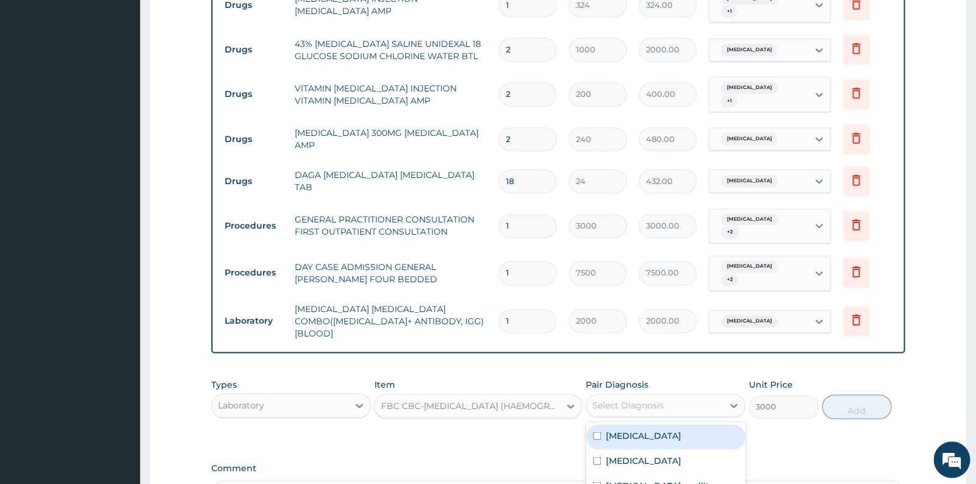
click at [673, 395] on div "Select Diagnosis" at bounding box center [655, 404] width 136 height 19
click at [627, 454] on label "[MEDICAL_DATA]" at bounding box center [644, 460] width 76 height 12
checkbox input "true"
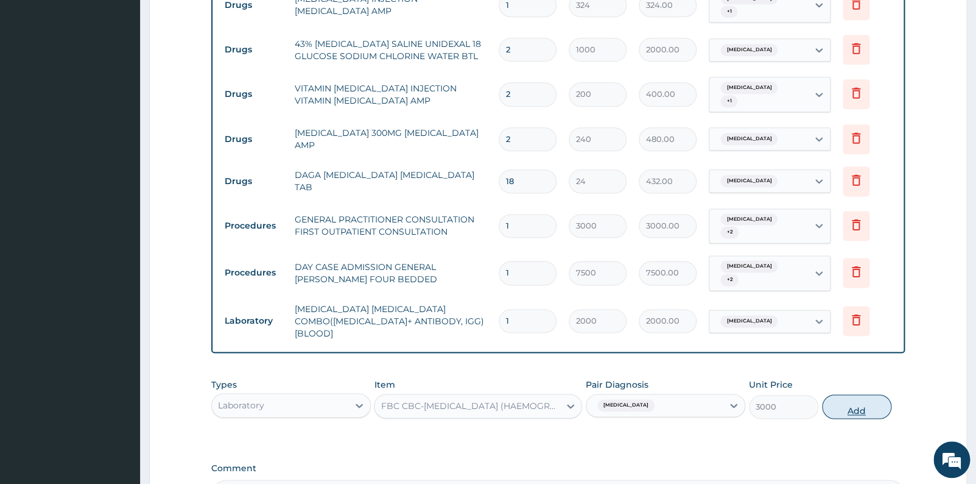
click at [844, 394] on button "Add" at bounding box center [856, 406] width 69 height 24
type input "0"
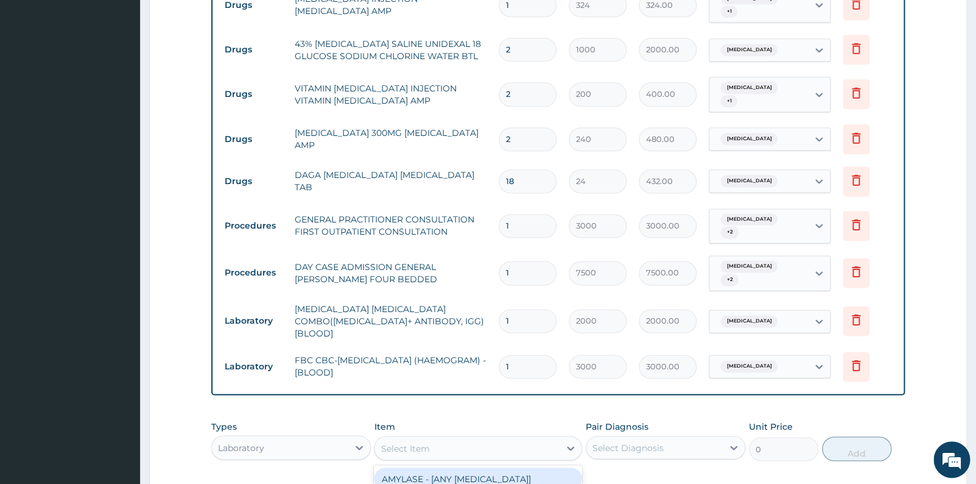
click at [499, 438] on div "Select Item" at bounding box center [467, 447] width 185 height 19
type input "RANDOM"
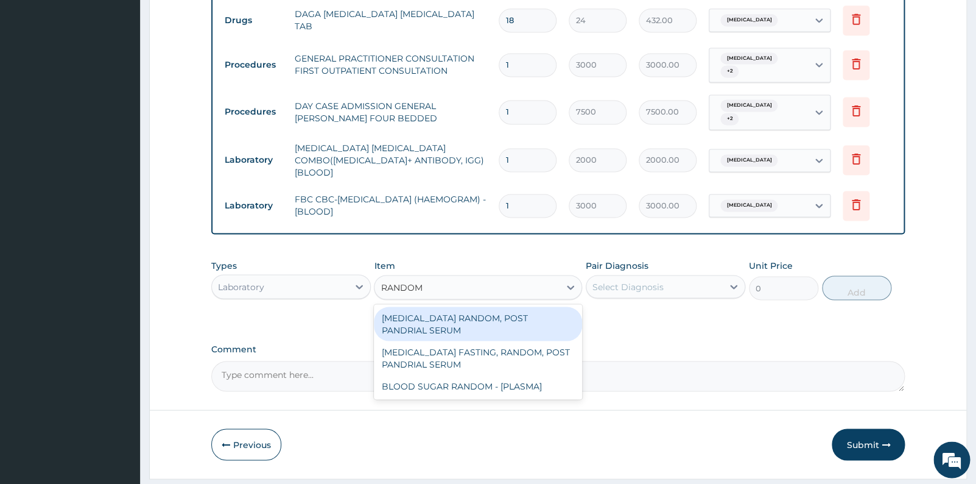
scroll to position [705, 0]
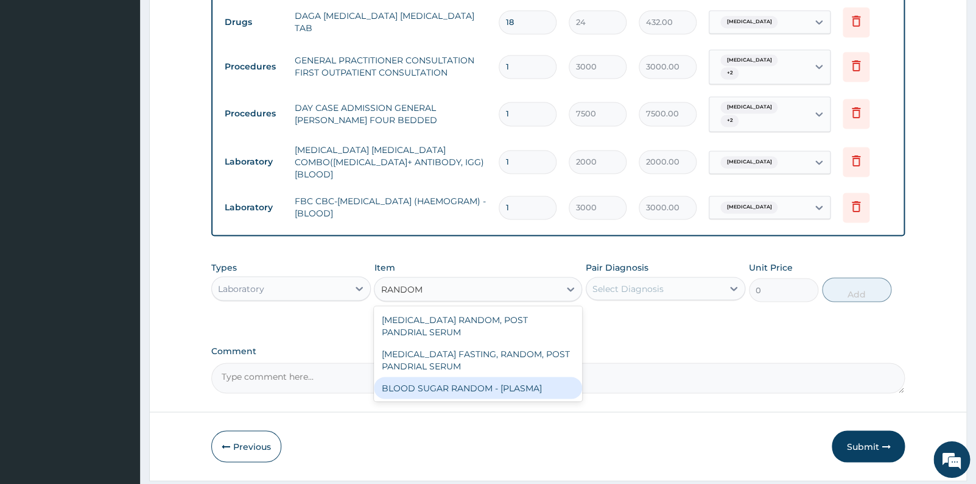
click at [500, 377] on div "BLOOD SUGAR RANDOM - [PLASMA]" at bounding box center [478, 388] width 208 height 22
type input "1500"
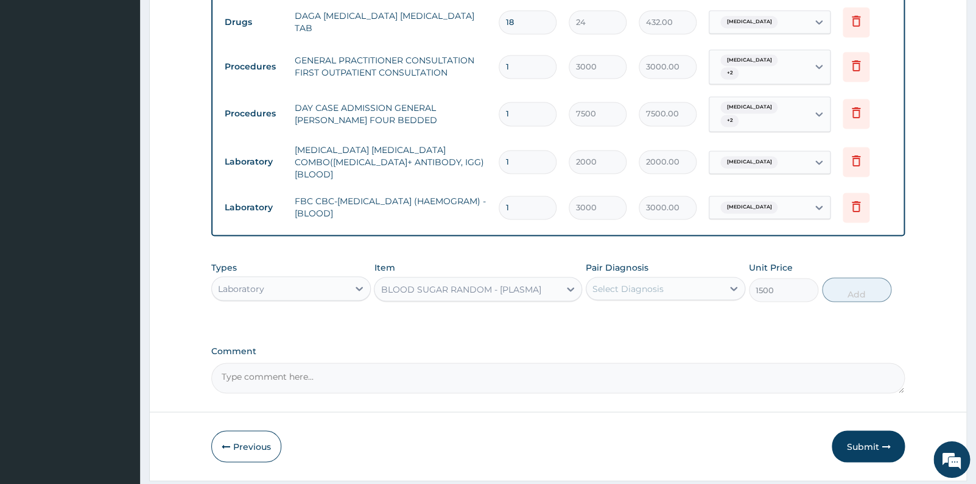
click at [691, 279] on div "Select Diagnosis" at bounding box center [655, 288] width 136 height 19
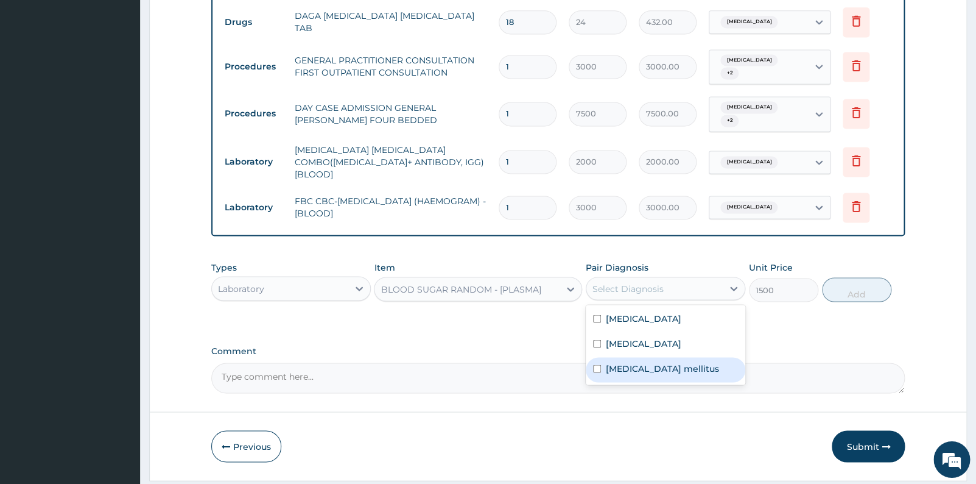
click at [634, 362] on label "[MEDICAL_DATA] mellitus" at bounding box center [662, 368] width 113 height 12
checkbox input "true"
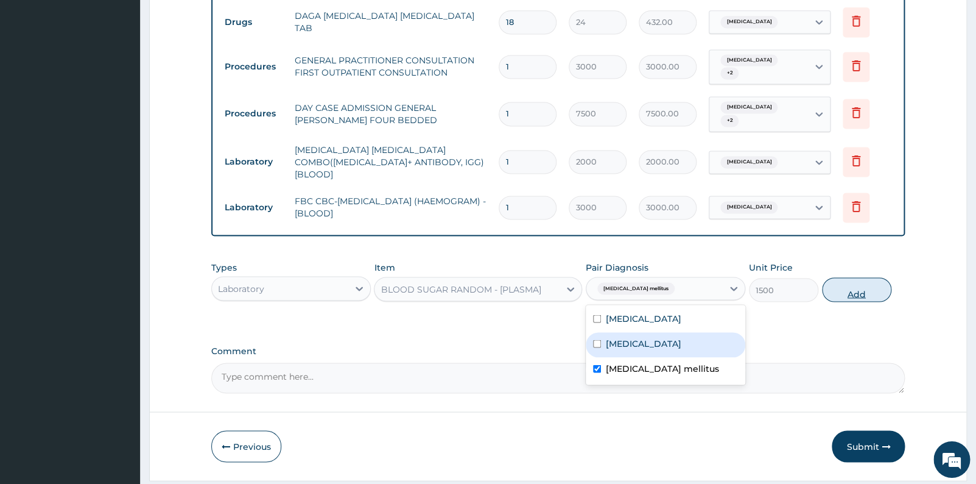
click at [865, 278] on button "Add" at bounding box center [856, 290] width 69 height 24
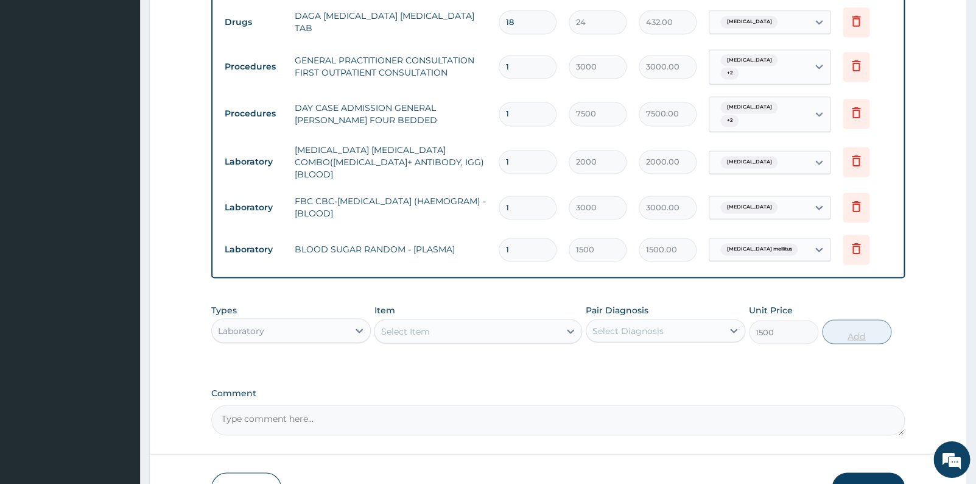
type input "0"
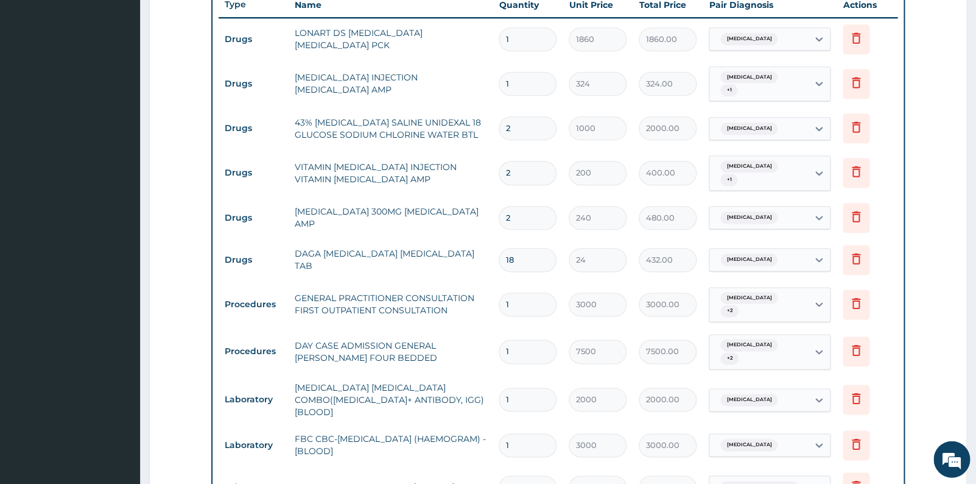
scroll to position [756, 0]
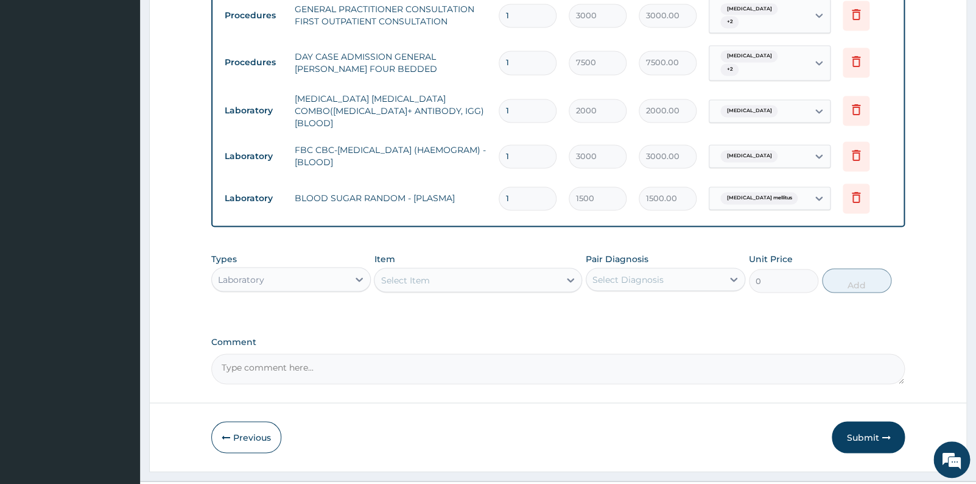
click at [459, 353] on textarea "Comment" at bounding box center [558, 368] width 694 height 30
click at [286, 353] on textarea "ENROLLEE WAAS ADMITTED FOR" at bounding box center [558, 368] width 694 height 30
click at [374, 353] on textarea "ENROLLEE WAS ADMITTED FOR" at bounding box center [558, 368] width 694 height 30
type textarea "ENROLLEE WAS ADMITTED FOR OBSERVATION"
click at [853, 421] on button "Submit" at bounding box center [868, 437] width 73 height 32
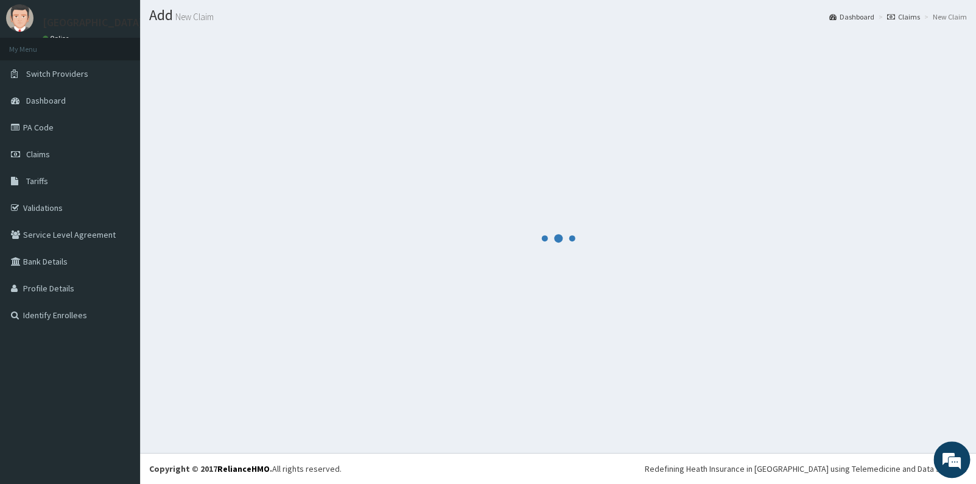
scroll to position [32, 0]
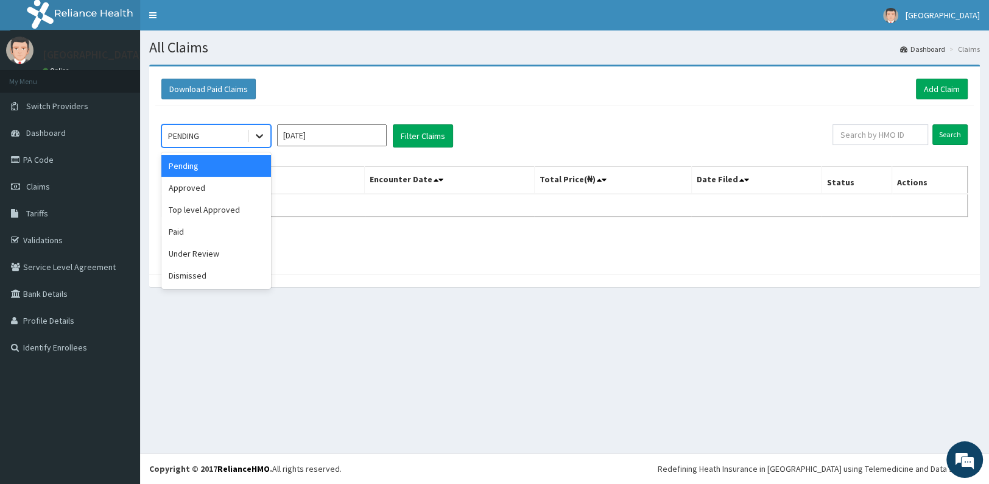
click at [259, 136] on icon at bounding box center [259, 136] width 12 height 12
click at [207, 189] on div "Approved" at bounding box center [216, 188] width 110 height 22
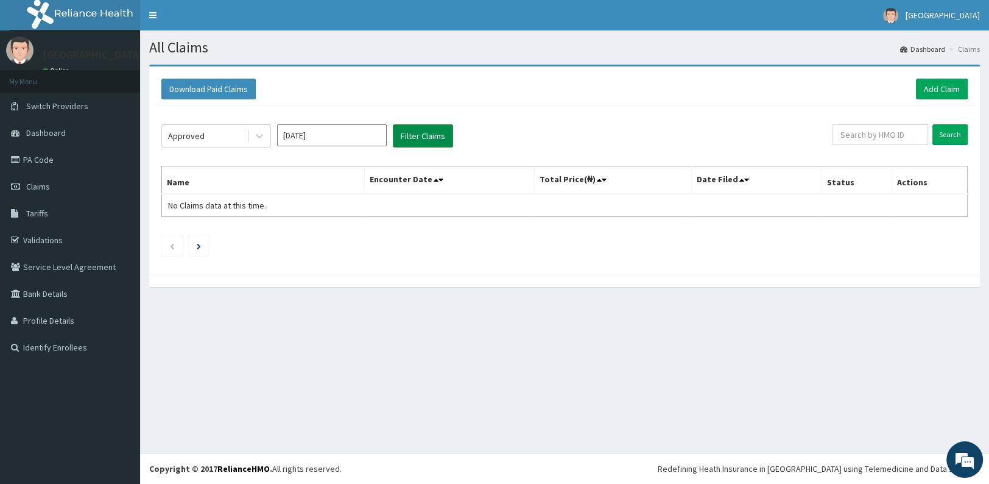
click at [410, 139] on button "Filter Claims" at bounding box center [423, 135] width 60 height 23
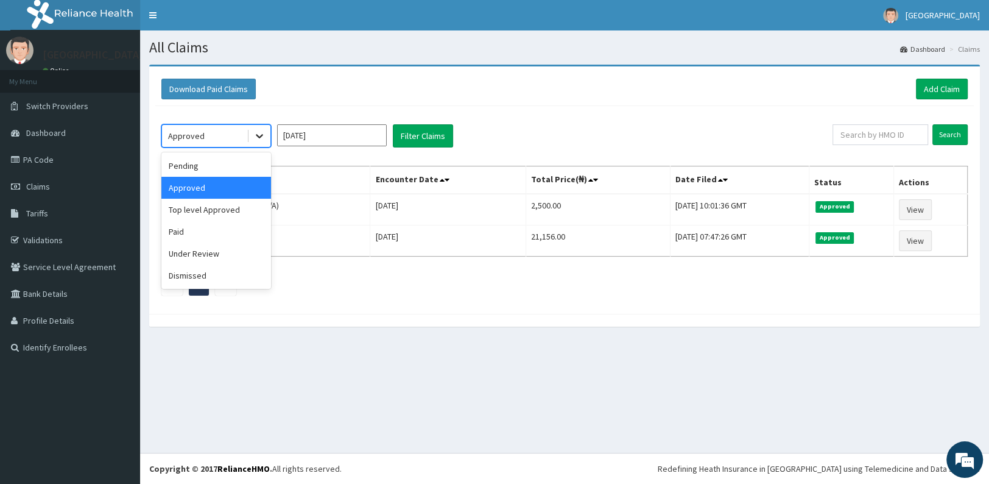
click at [264, 130] on div at bounding box center [259, 136] width 22 height 22
click at [192, 216] on div "Top level Approved" at bounding box center [216, 210] width 110 height 22
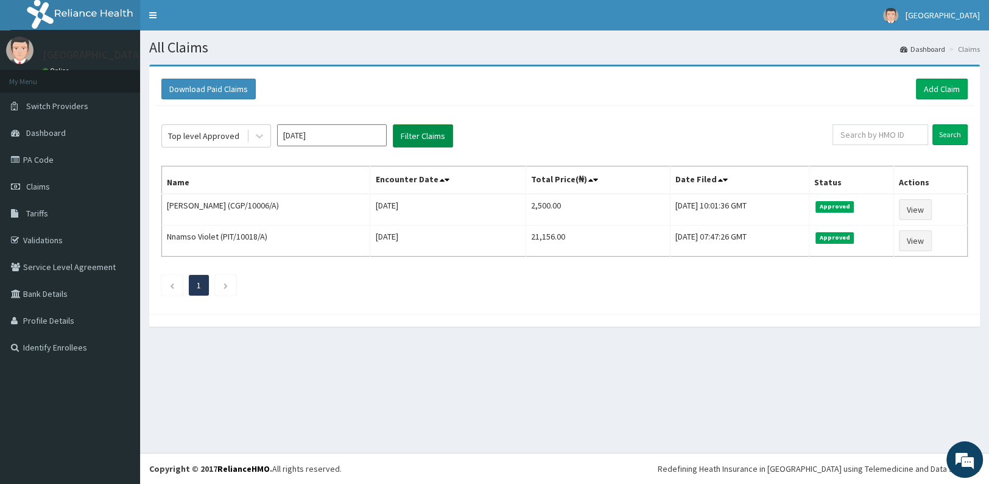
click at [417, 136] on button "Filter Claims" at bounding box center [423, 135] width 60 height 23
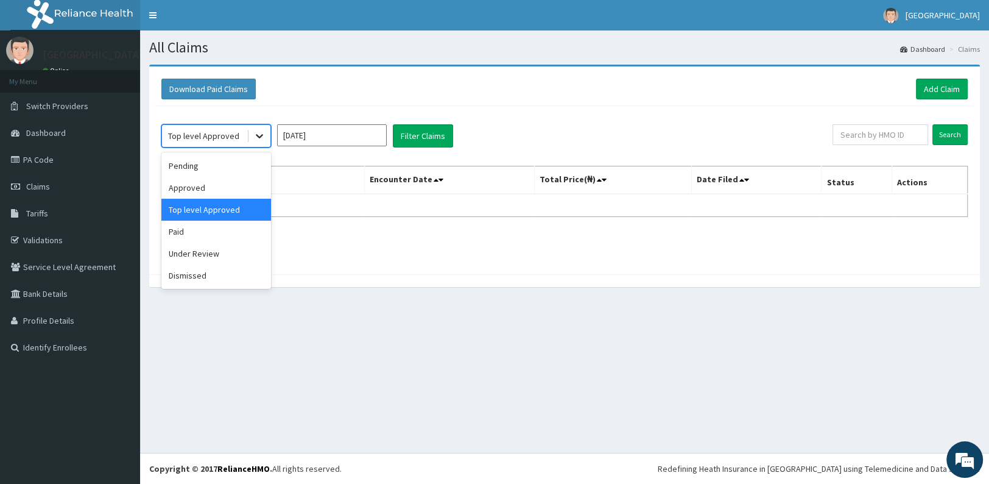
click at [252, 137] on div at bounding box center [259, 136] width 22 height 22
click at [181, 252] on div "Under Review" at bounding box center [216, 253] width 110 height 22
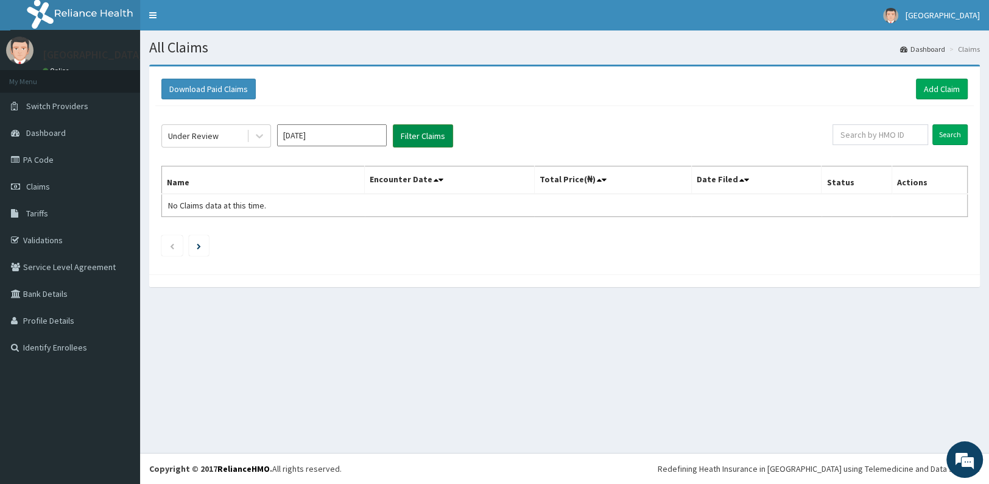
click at [406, 140] on button "Filter Claims" at bounding box center [423, 135] width 60 height 23
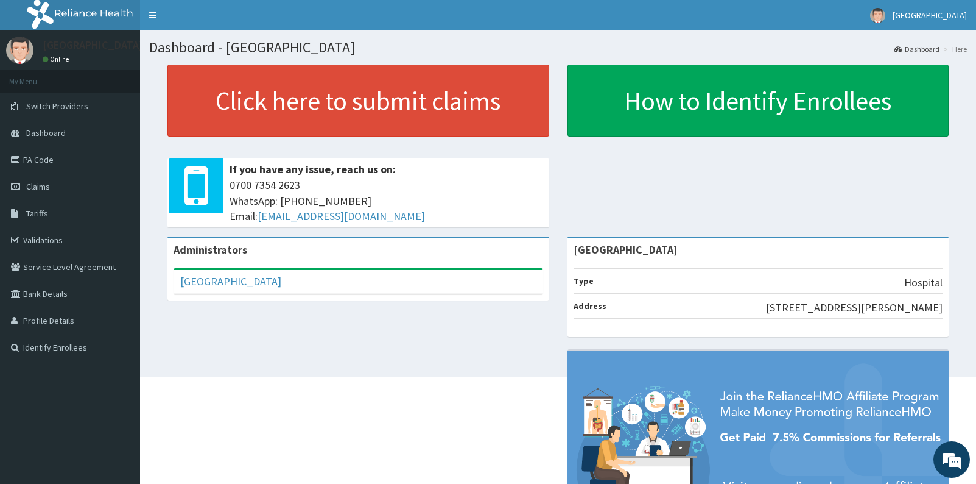
click at [70, 185] on link "Claims" at bounding box center [70, 186] width 140 height 27
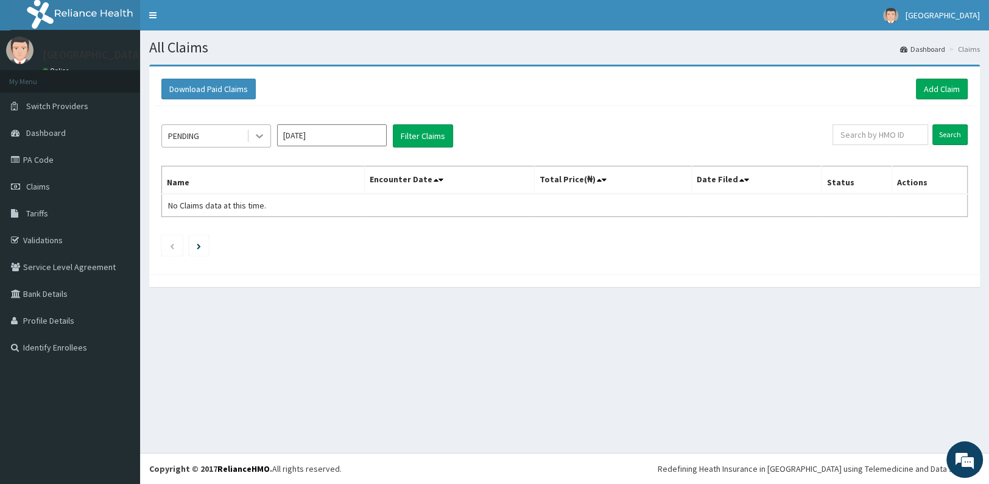
click at [258, 138] on icon at bounding box center [259, 136] width 12 height 12
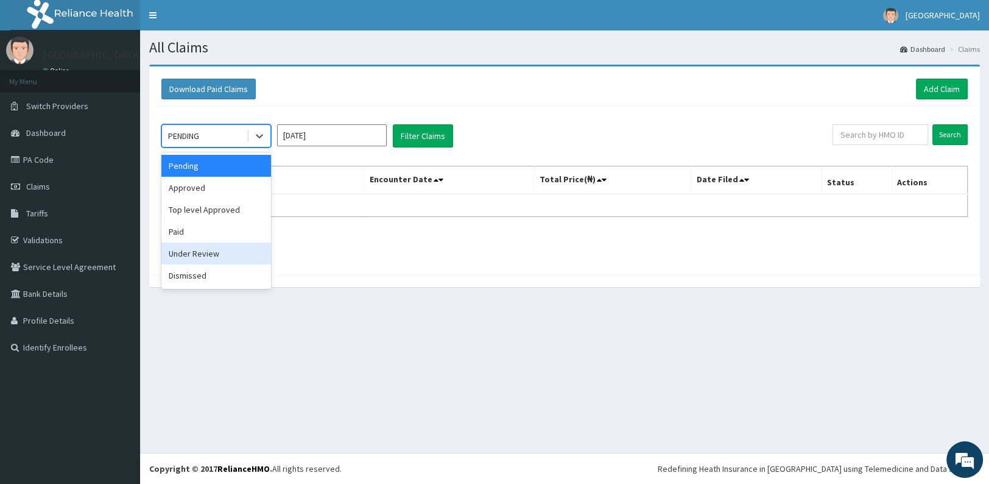
click at [219, 255] on div "Under Review" at bounding box center [216, 253] width 110 height 22
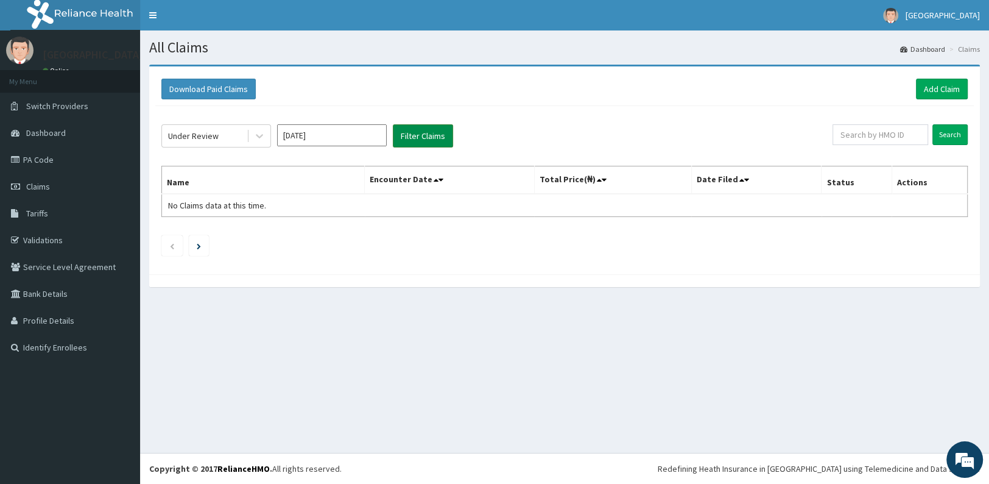
click at [420, 132] on button "Filter Claims" at bounding box center [423, 135] width 60 height 23
